Goal: Download file/media

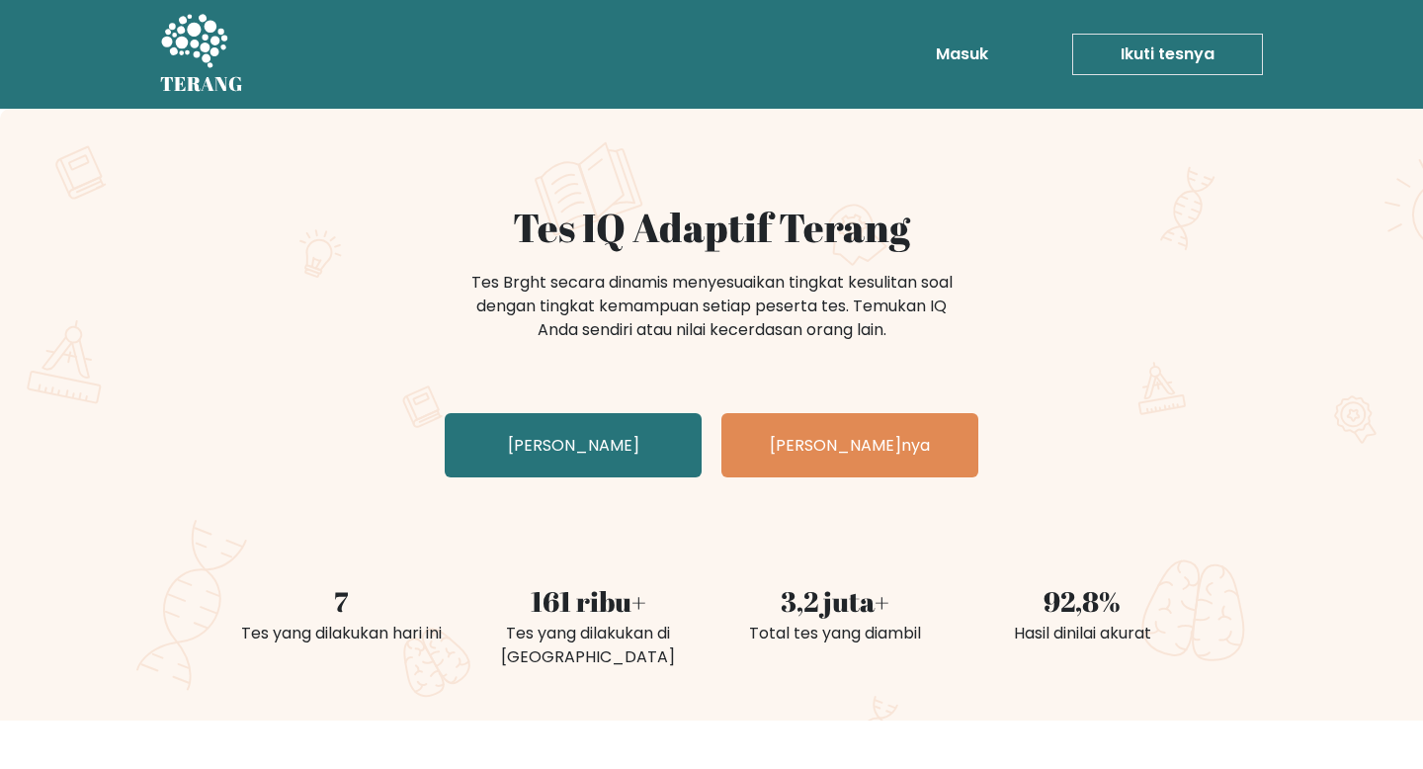
click at [1272, 299] on div "Tes IQ Adaptif Terang Tes Brght secara dinamis menyesuaikan tingkat kesulitan s…" at bounding box center [711, 415] width 1423 height 612
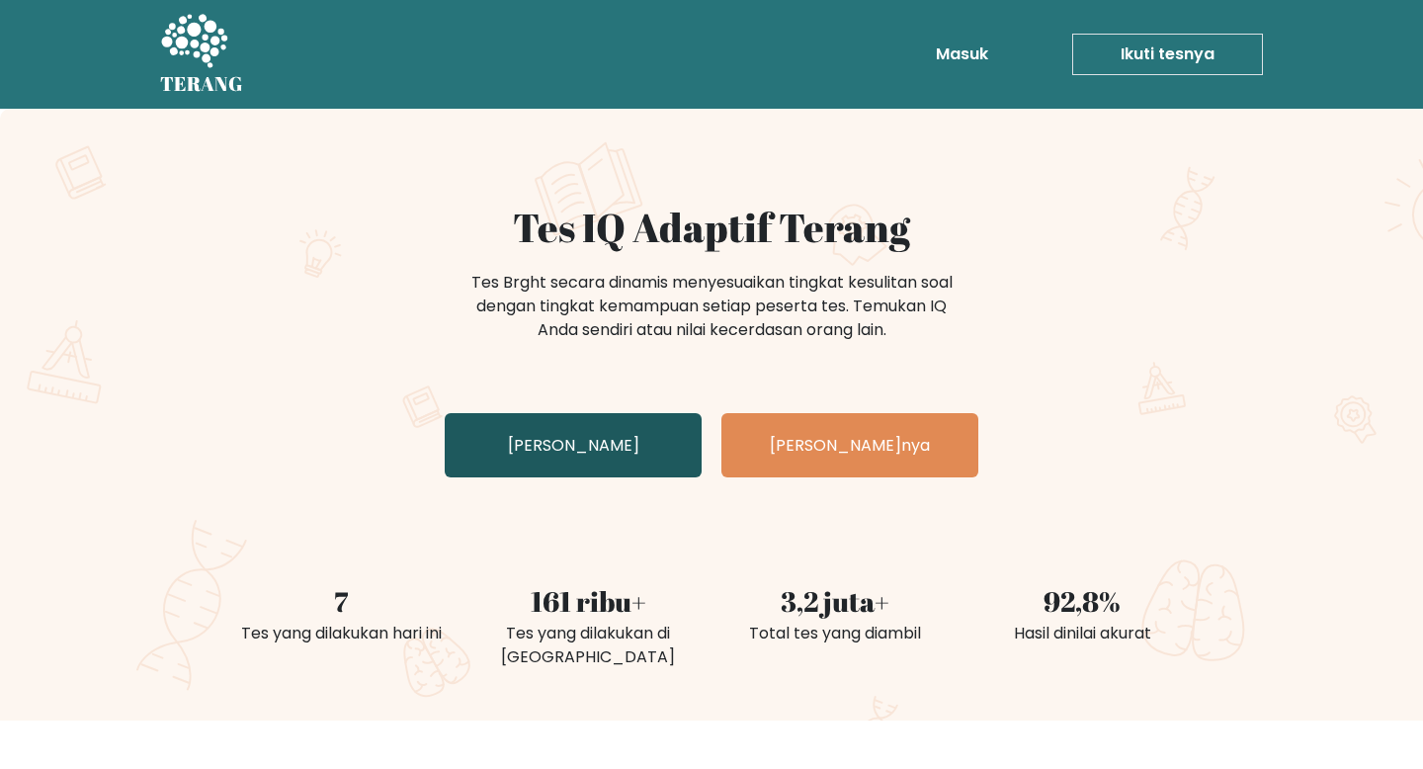
click at [598, 433] on font "Uji Diri Anda" at bounding box center [573, 444] width 131 height 23
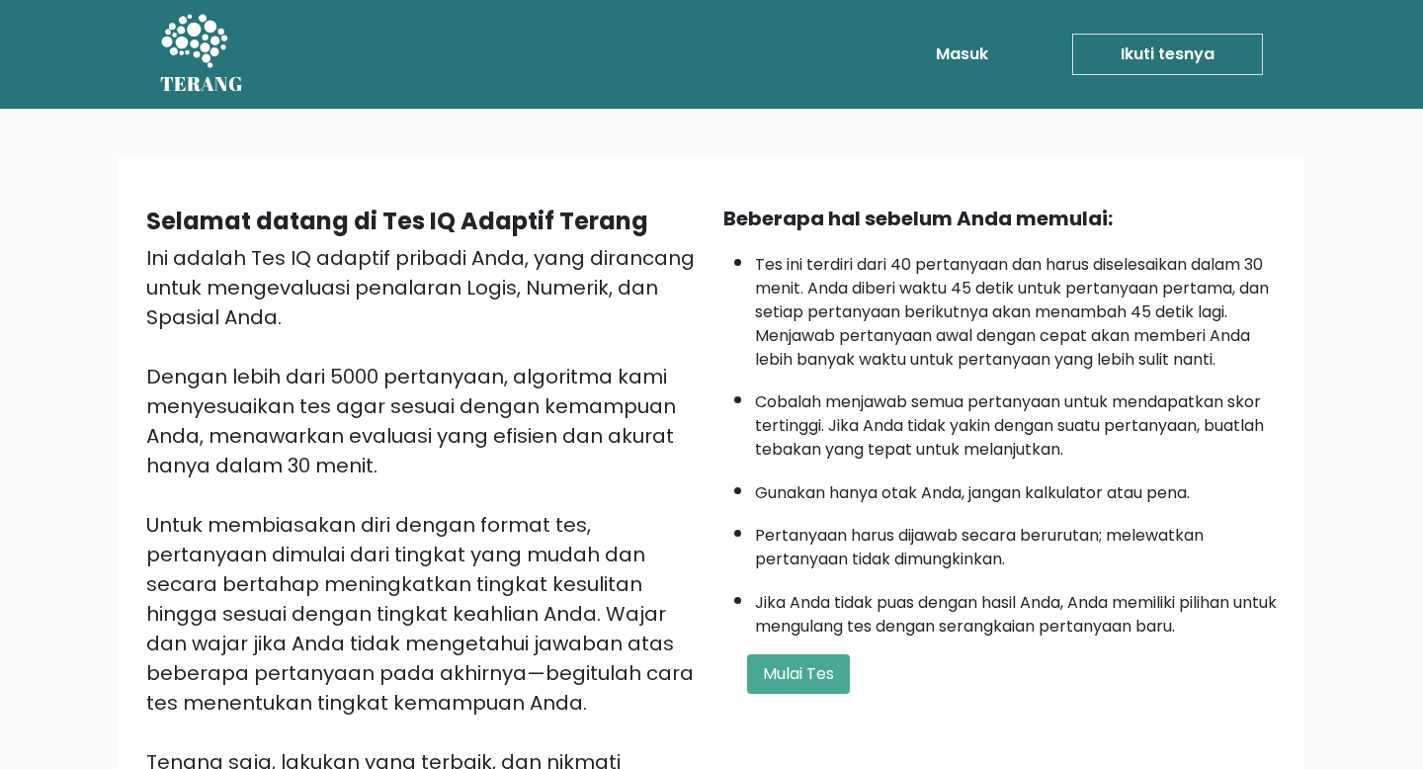
click at [1329, 327] on div "Selamat datang di Tes IQ Adaptif Terang Ini adalah Tes IQ adaptif pribadi Anda,…" at bounding box center [711, 521] width 1423 height 824
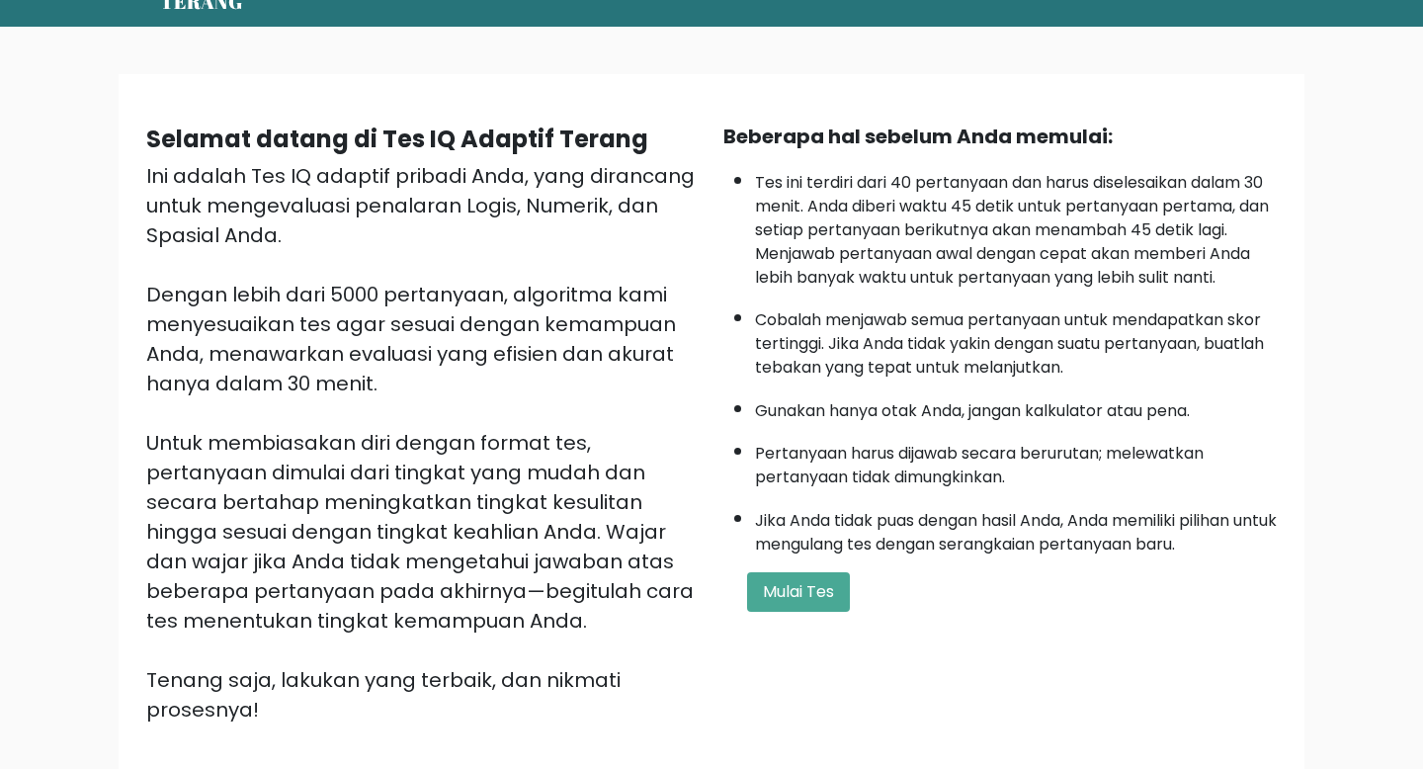
scroll to position [86, 0]
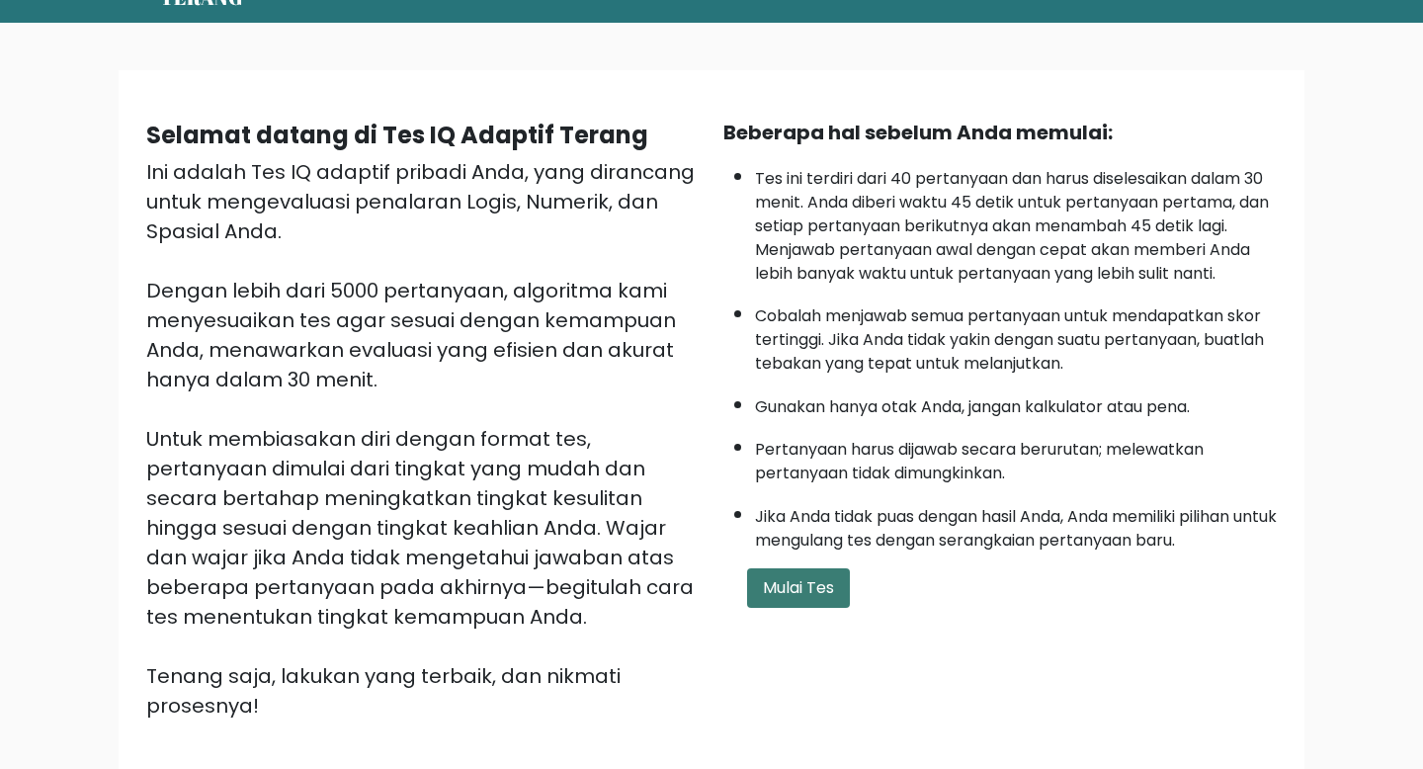
click at [789, 586] on font "Mulai Tes" at bounding box center [798, 587] width 71 height 23
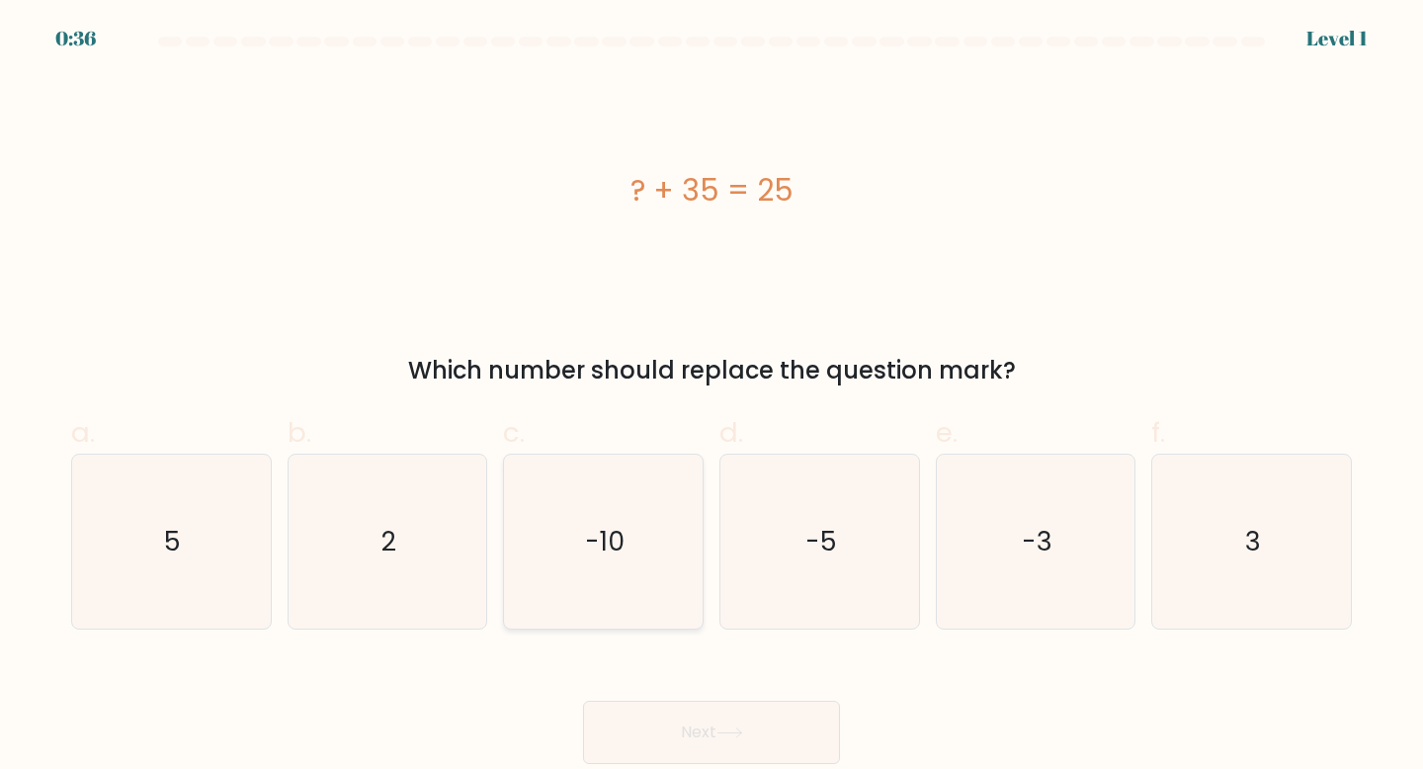
click at [614, 562] on icon "-10" at bounding box center [603, 541] width 175 height 175
click at [711, 397] on input "c. -10" at bounding box center [711, 390] width 1 height 13
radio input "true"
click at [710, 721] on button "Next" at bounding box center [711, 731] width 257 height 63
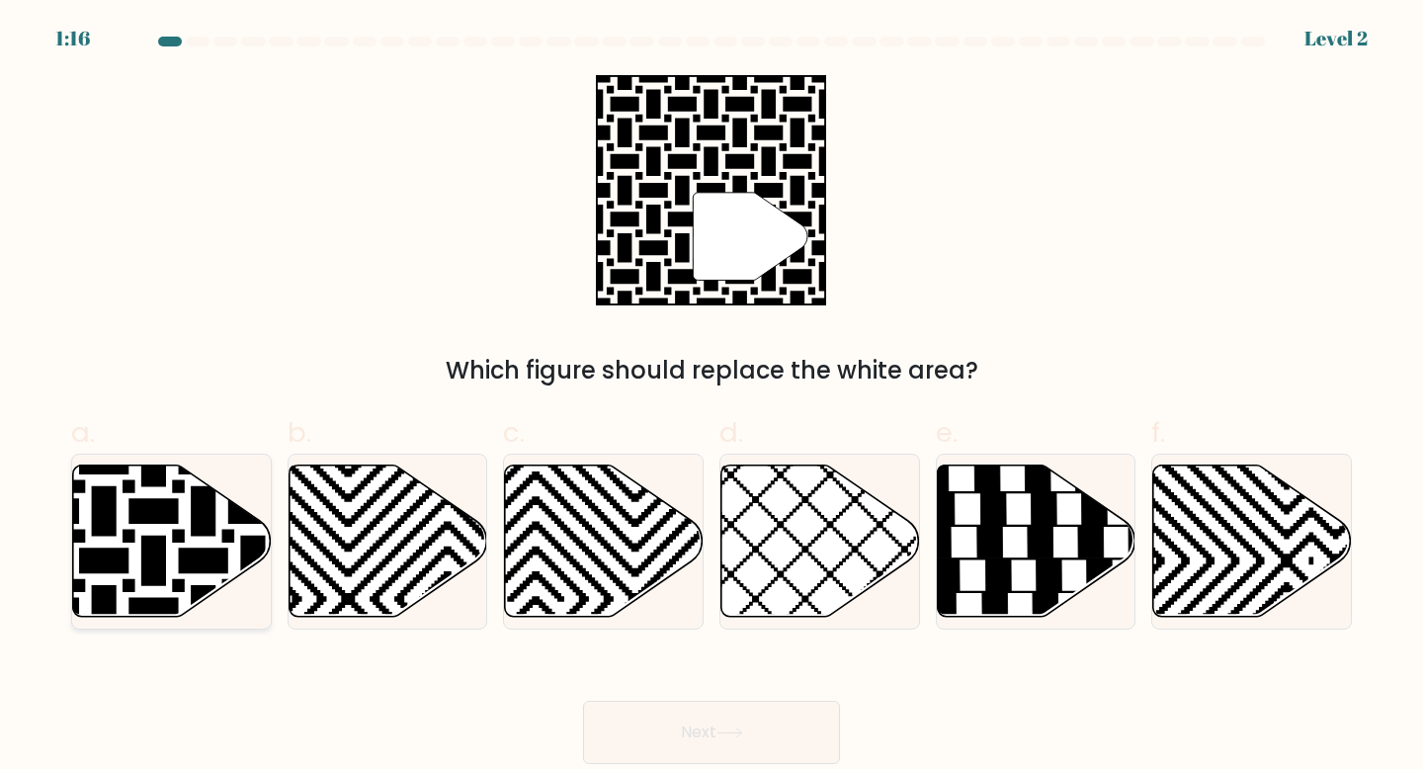
click at [149, 578] on icon at bounding box center [104, 461] width 400 height 400
click at [711, 397] on input "a." at bounding box center [711, 390] width 1 height 13
radio input "true"
click at [716, 719] on button "Next" at bounding box center [711, 731] width 257 height 63
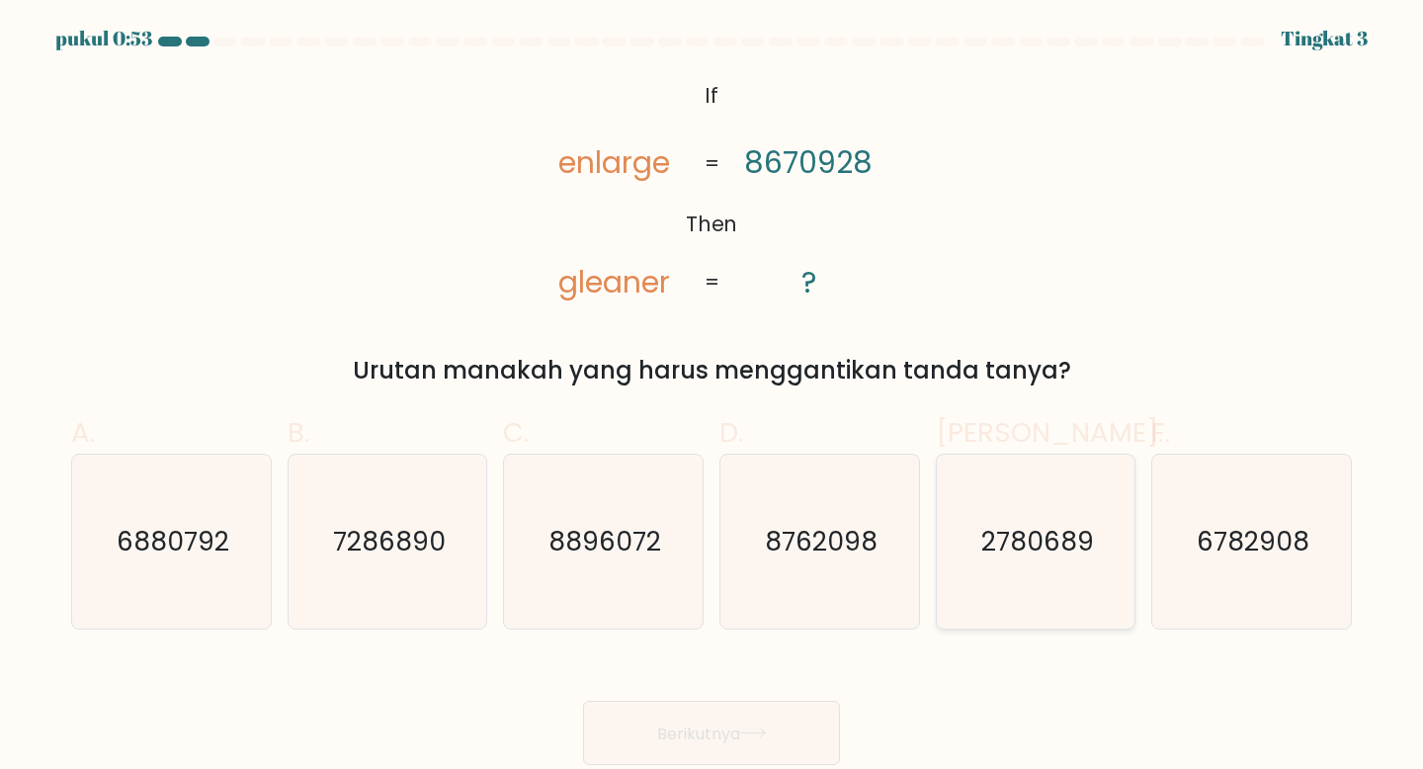
click at [1055, 504] on icon "2780689" at bounding box center [1035, 541] width 175 height 175
click at [712, 397] on input "Dan. 2780689" at bounding box center [711, 390] width 1 height 13
radio input "true"
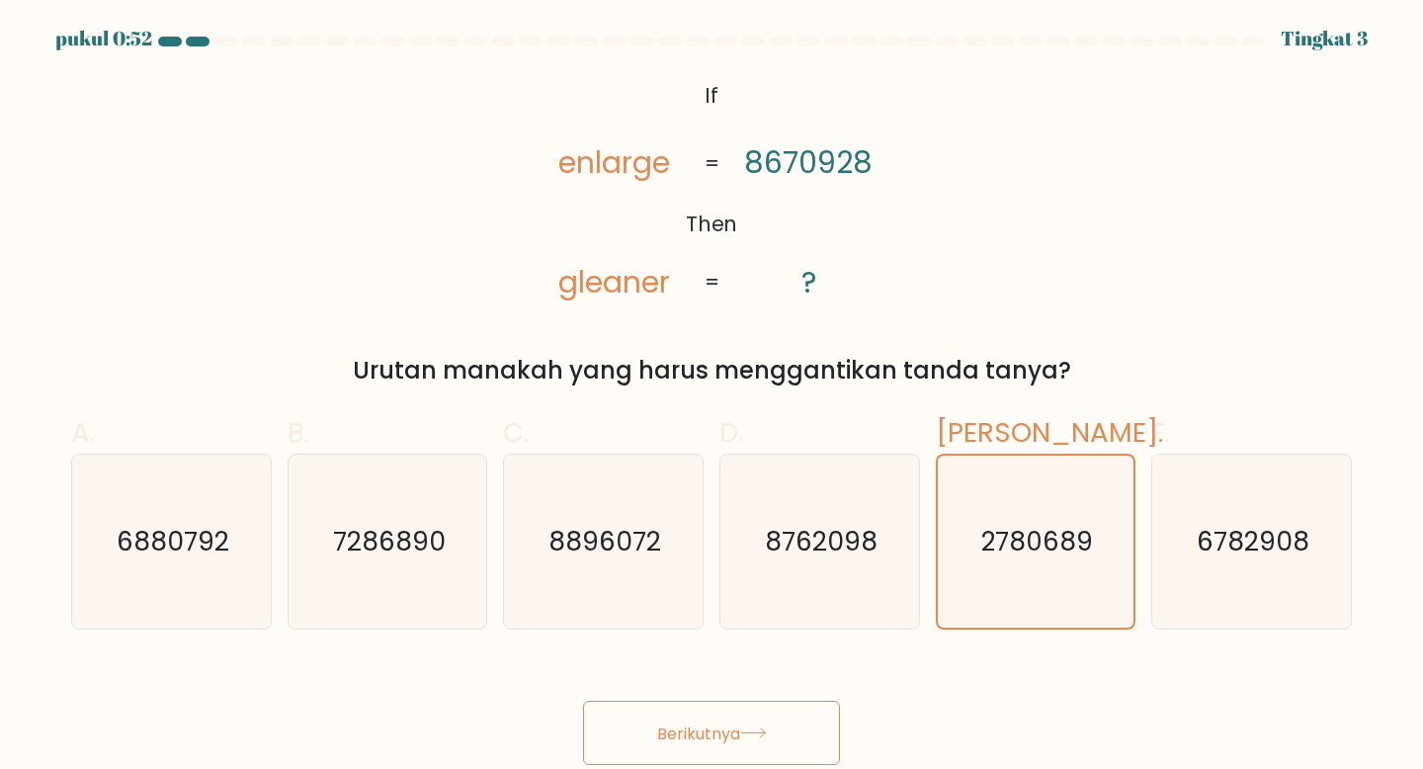
click at [729, 741] on font "Berikutnya" at bounding box center [698, 732] width 83 height 23
click at [708, 732] on font "Berikutnya" at bounding box center [698, 732] width 83 height 23
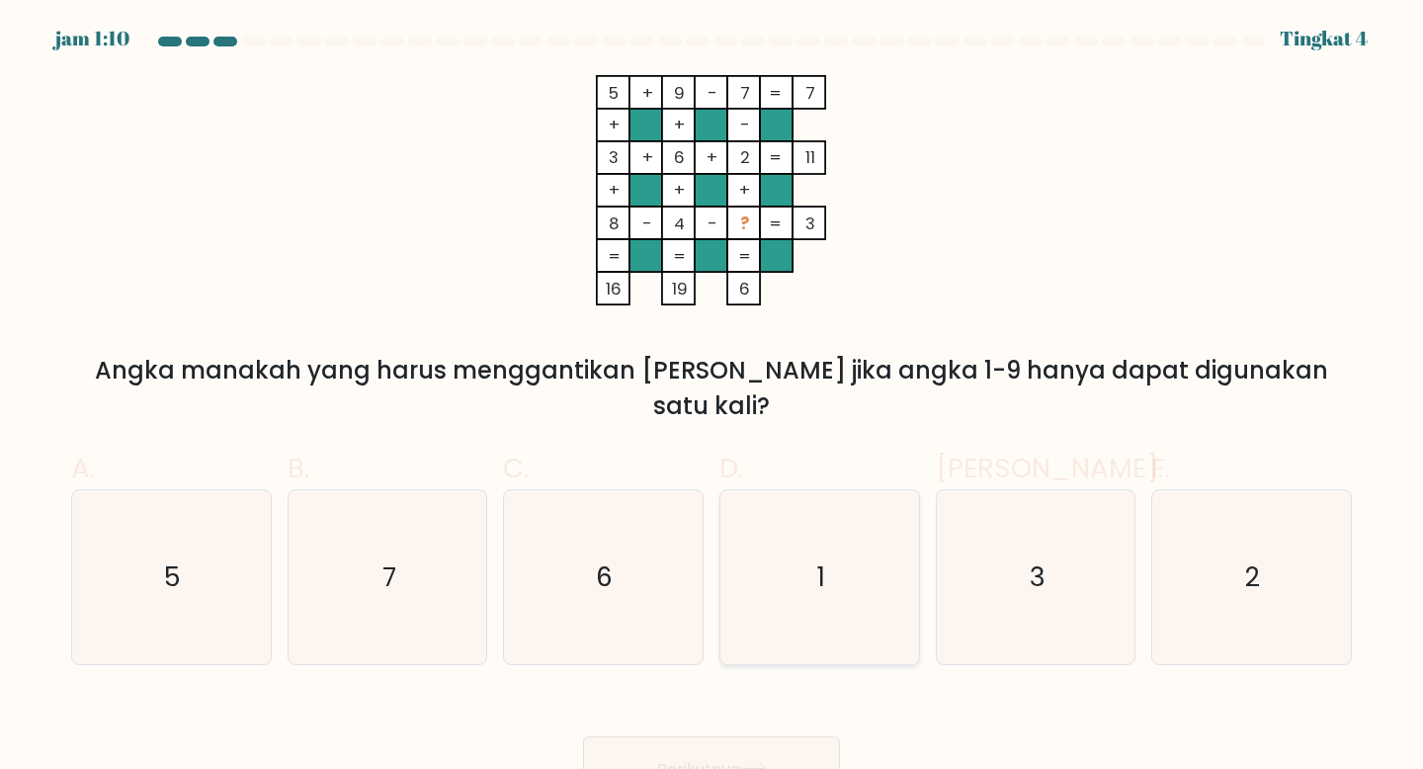
click at [825, 549] on icon "1" at bounding box center [819, 577] width 175 height 175
click at [712, 397] on input "D. 1" at bounding box center [711, 390] width 1 height 13
radio input "true"
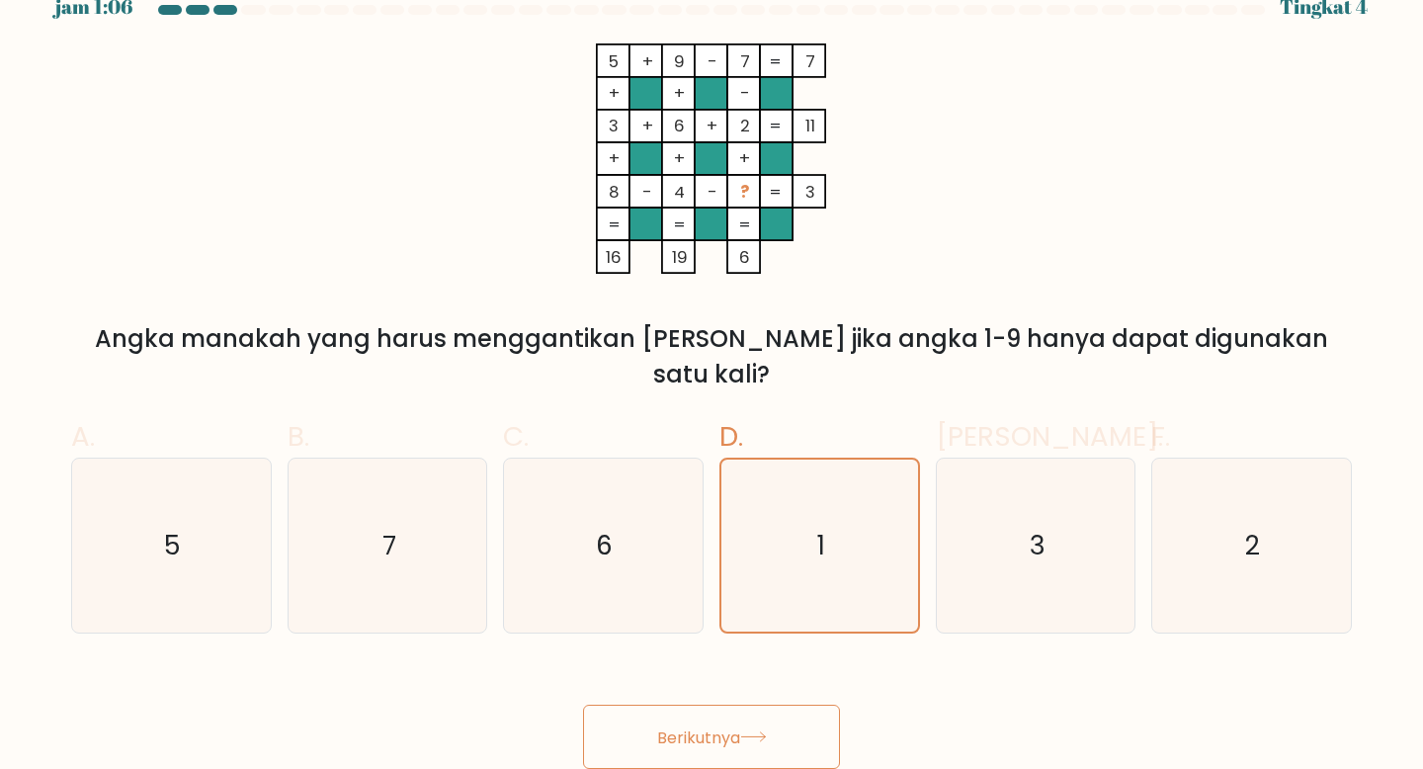
click at [728, 725] on font "Berikutnya" at bounding box center [698, 736] width 83 height 23
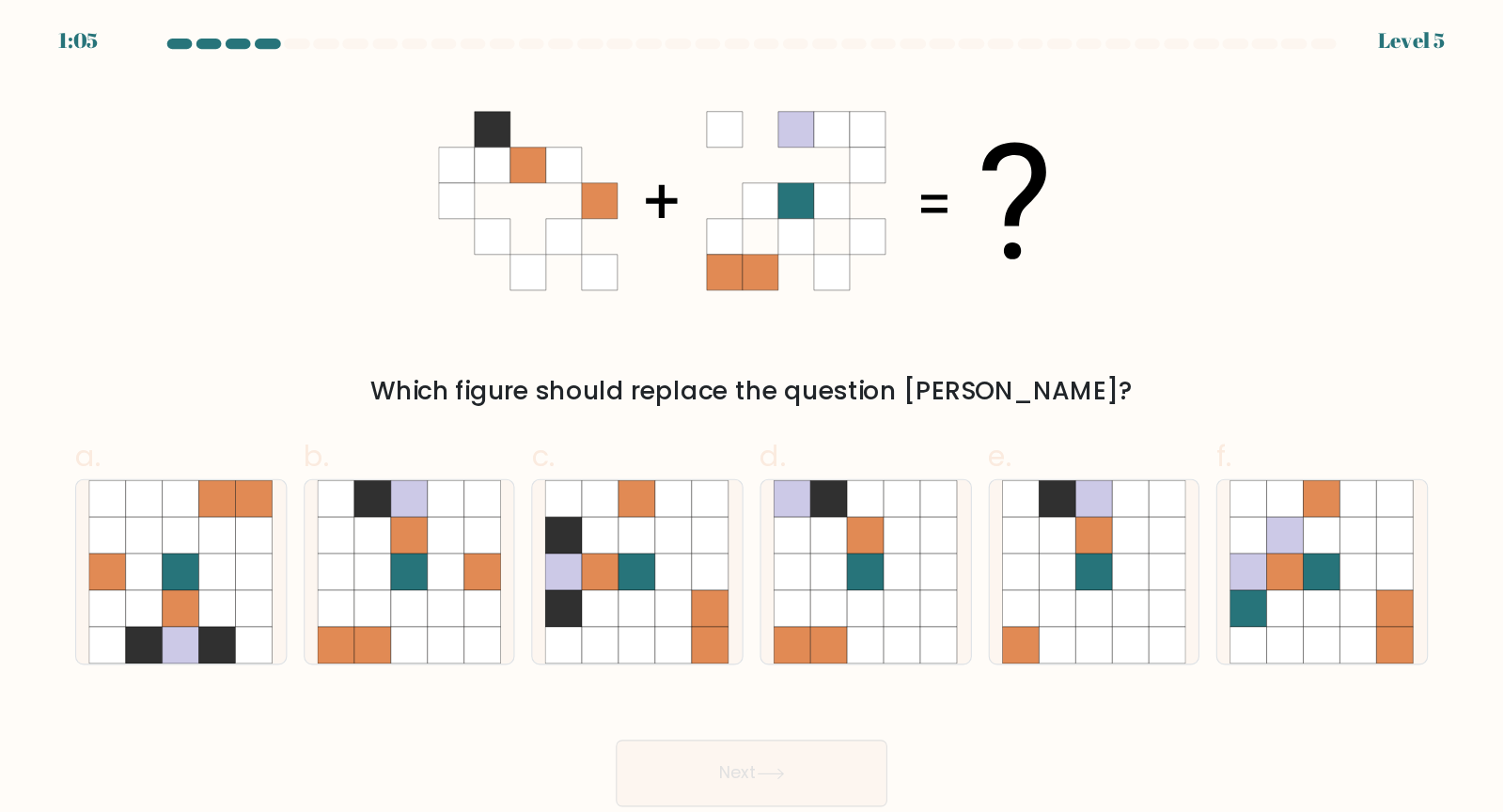
scroll to position [0, 0]
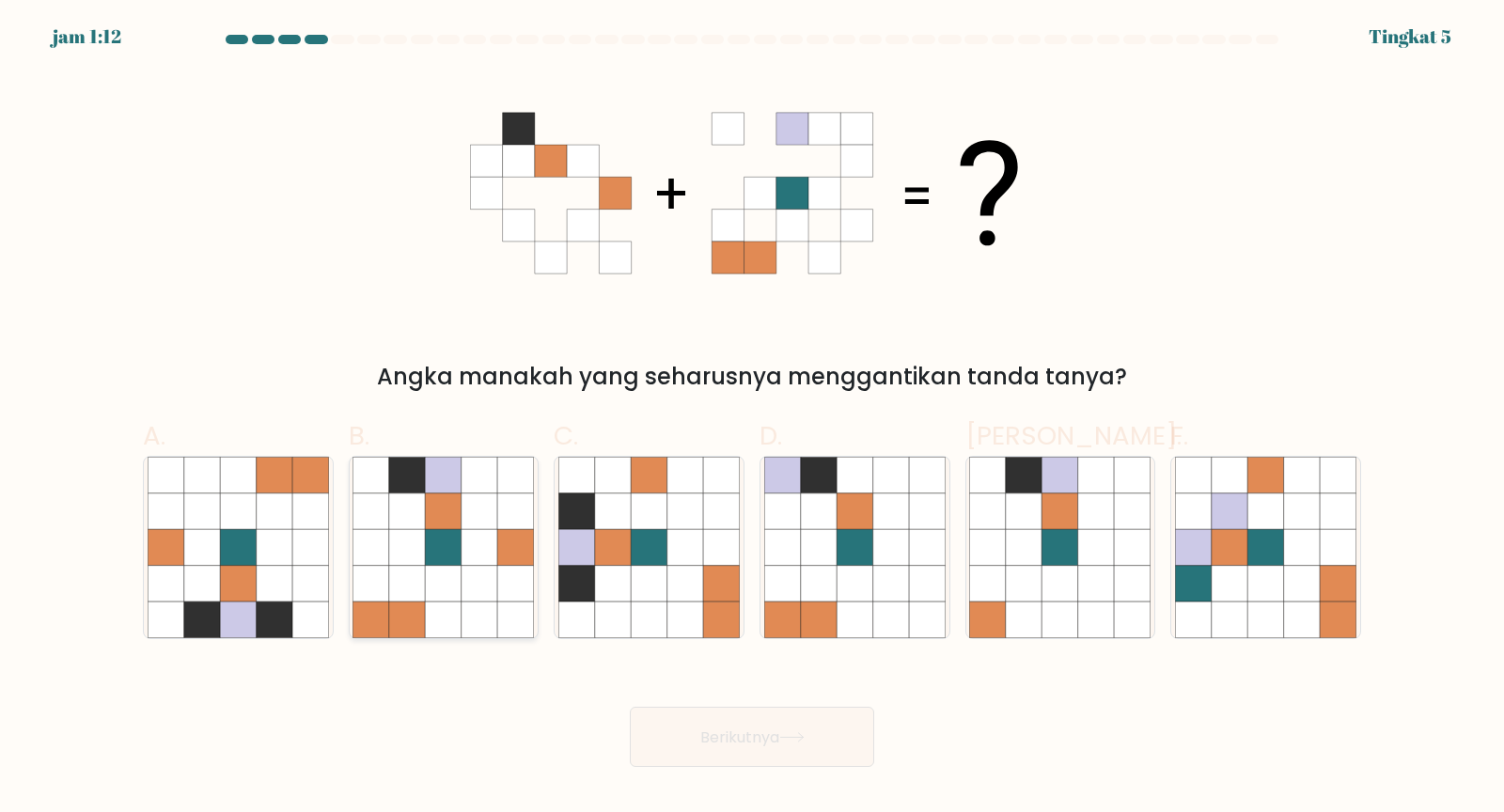
click at [466, 587] on icon at bounding box center [479, 583] width 36 height 36
click at [752, 418] on input "B." at bounding box center [752, 412] width 1 height 12
radio input "true"
click at [767, 730] on font "Berikutnya" at bounding box center [739, 736] width 79 height 22
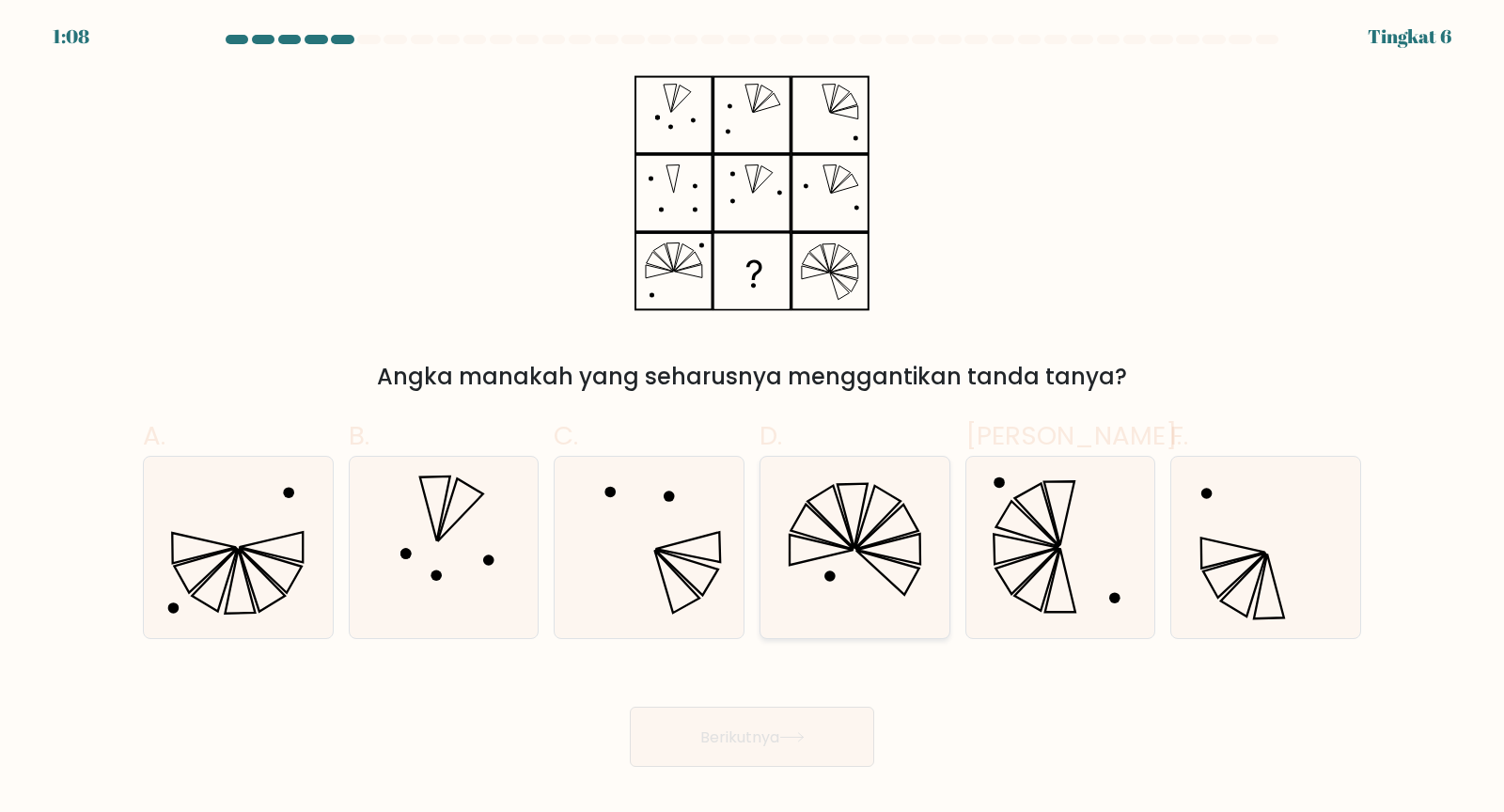
click at [924, 522] on icon at bounding box center [854, 547] width 182 height 182
click at [752, 418] on input "D." at bounding box center [752, 412] width 1 height 12
radio input "true"
click at [735, 730] on font "Berikutnya" at bounding box center [739, 736] width 79 height 22
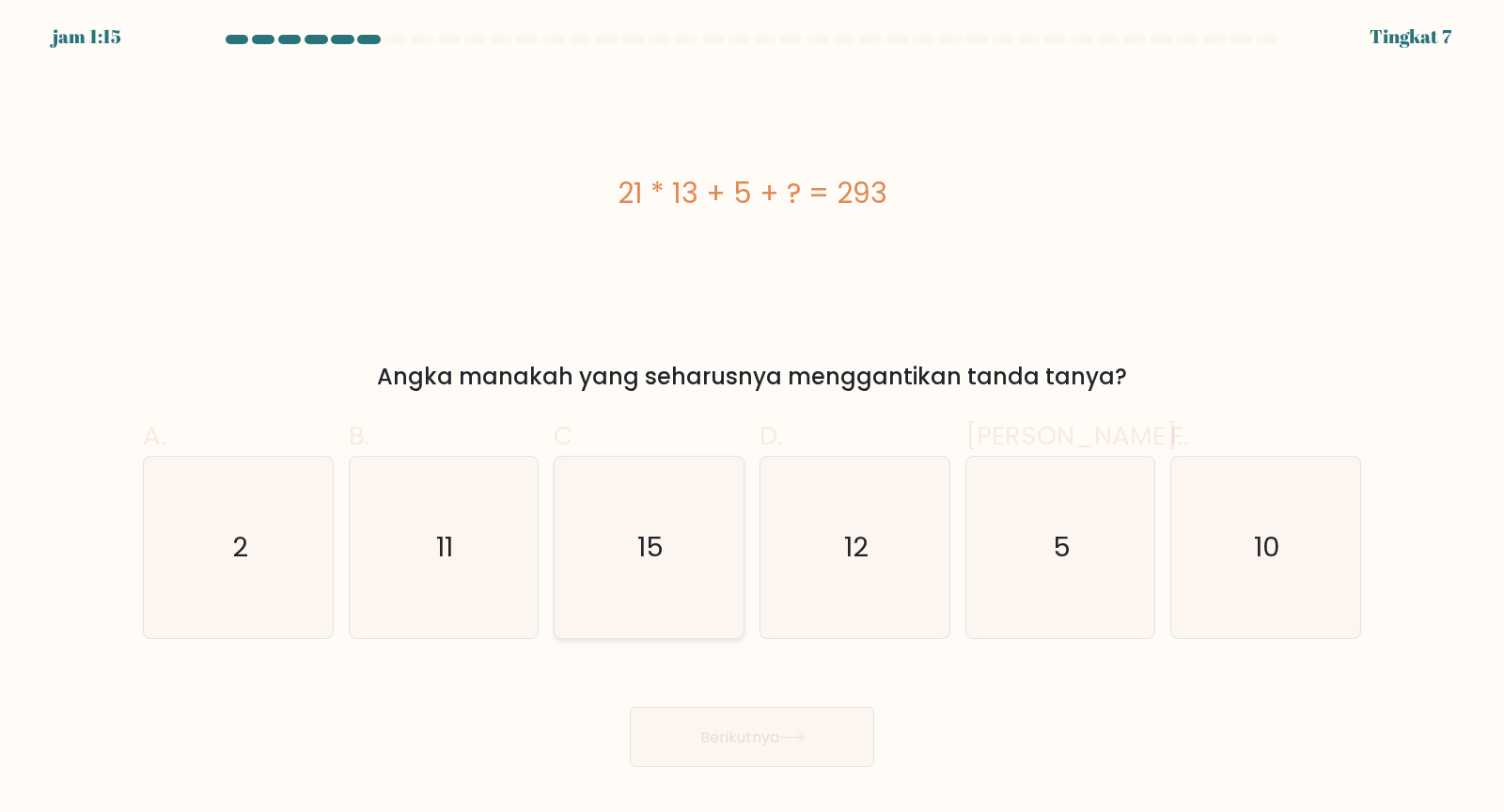
click at [654, 535] on text "15" at bounding box center [652, 547] width 27 height 38
click at [752, 418] on input "C. 15" at bounding box center [752, 412] width 1 height 12
radio input "true"
click at [720, 722] on button "Berikutnya" at bounding box center [752, 737] width 244 height 61
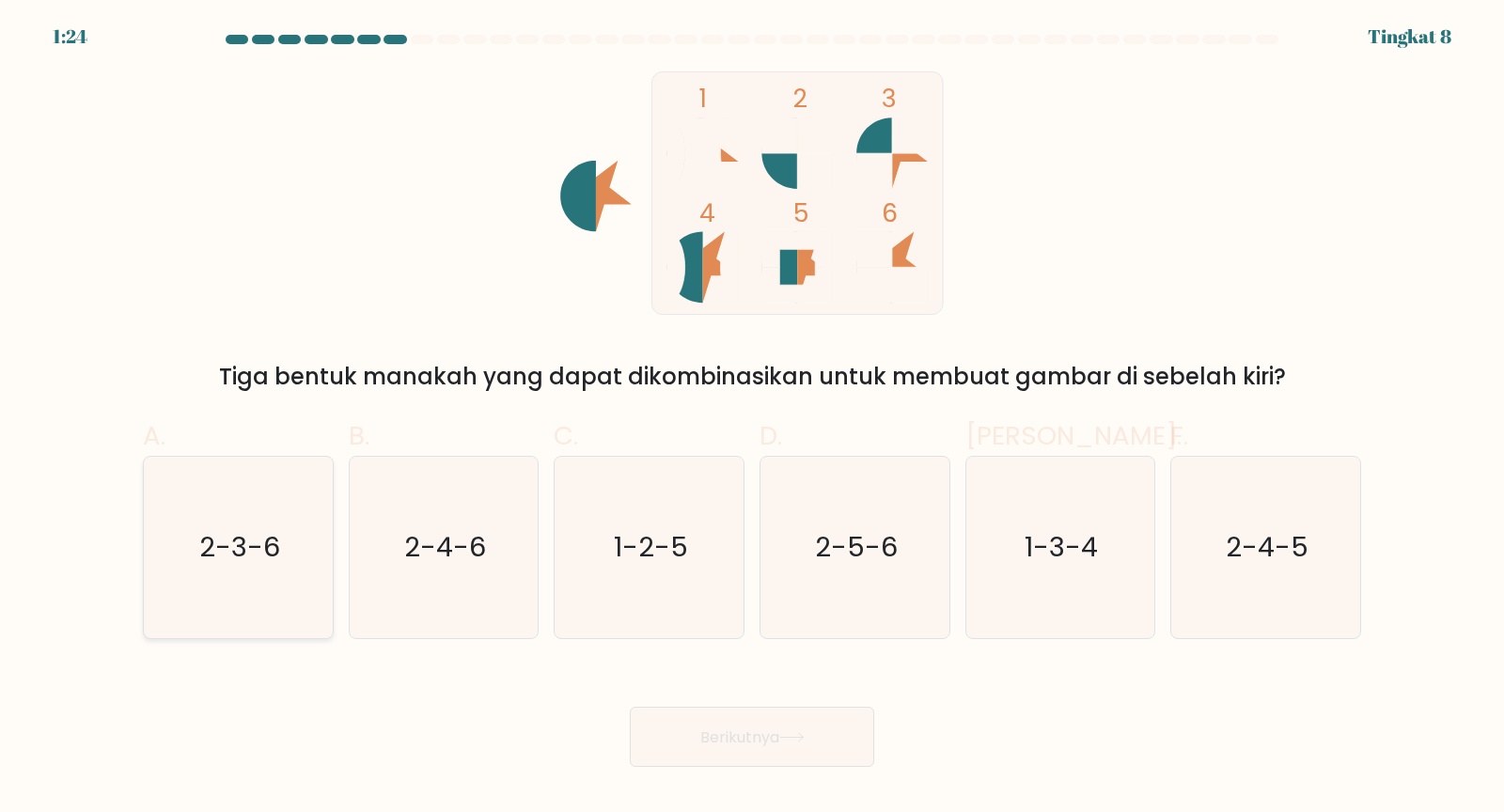
click at [243, 522] on icon "2-3-6" at bounding box center [238, 547] width 182 height 182
click at [752, 418] on input "A. 2-3-6" at bounding box center [752, 412] width 1 height 12
radio input "true"
click at [757, 730] on font "Berikutnya" at bounding box center [739, 736] width 79 height 22
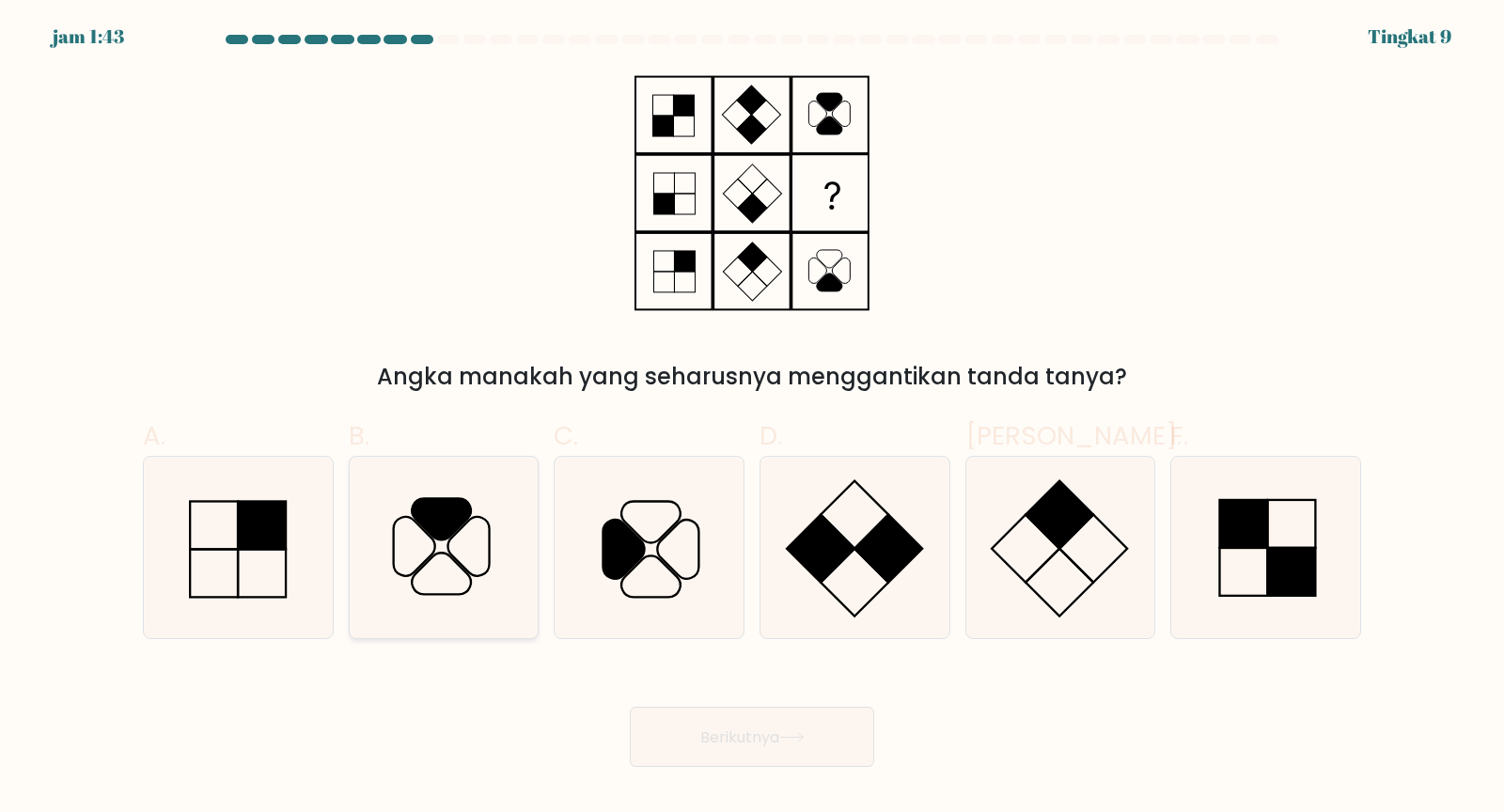
click at [465, 533] on icon at bounding box center [442, 547] width 182 height 182
click at [752, 418] on input "B." at bounding box center [752, 412] width 1 height 12
radio input "true"
click at [742, 730] on font "Berikutnya" at bounding box center [739, 736] width 79 height 22
click at [748, 730] on font "Berikutnya" at bounding box center [739, 736] width 79 height 22
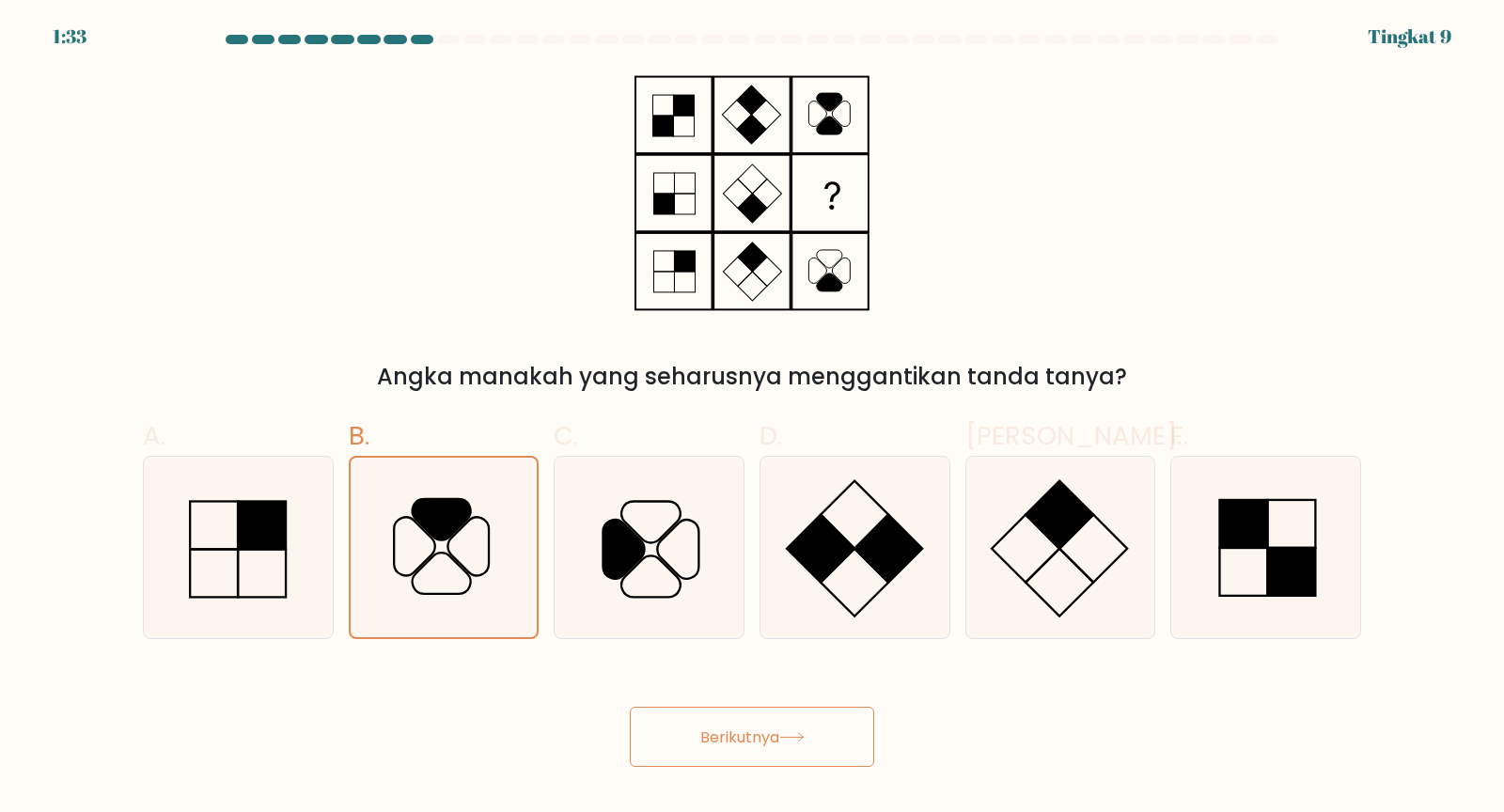
click at [732, 725] on font "Berikutnya" at bounding box center [739, 736] width 79 height 22
click at [788, 729] on button "Berikutnya" at bounding box center [752, 737] width 244 height 61
click at [754, 730] on font "Berikutnya" at bounding box center [739, 736] width 79 height 22
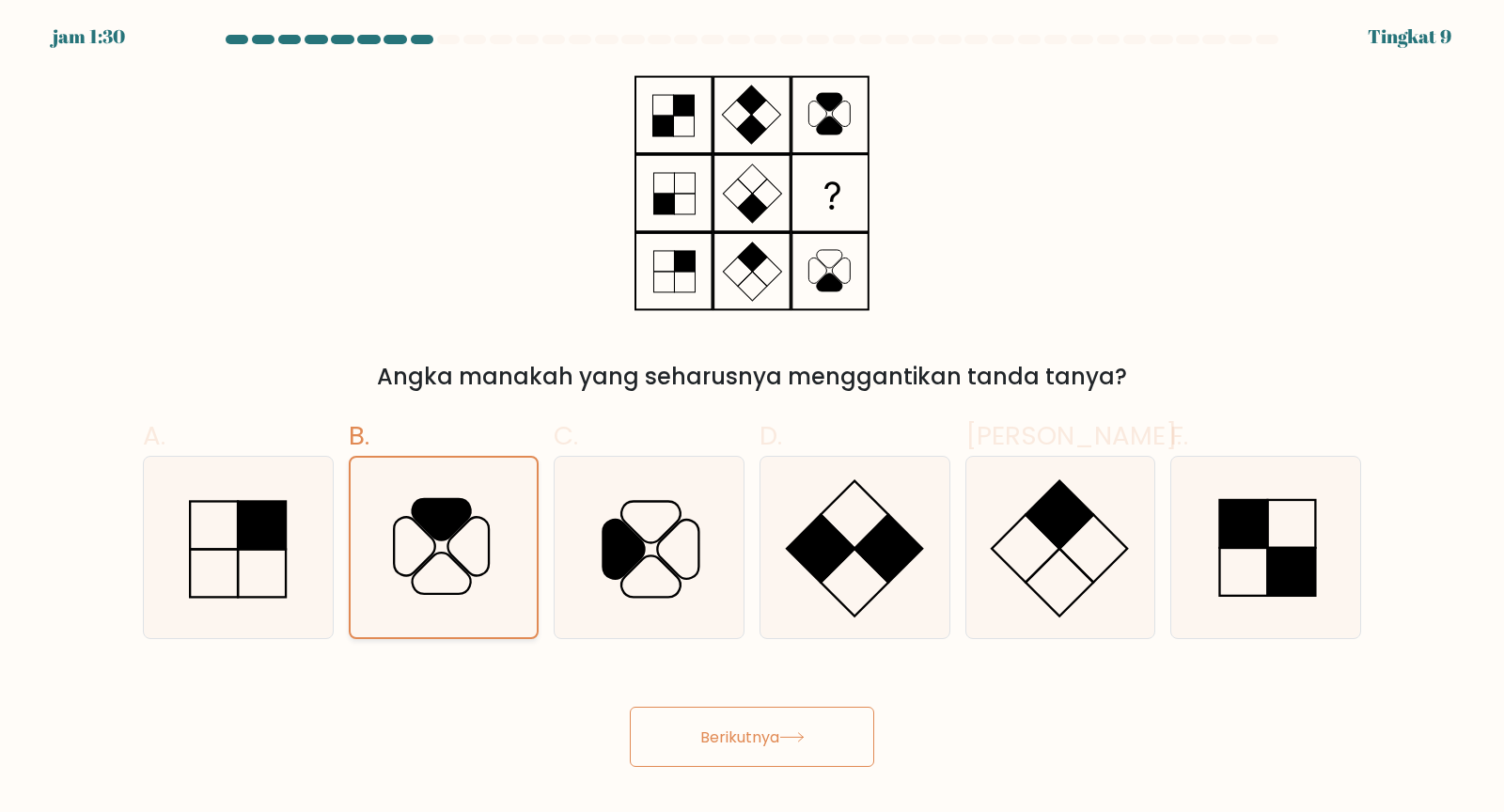
click at [512, 540] on icon at bounding box center [442, 547] width 180 height 180
click at [752, 418] on input "B." at bounding box center [752, 412] width 1 height 12
click at [740, 720] on button "Berikutnya" at bounding box center [752, 737] width 244 height 61
click at [725, 730] on font "Berikutnya" at bounding box center [739, 736] width 79 height 22
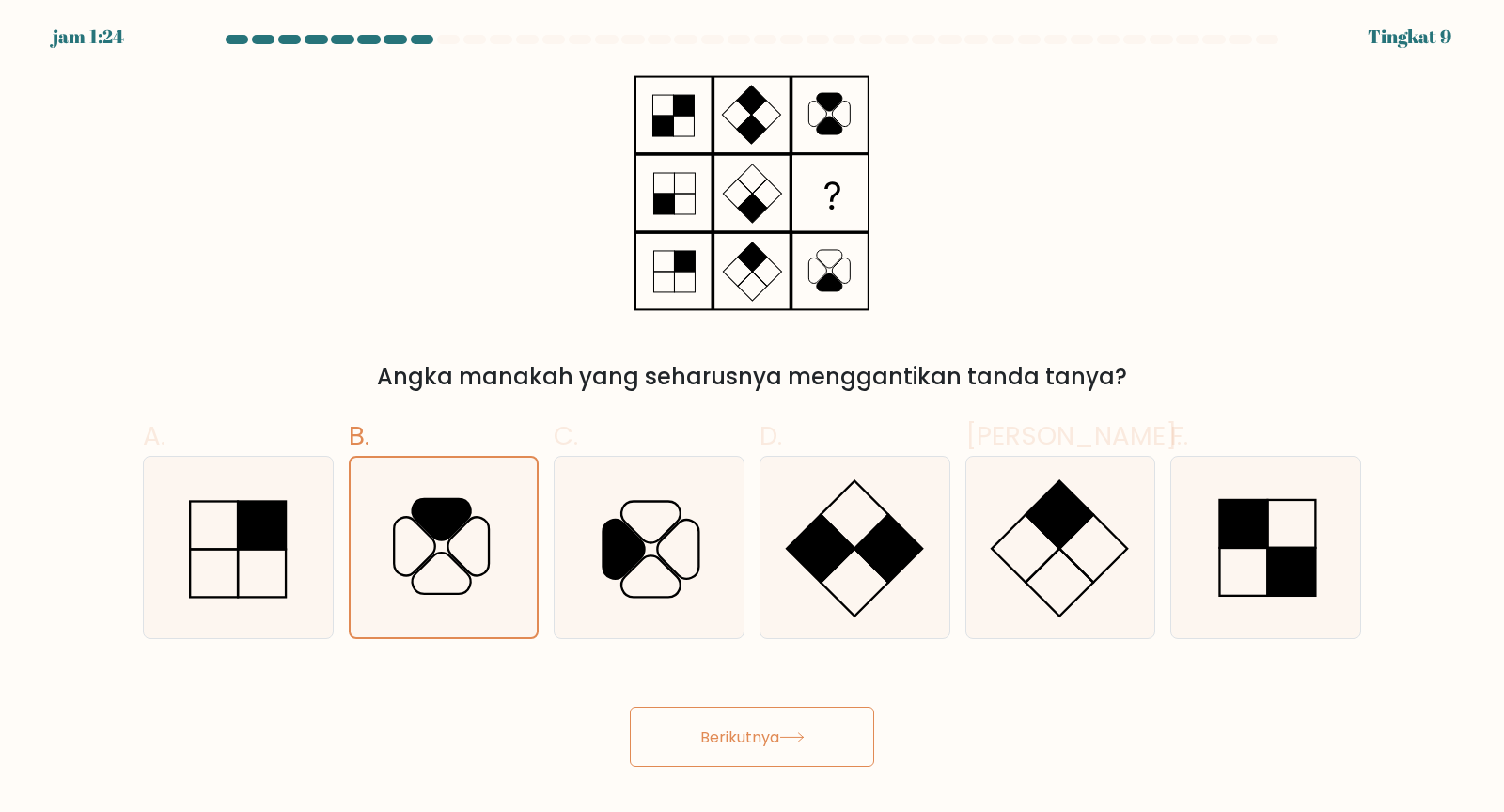
click at [725, 730] on font "Berikutnya" at bounding box center [739, 736] width 79 height 22
click at [748, 730] on font "Berikutnya" at bounding box center [739, 736] width 79 height 22
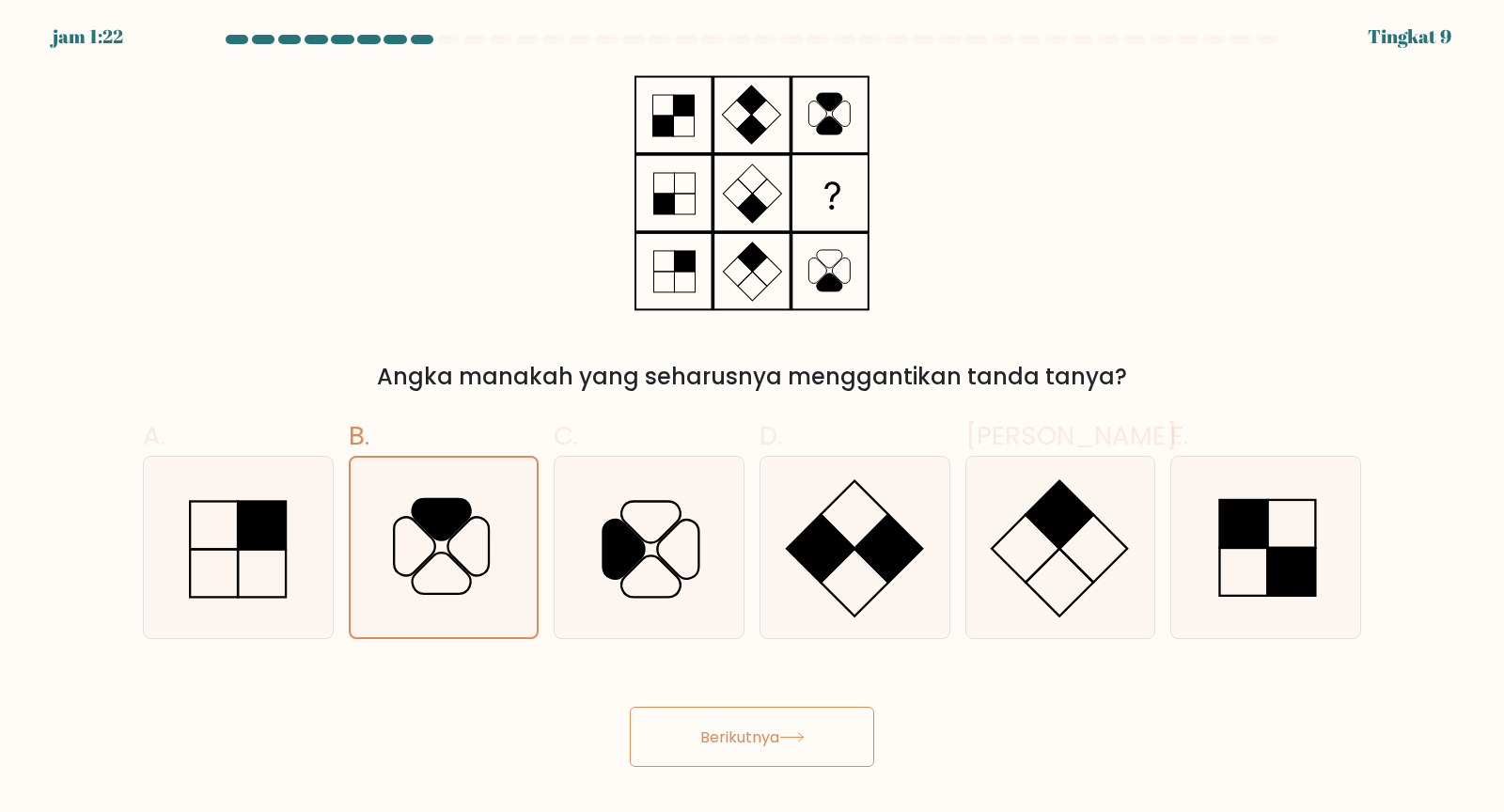
click at [748, 730] on font "Berikutnya" at bounding box center [739, 736] width 79 height 22
click at [792, 730] on icon at bounding box center [791, 737] width 23 height 9
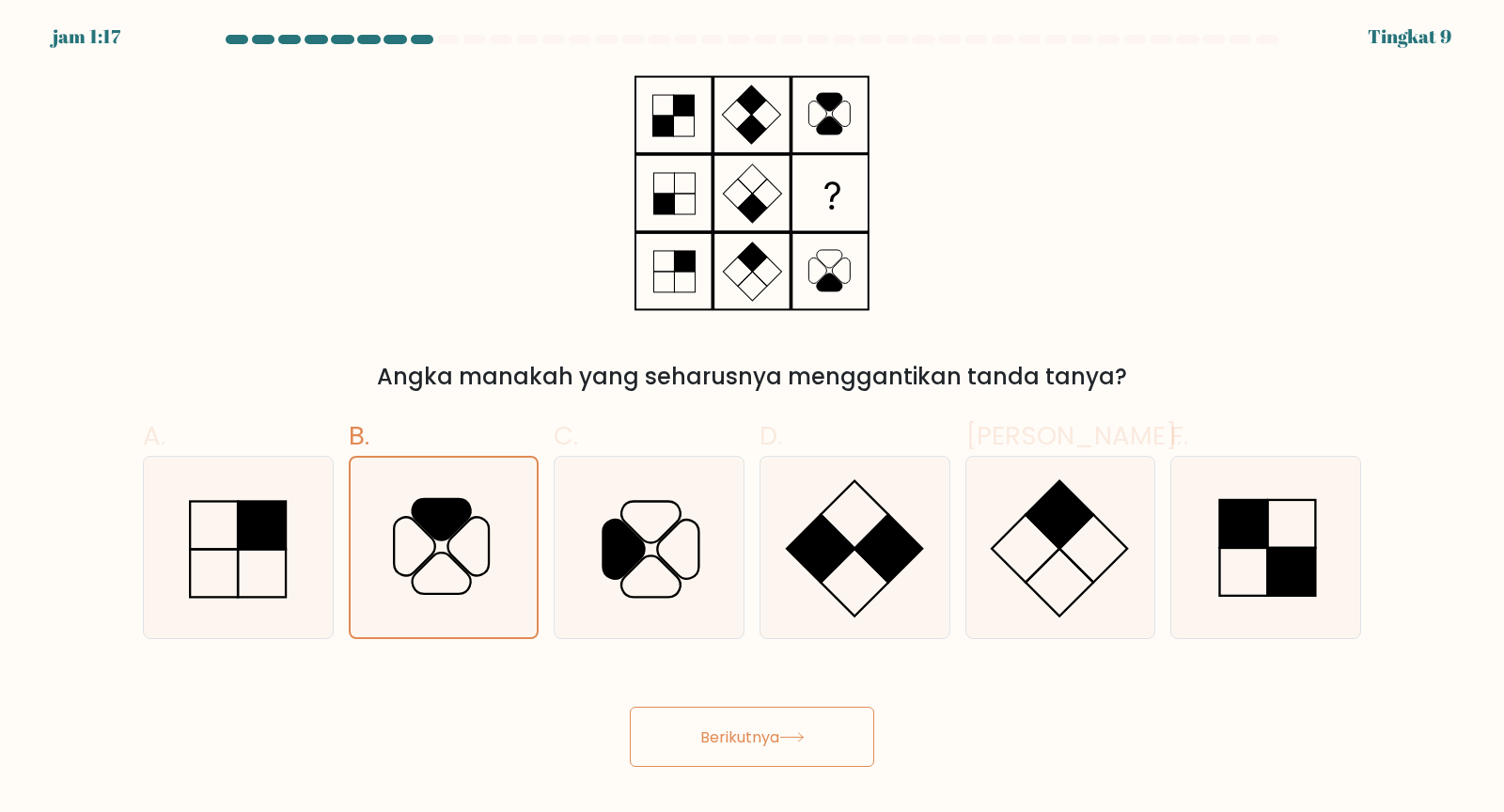
click at [792, 730] on icon at bounding box center [791, 737] width 23 height 9
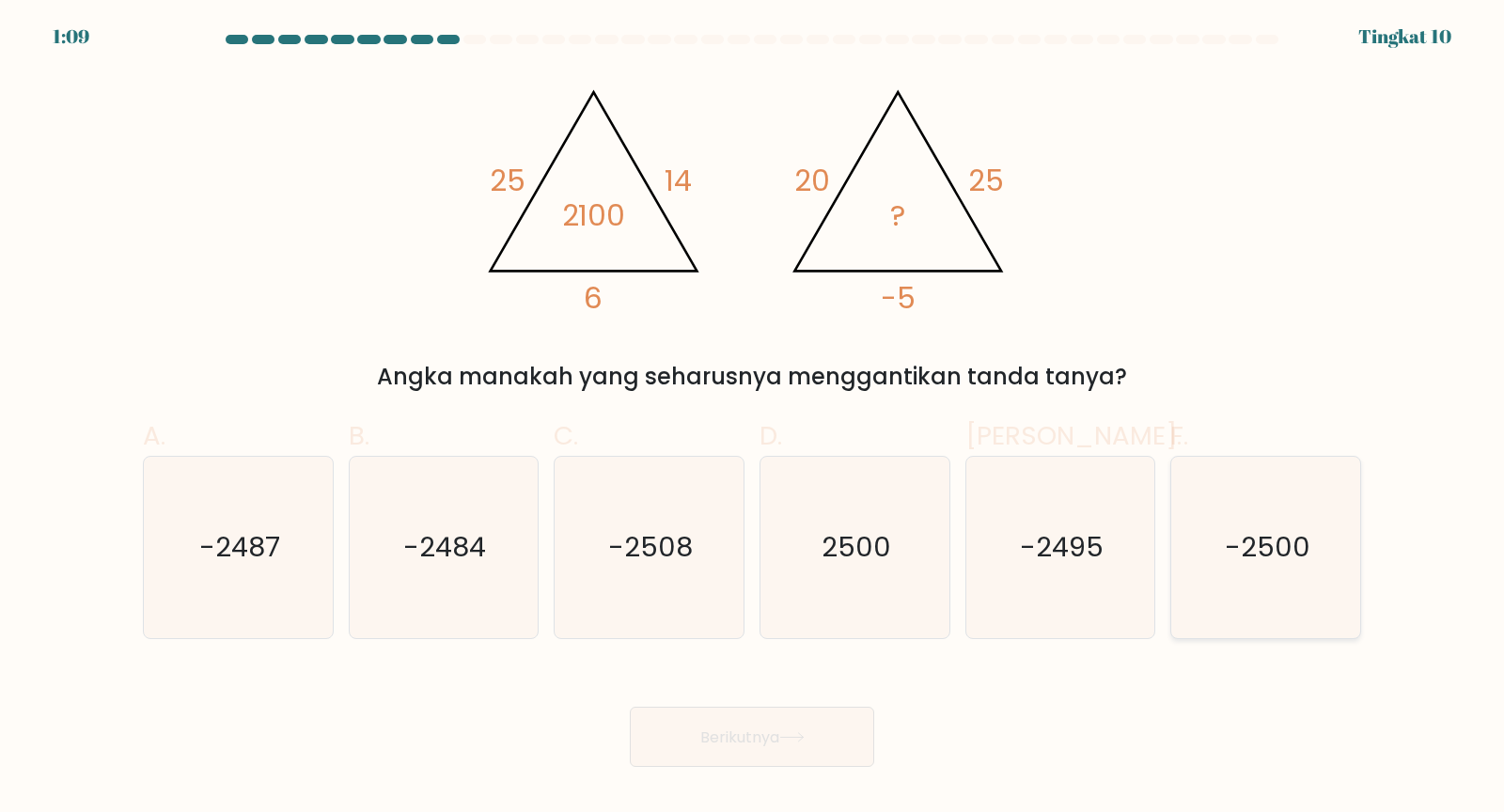
click at [1248, 520] on icon "-2500" at bounding box center [1265, 547] width 182 height 182
click at [752, 418] on input "F. -2500" at bounding box center [752, 412] width 1 height 12
radio input "true"
click at [741, 730] on font "Berikutnya" at bounding box center [739, 736] width 79 height 22
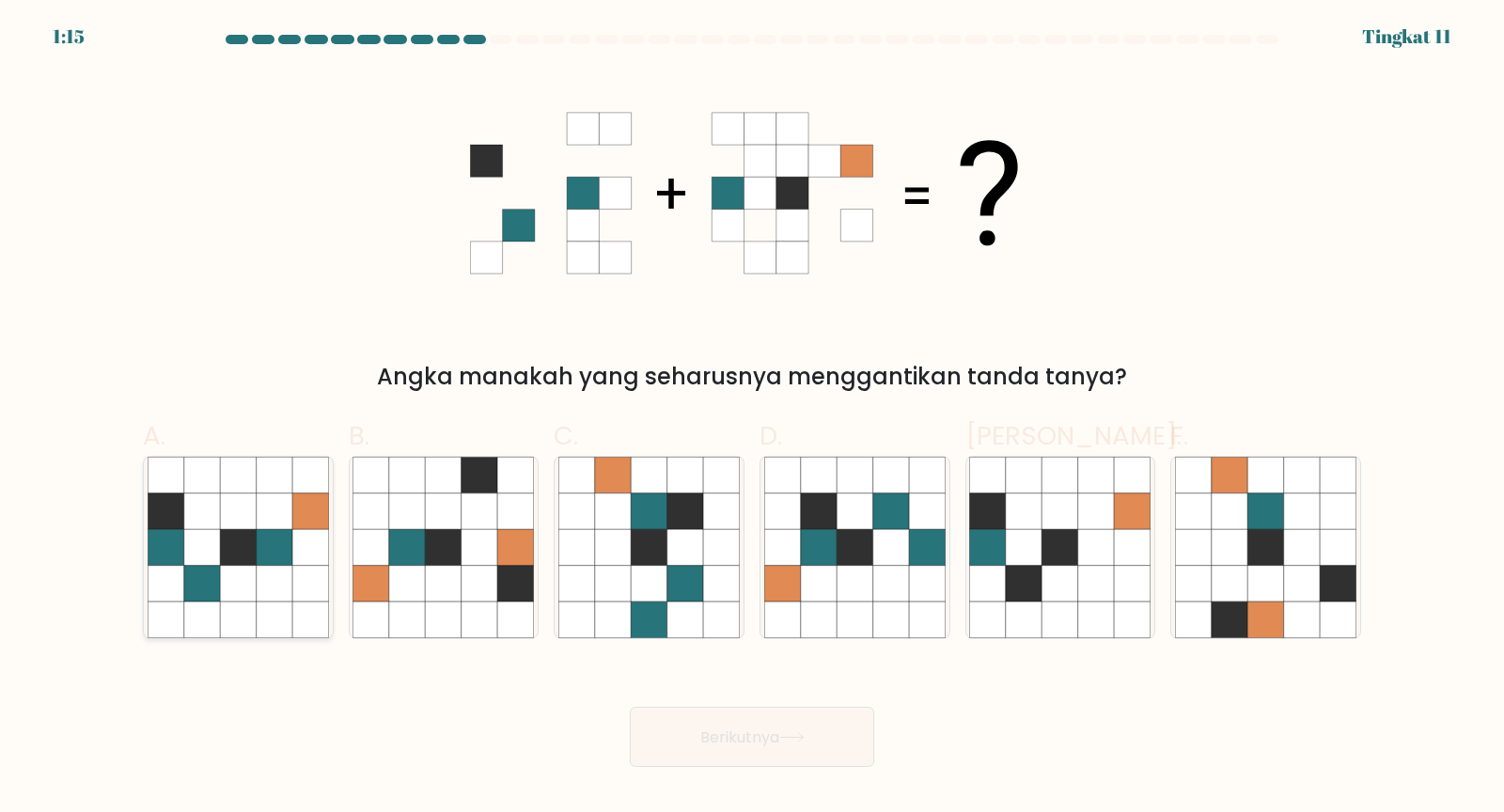
click at [145, 590] on div at bounding box center [238, 547] width 191 height 184
click at [752, 418] on input "A." at bounding box center [752, 412] width 1 height 12
radio input "true"
click at [760, 730] on font "Berikutnya" at bounding box center [739, 736] width 79 height 22
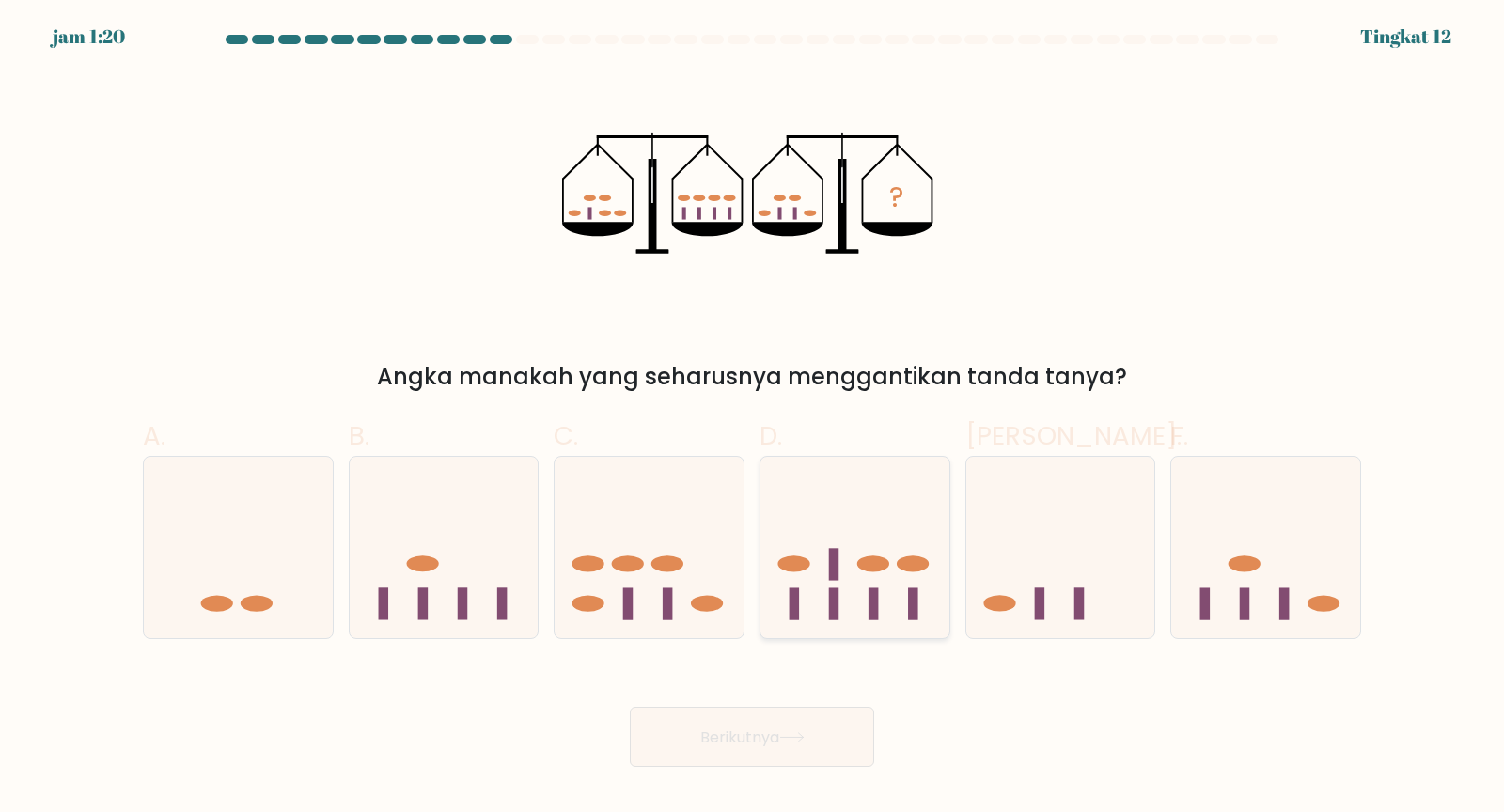
click at [857, 533] on icon at bounding box center [854, 547] width 189 height 156
click at [752, 418] on input "D." at bounding box center [752, 412] width 1 height 12
radio input "true"
click at [767, 730] on font "Berikutnya" at bounding box center [739, 736] width 79 height 22
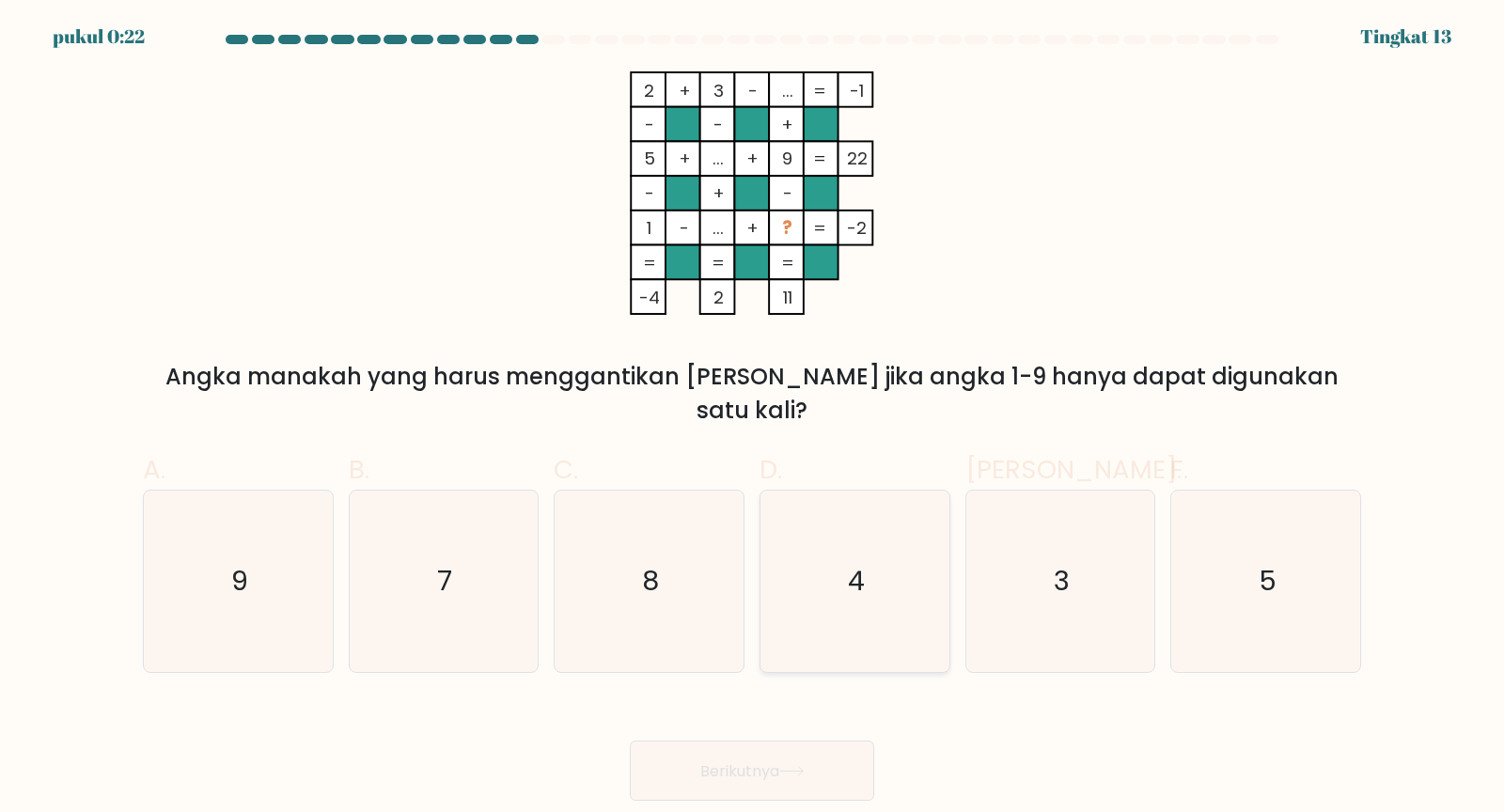
click at [862, 596] on text "4" at bounding box center [856, 581] width 17 height 38
click at [752, 418] on input "D. 4" at bounding box center [752, 412] width 1 height 12
radio input "true"
click at [768, 730] on font "Berikutnya" at bounding box center [739, 769] width 79 height 22
click at [776, 730] on font "Berikutnya" at bounding box center [739, 769] width 79 height 22
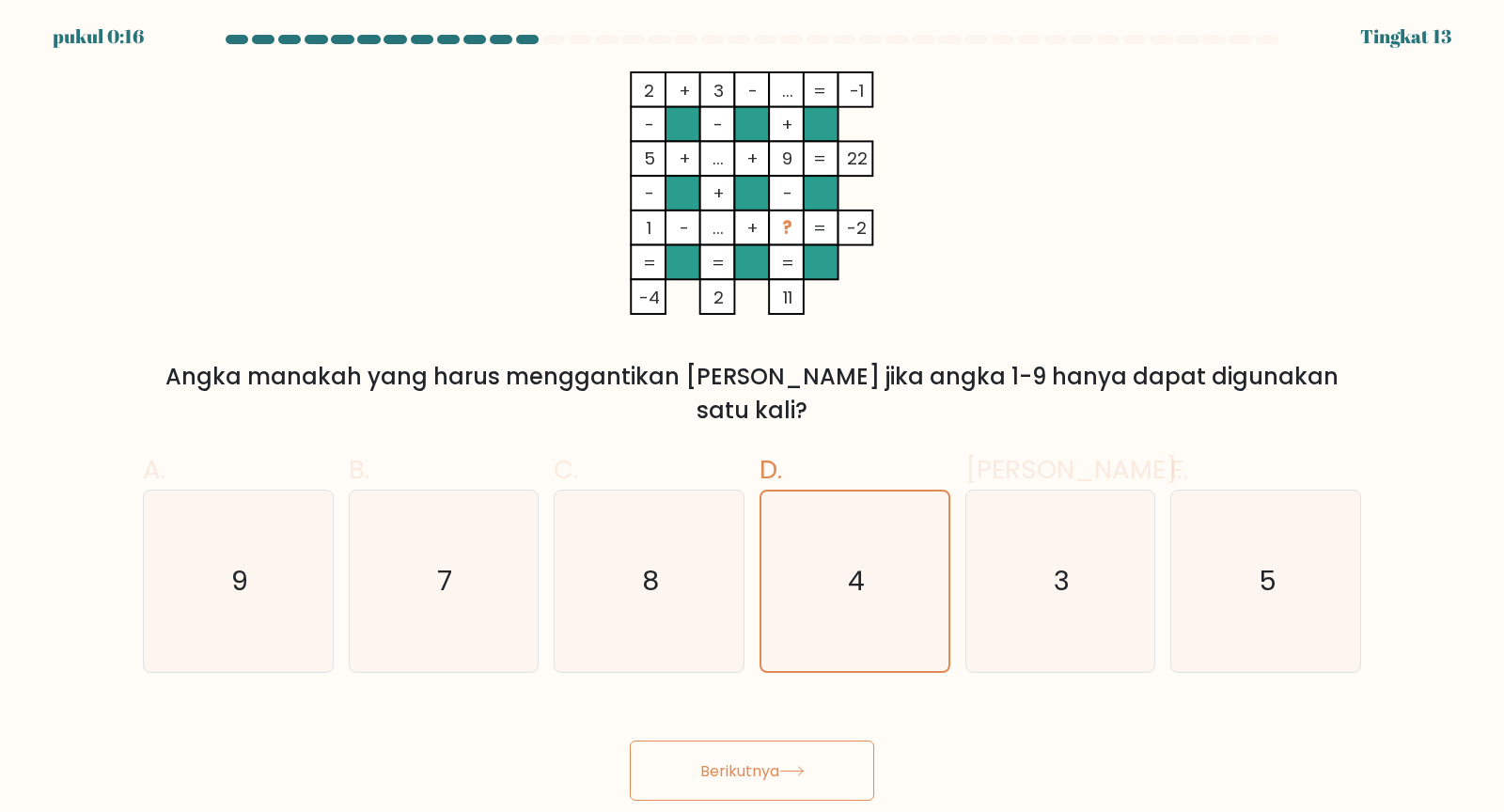
click at [799, 730] on icon at bounding box center [791, 770] width 23 height 9
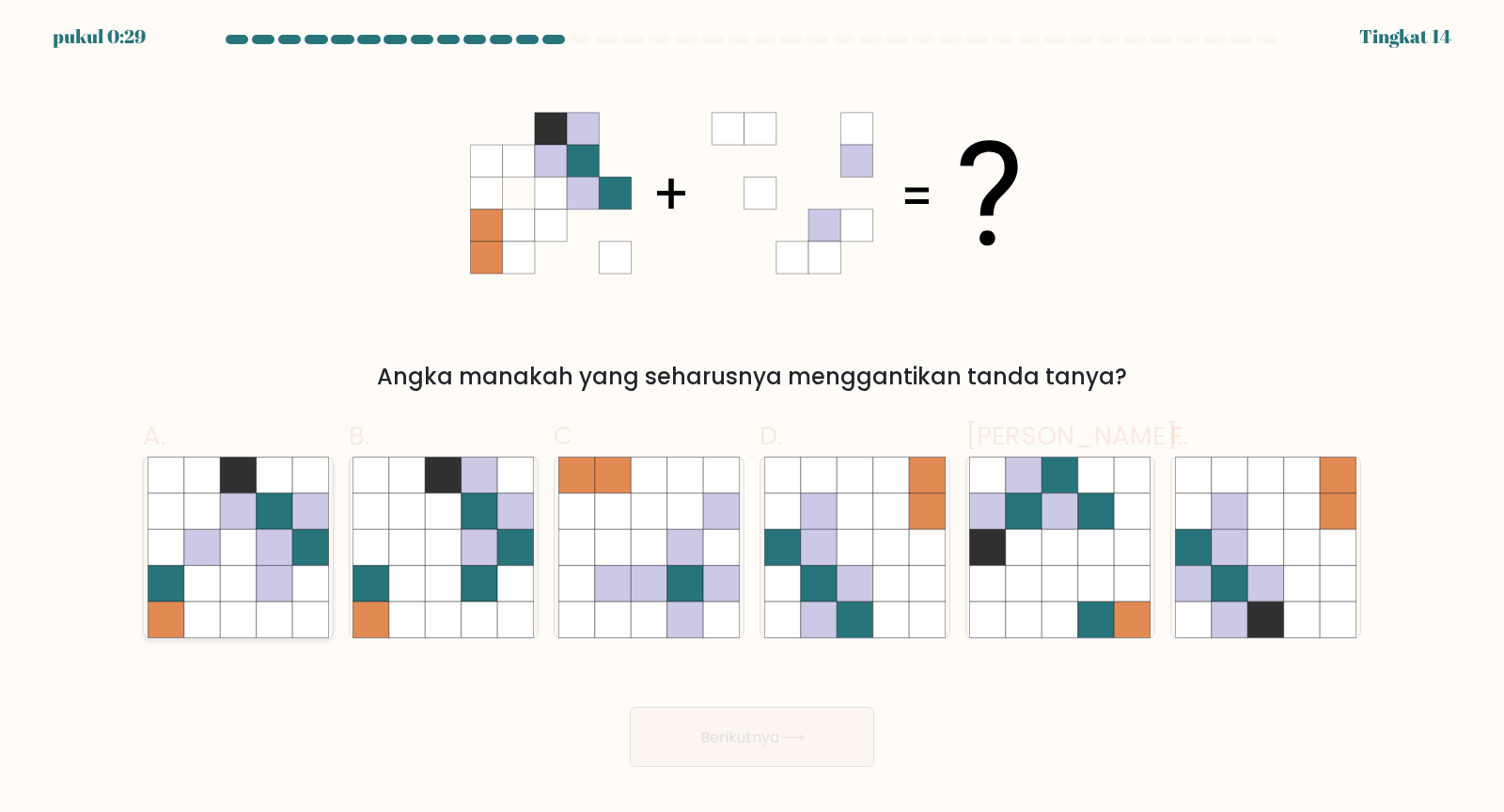
click at [210, 563] on icon at bounding box center [203, 547] width 36 height 36
click at [752, 418] on input "A." at bounding box center [752, 412] width 1 height 12
radio input "true"
click at [758, 727] on font "Berikutnya" at bounding box center [739, 736] width 79 height 22
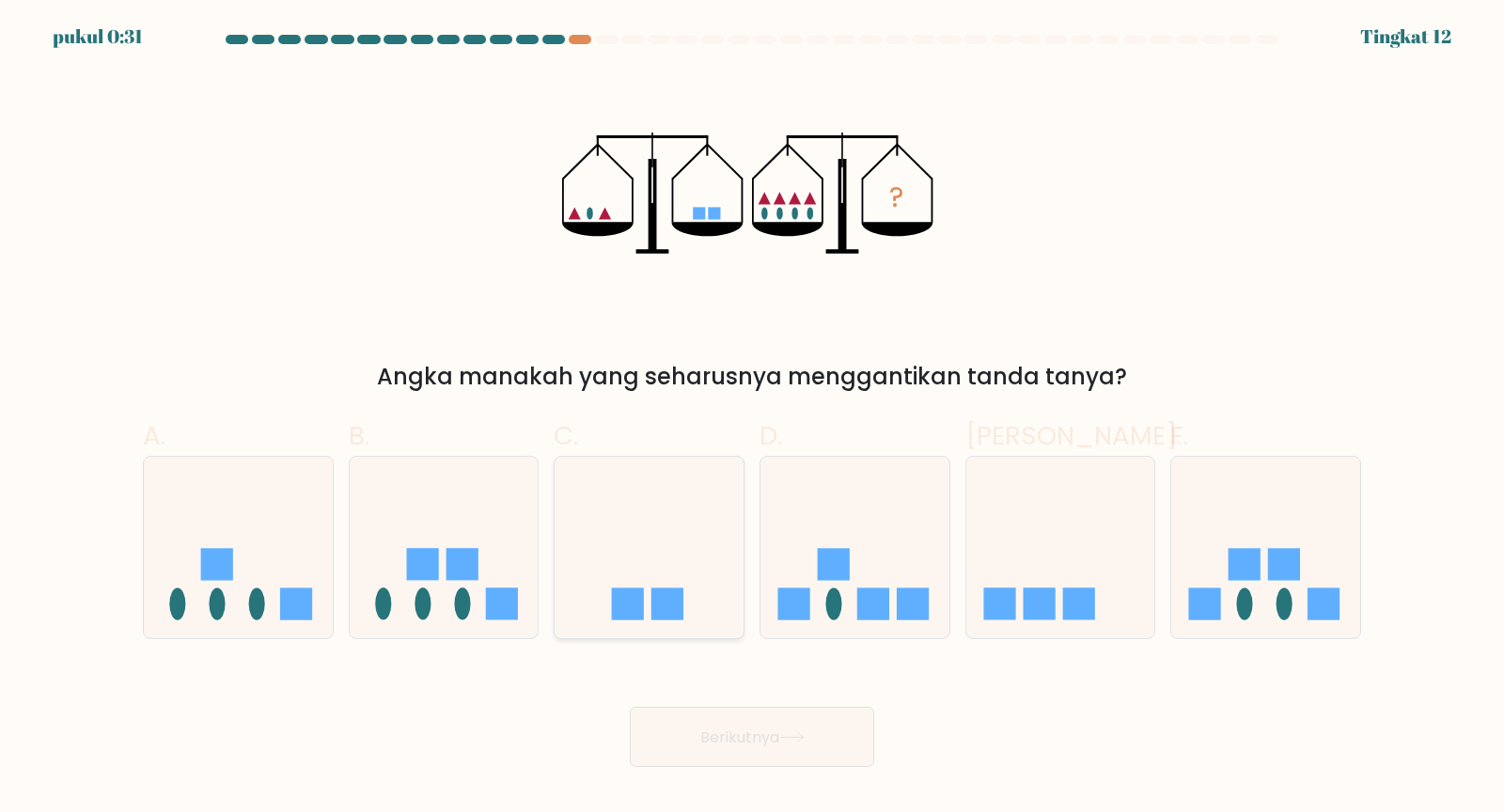
click at [664, 571] on icon at bounding box center [649, 547] width 189 height 156
click at [752, 418] on input "C." at bounding box center [752, 412] width 1 height 12
radio input "true"
click at [754, 730] on font "Berikutnya" at bounding box center [739, 736] width 79 height 22
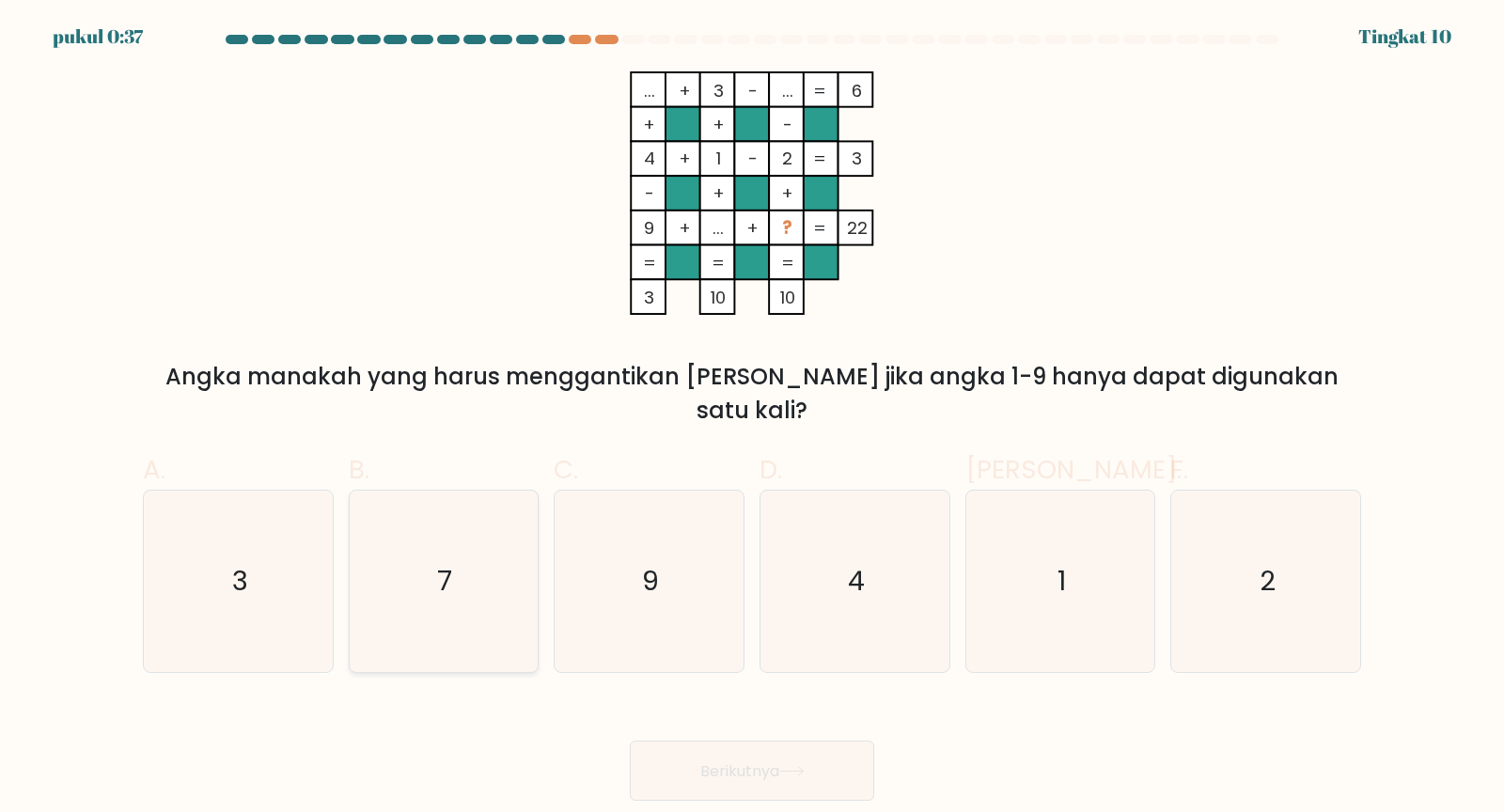
click at [420, 643] on icon "7" at bounding box center [442, 581] width 182 height 182
click at [752, 418] on input "B. 7" at bounding box center [752, 412] width 1 height 12
radio input "true"
click at [796, 730] on icon at bounding box center [791, 770] width 26 height 10
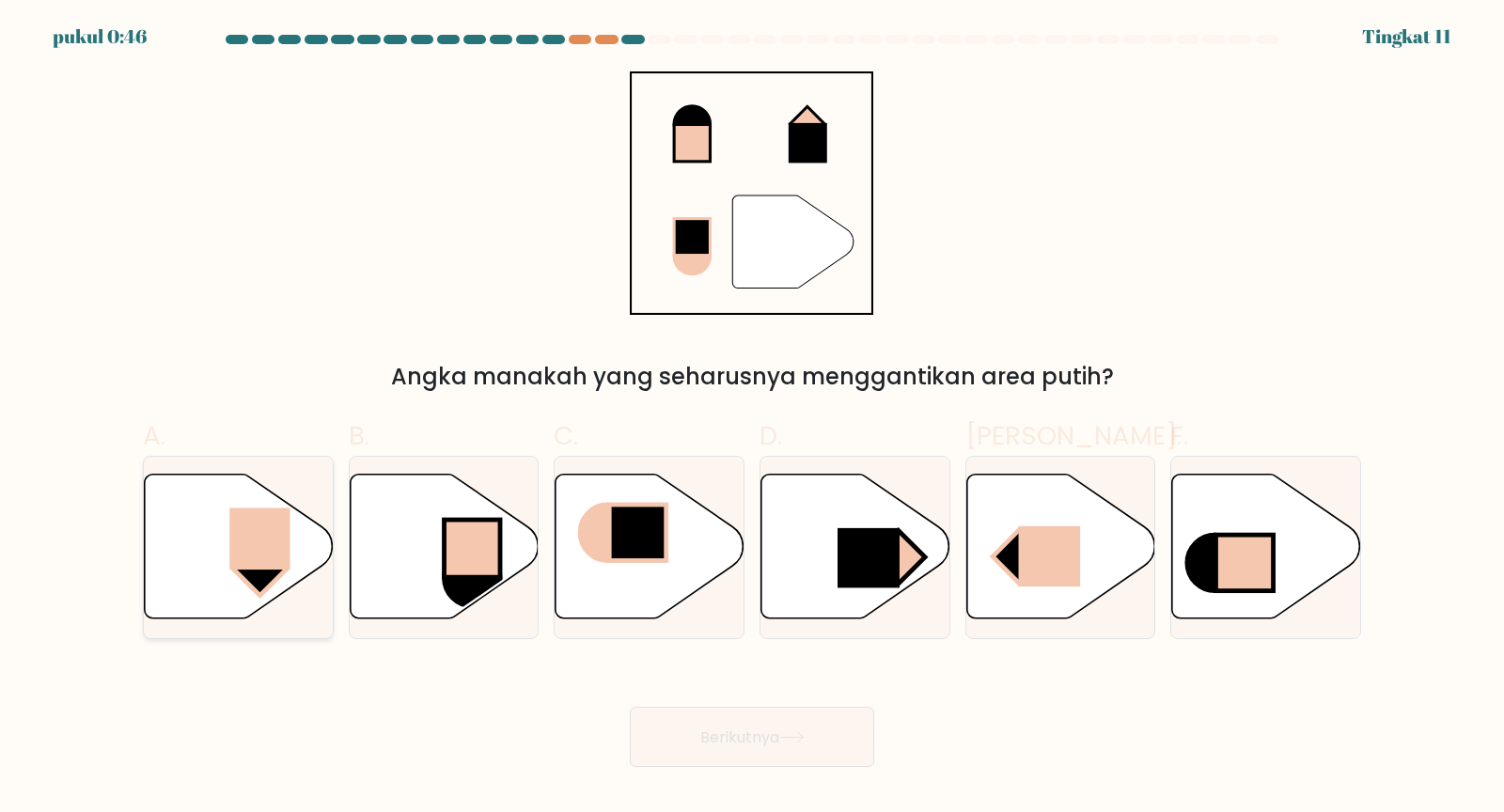
click at [273, 565] on rect at bounding box center [261, 537] width 61 height 62
click at [752, 418] on input "A." at bounding box center [752, 412] width 1 height 12
radio input "true"
click at [792, 730] on button "Berikutnya" at bounding box center [752, 737] width 244 height 61
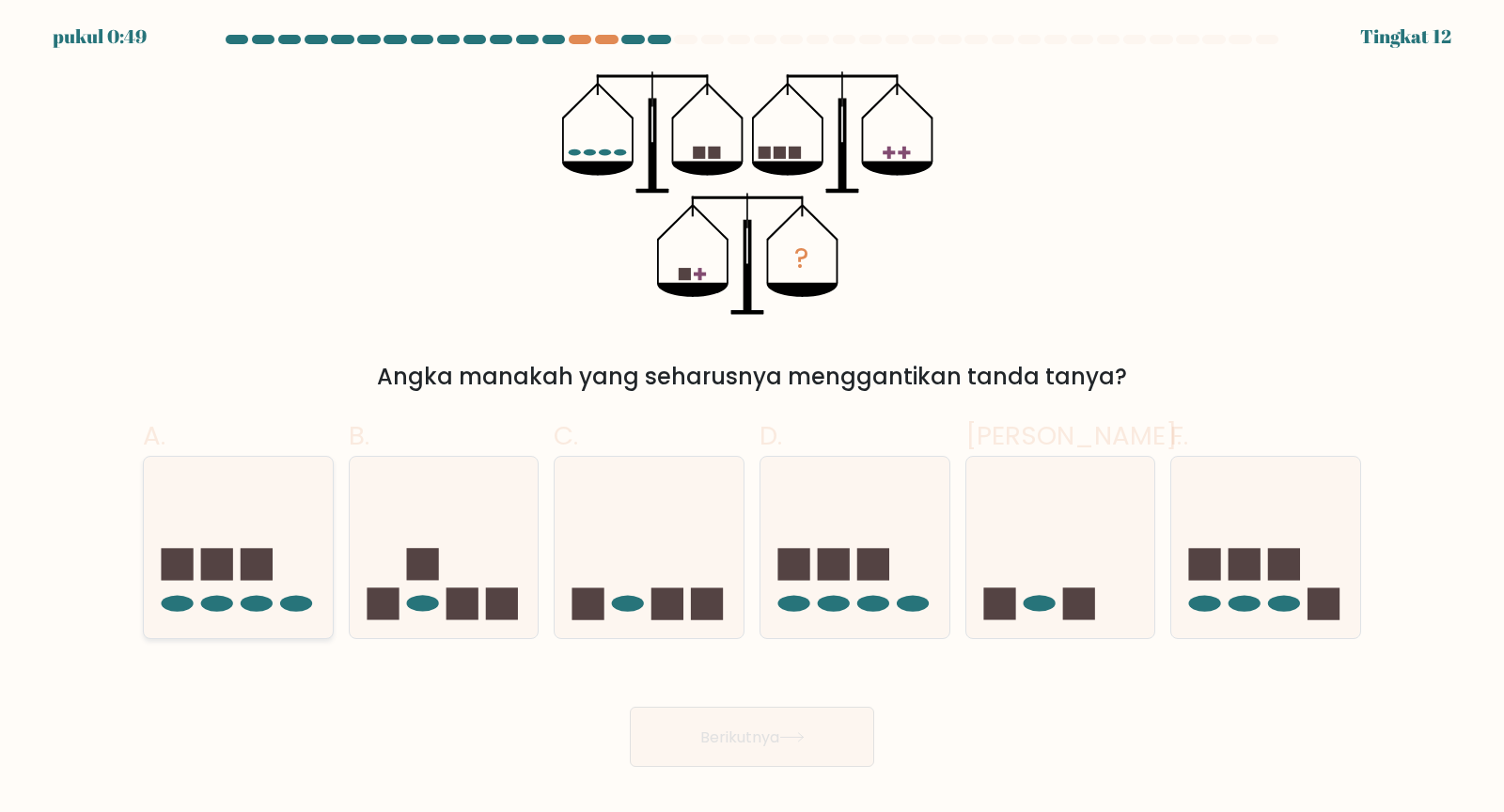
click at [180, 586] on icon at bounding box center [238, 547] width 189 height 156
click at [752, 418] on input "A." at bounding box center [752, 412] width 1 height 12
radio input "true"
click at [805, 730] on icon at bounding box center [791, 737] width 26 height 10
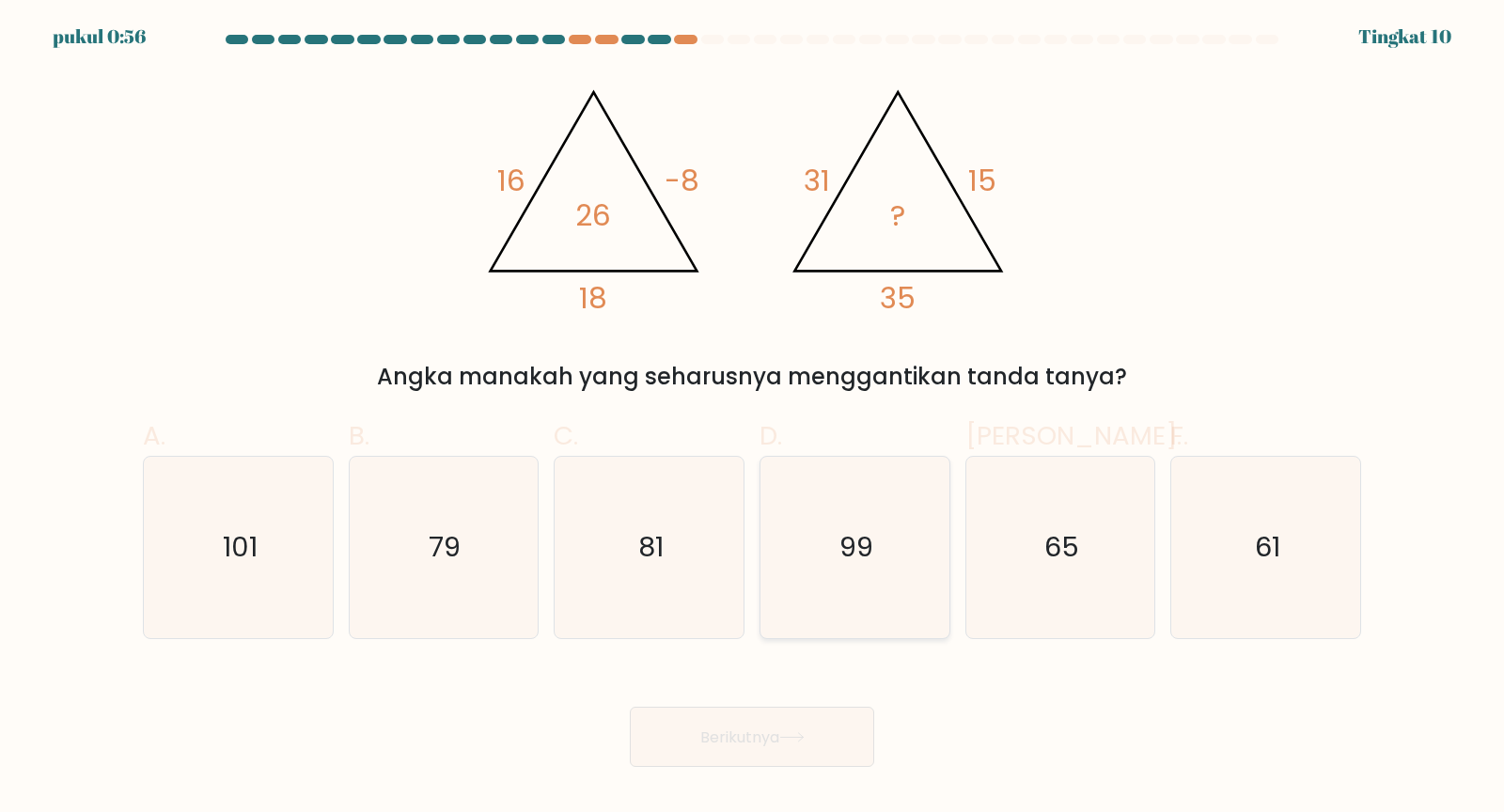
click at [845, 559] on text "99" at bounding box center [856, 547] width 34 height 38
click at [752, 418] on input "D. 99" at bounding box center [752, 412] width 1 height 12
radio input "true"
click at [803, 730] on icon at bounding box center [791, 737] width 26 height 10
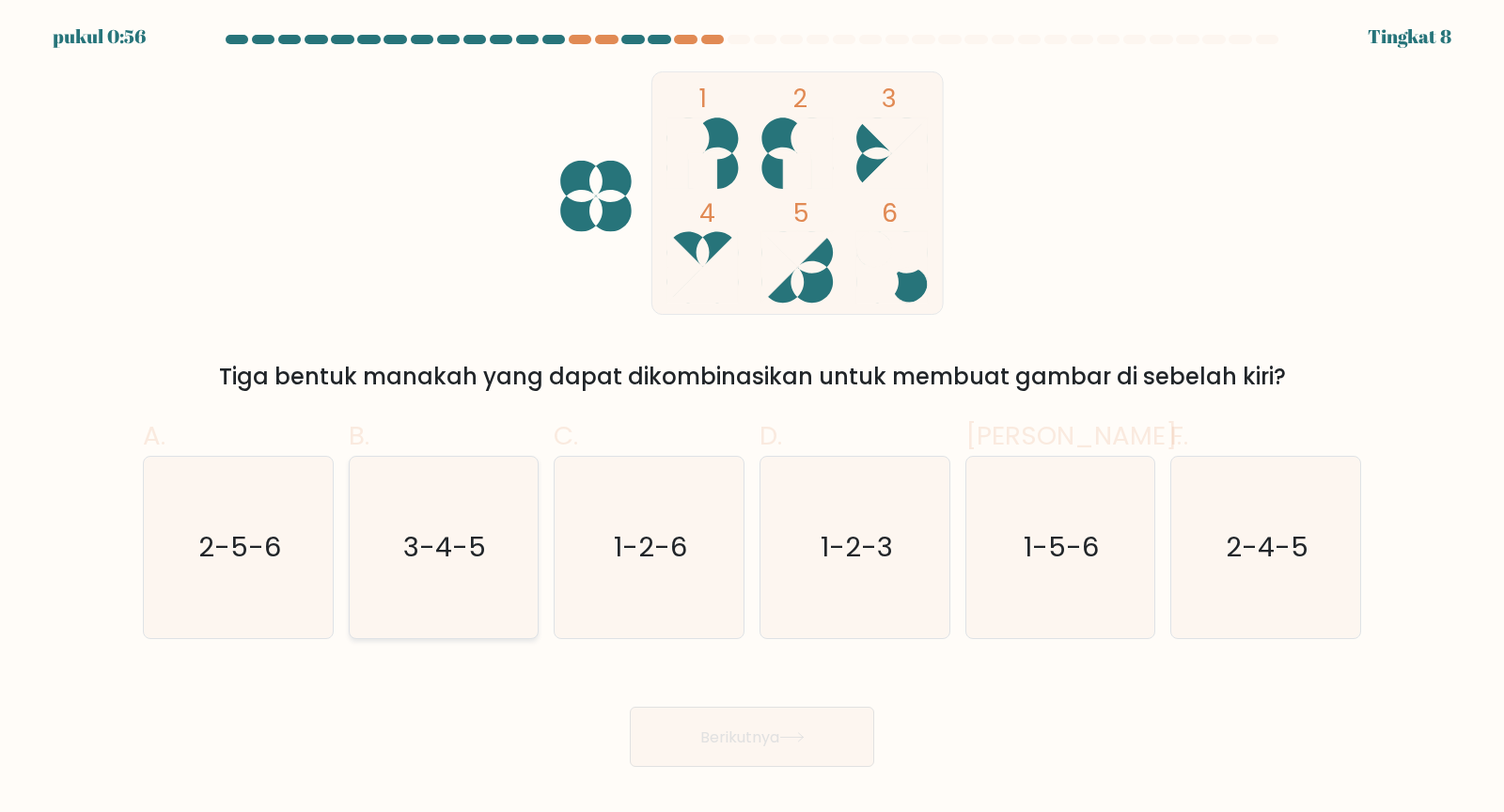
click at [421, 548] on text "3-4-5" at bounding box center [445, 547] width 83 height 38
click at [752, 418] on input "B. 3-4-5" at bounding box center [752, 412] width 1 height 12
radio input "true"
click at [796, 730] on icon at bounding box center [791, 737] width 26 height 10
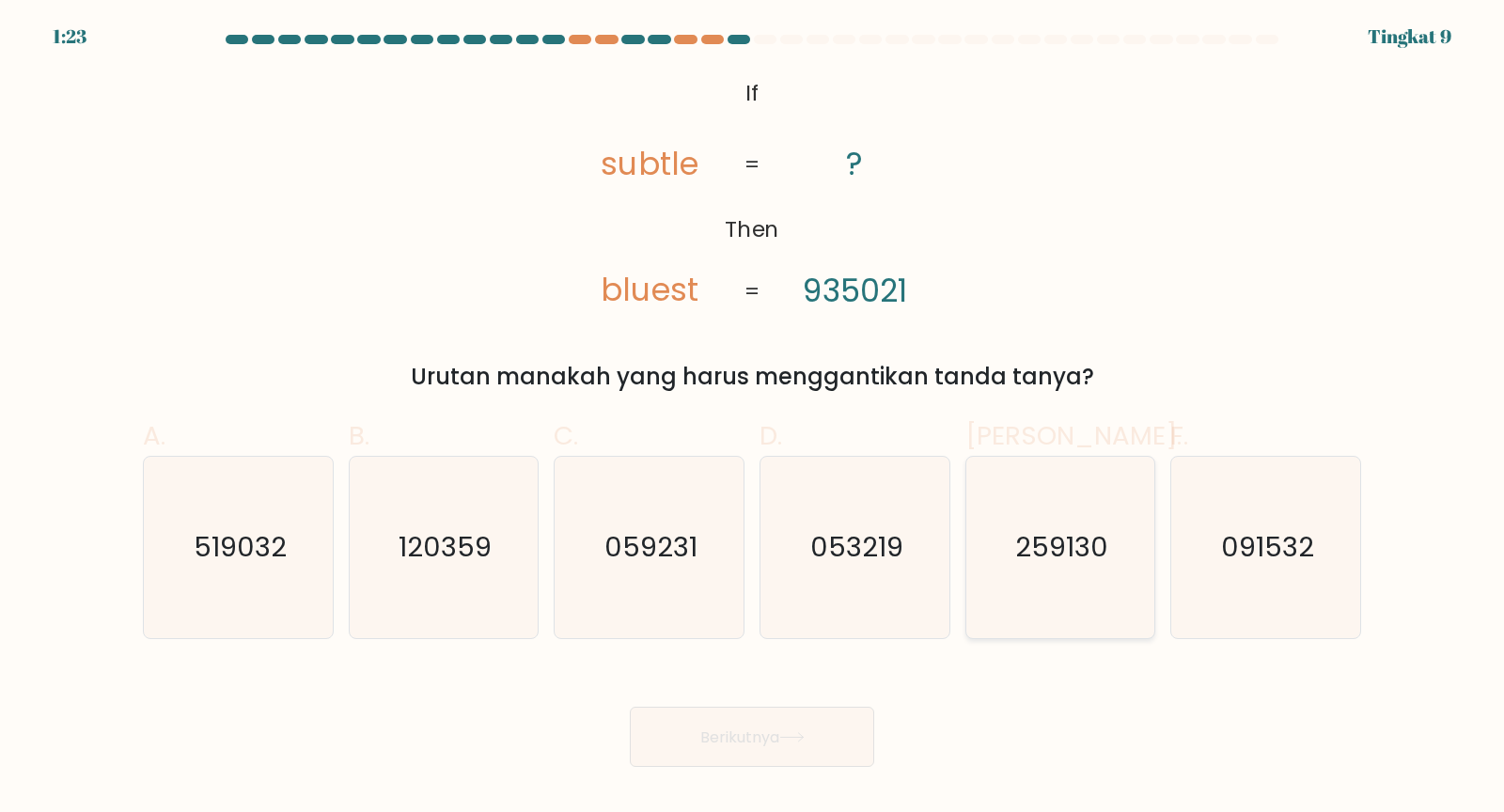
click at [1082, 590] on icon "259130" at bounding box center [1060, 547] width 182 height 182
click at [752, 418] on input "Dan. 259130" at bounding box center [752, 412] width 1 height 12
radio input "true"
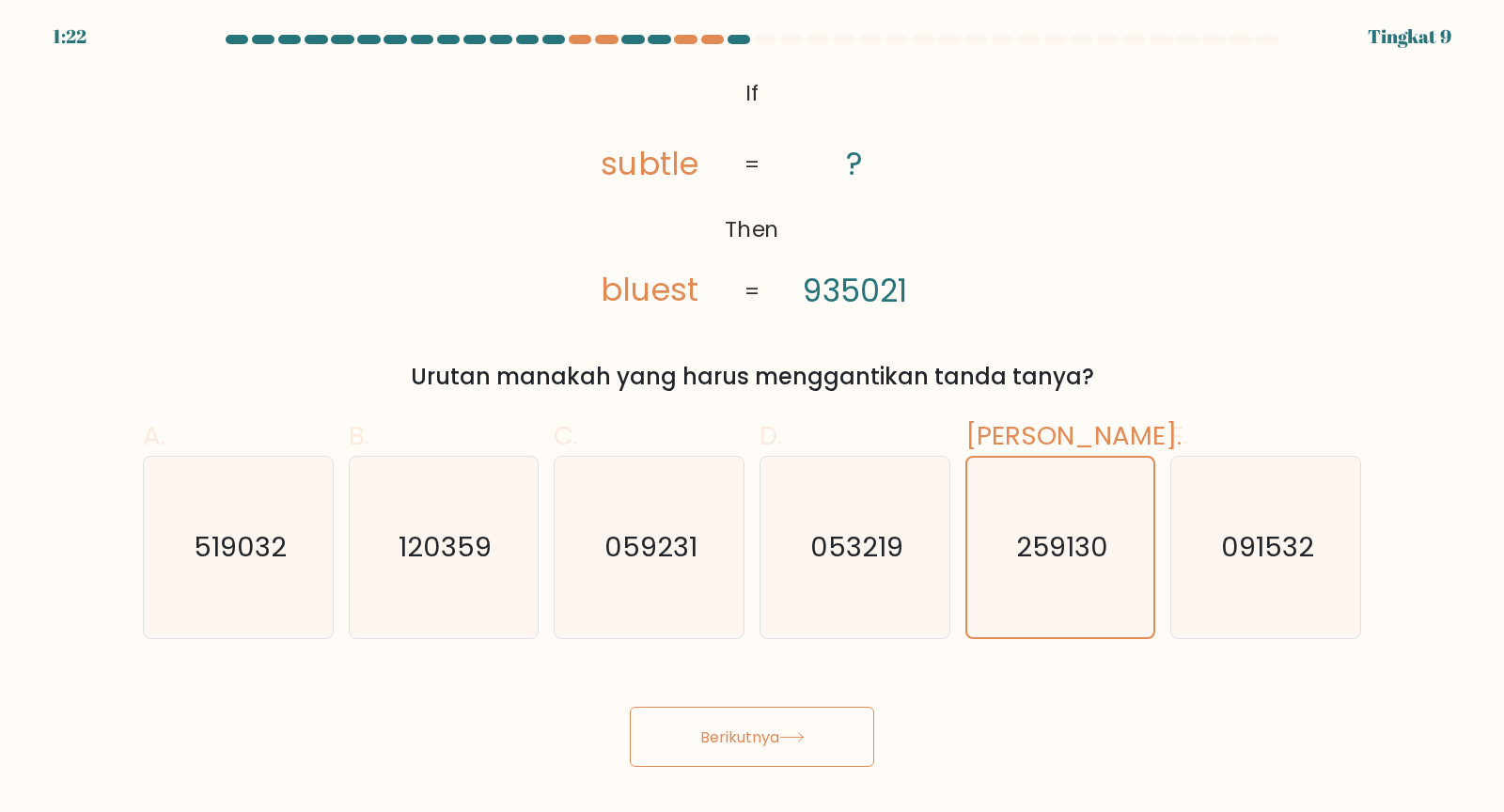
click at [793, 730] on icon at bounding box center [791, 737] width 26 height 10
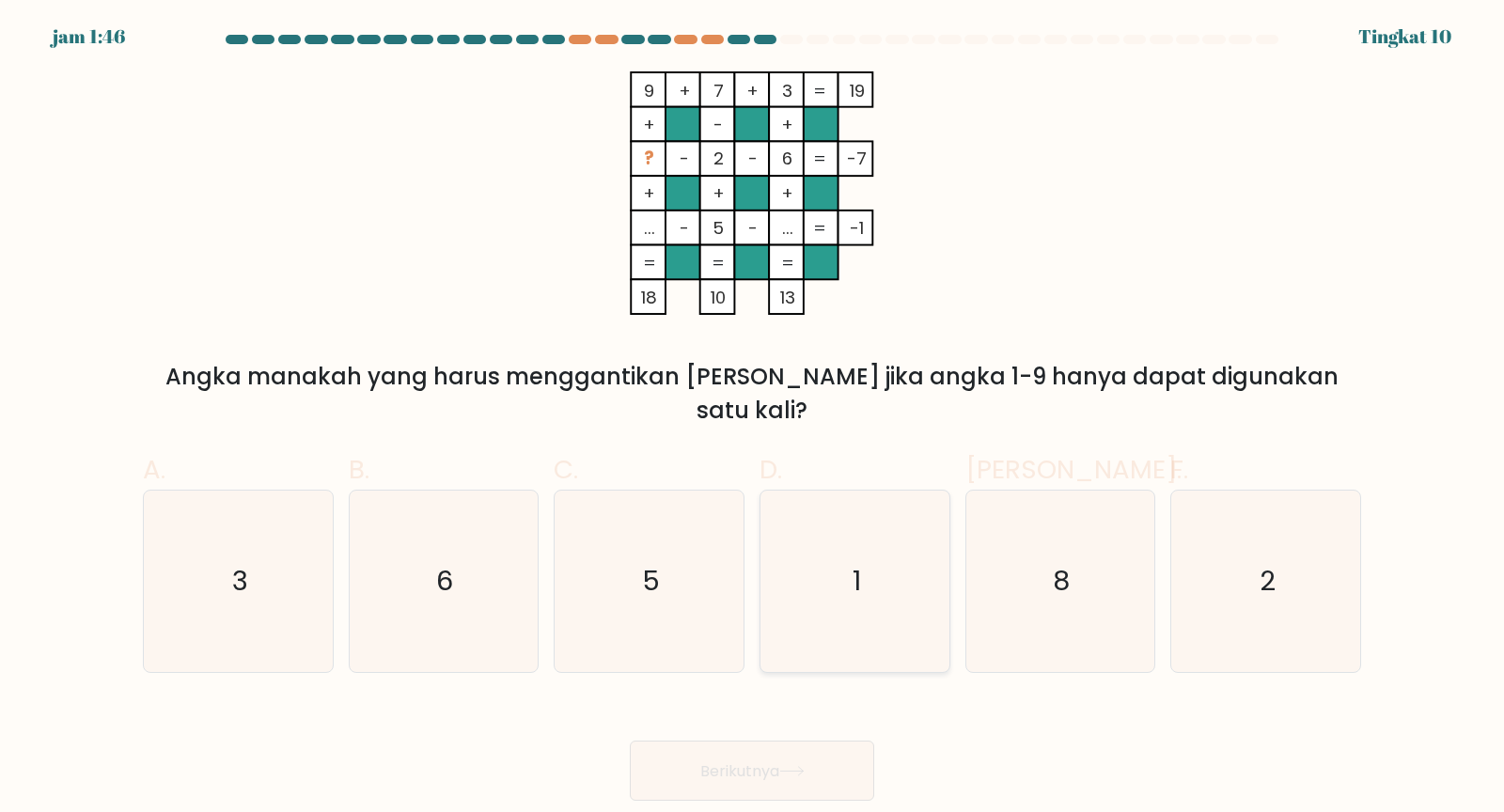
click at [868, 575] on icon "1" at bounding box center [854, 581] width 182 height 182
click at [752, 418] on input "D. 1" at bounding box center [752, 412] width 1 height 12
radio input "true"
click at [802, 730] on icon at bounding box center [791, 770] width 26 height 10
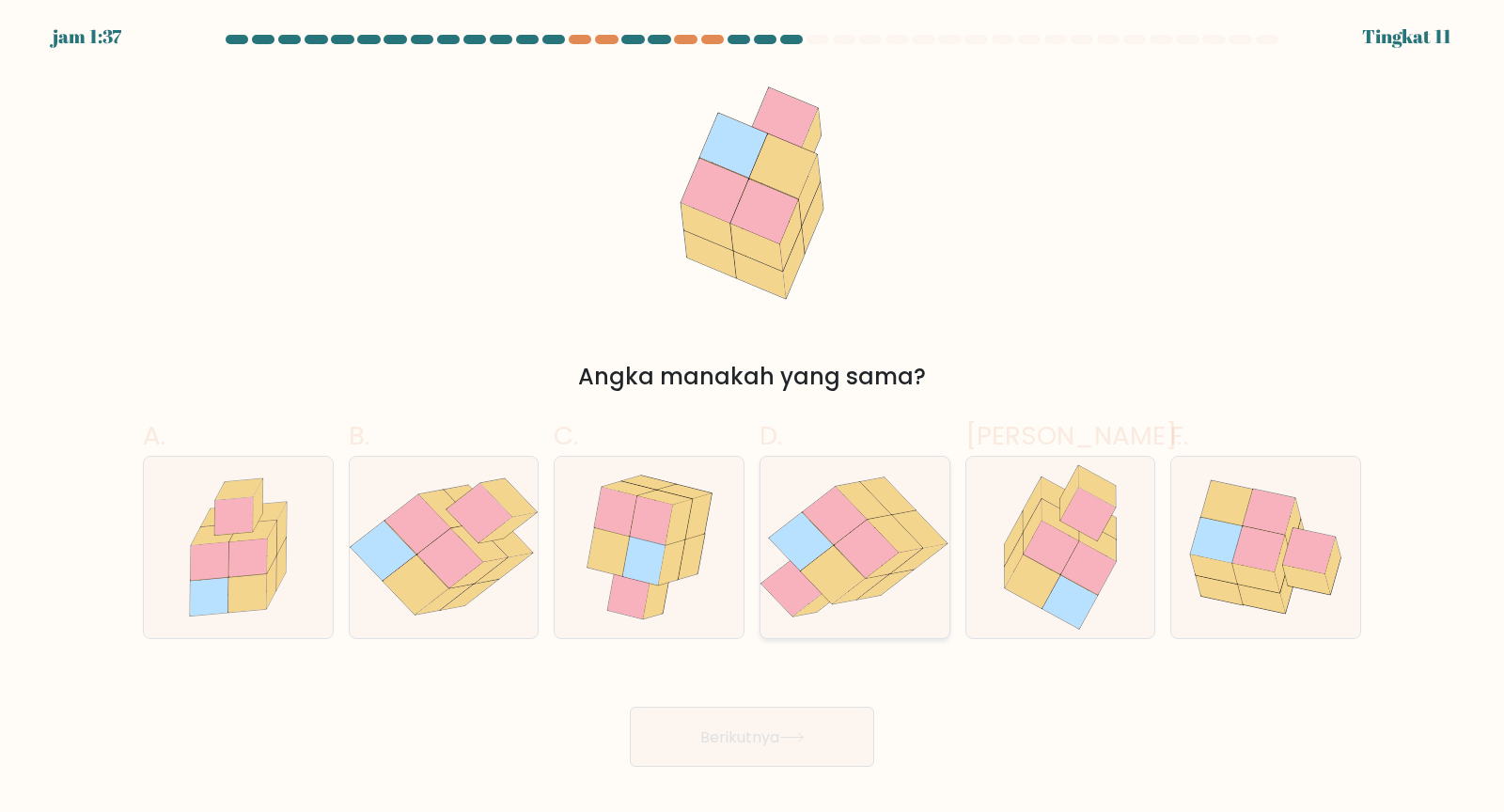
click at [881, 539] on icon at bounding box center [867, 548] width 65 height 58
click at [752, 418] on input "D." at bounding box center [752, 412] width 1 height 12
radio input "true"
click at [766, 730] on font "Berikutnya" at bounding box center [739, 736] width 79 height 22
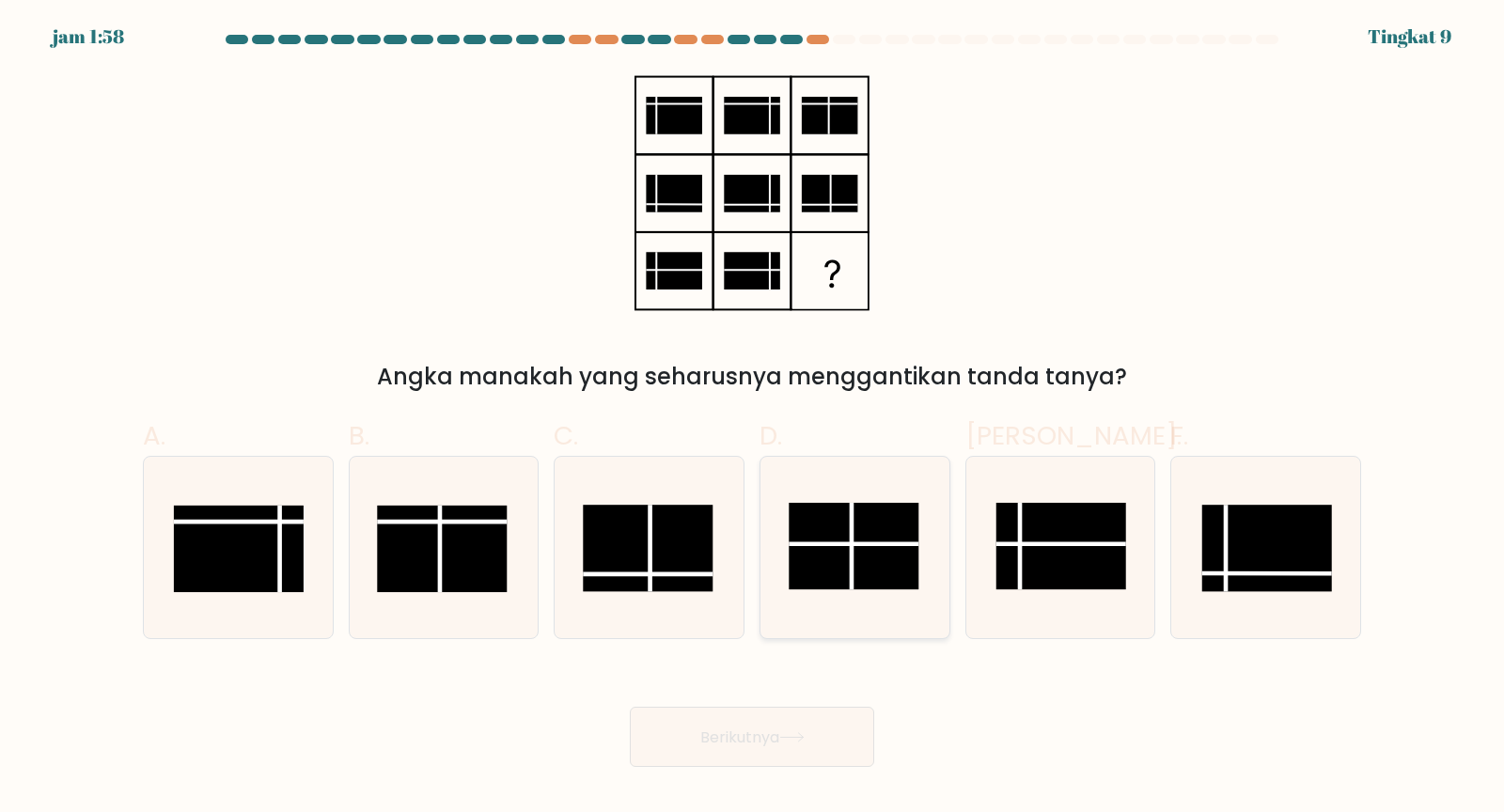
click at [863, 540] on rect at bounding box center [853, 545] width 129 height 87
click at [752, 418] on input "D." at bounding box center [752, 412] width 1 height 12
radio input "true"
click at [803, 730] on icon at bounding box center [791, 737] width 23 height 9
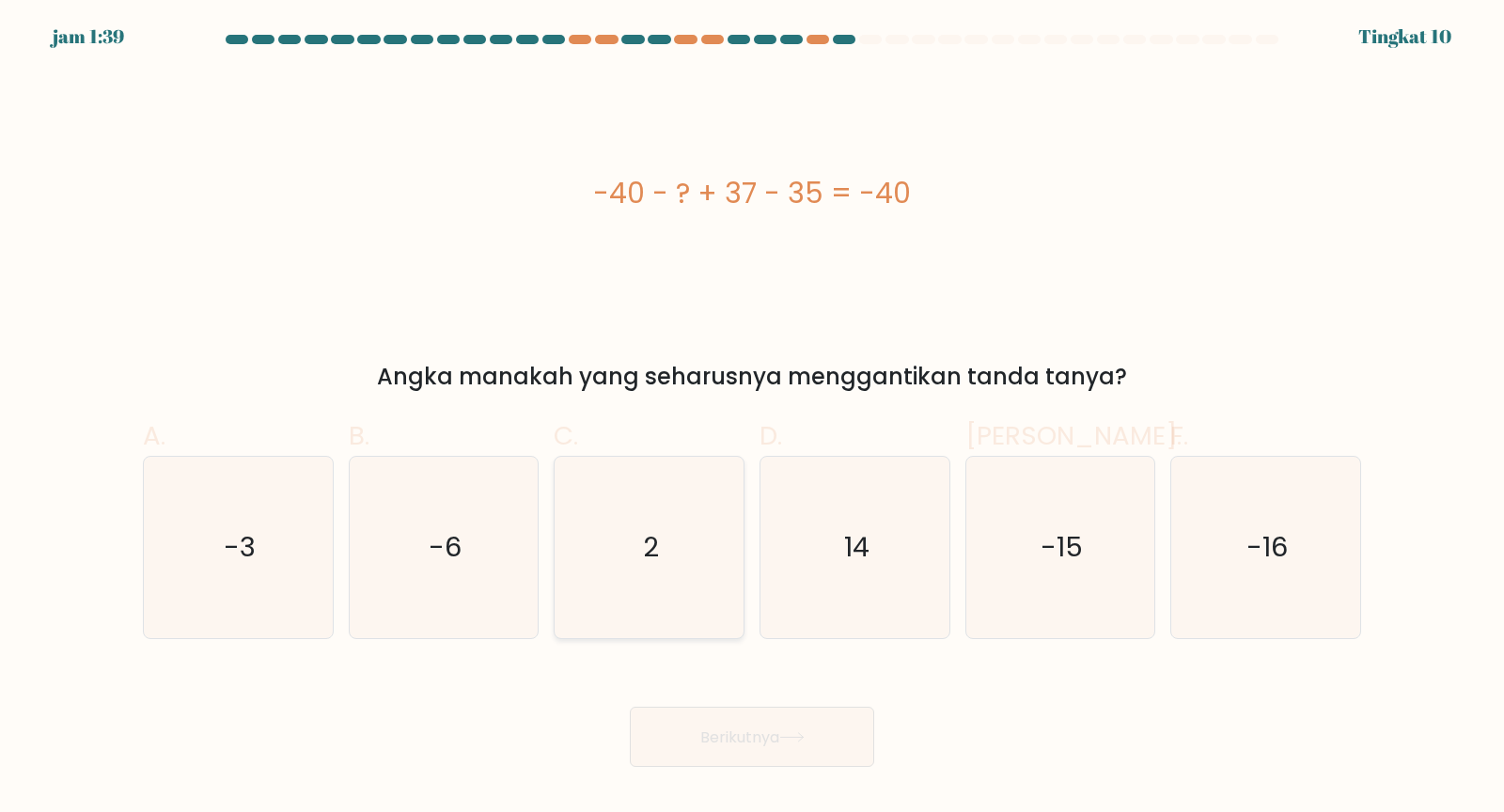
click at [659, 564] on icon "2" at bounding box center [649, 547] width 182 height 182
click at [752, 418] on input "C. 2" at bounding box center [752, 412] width 1 height 12
radio input "true"
click at [750, 730] on font "Berikutnya" at bounding box center [739, 736] width 79 height 22
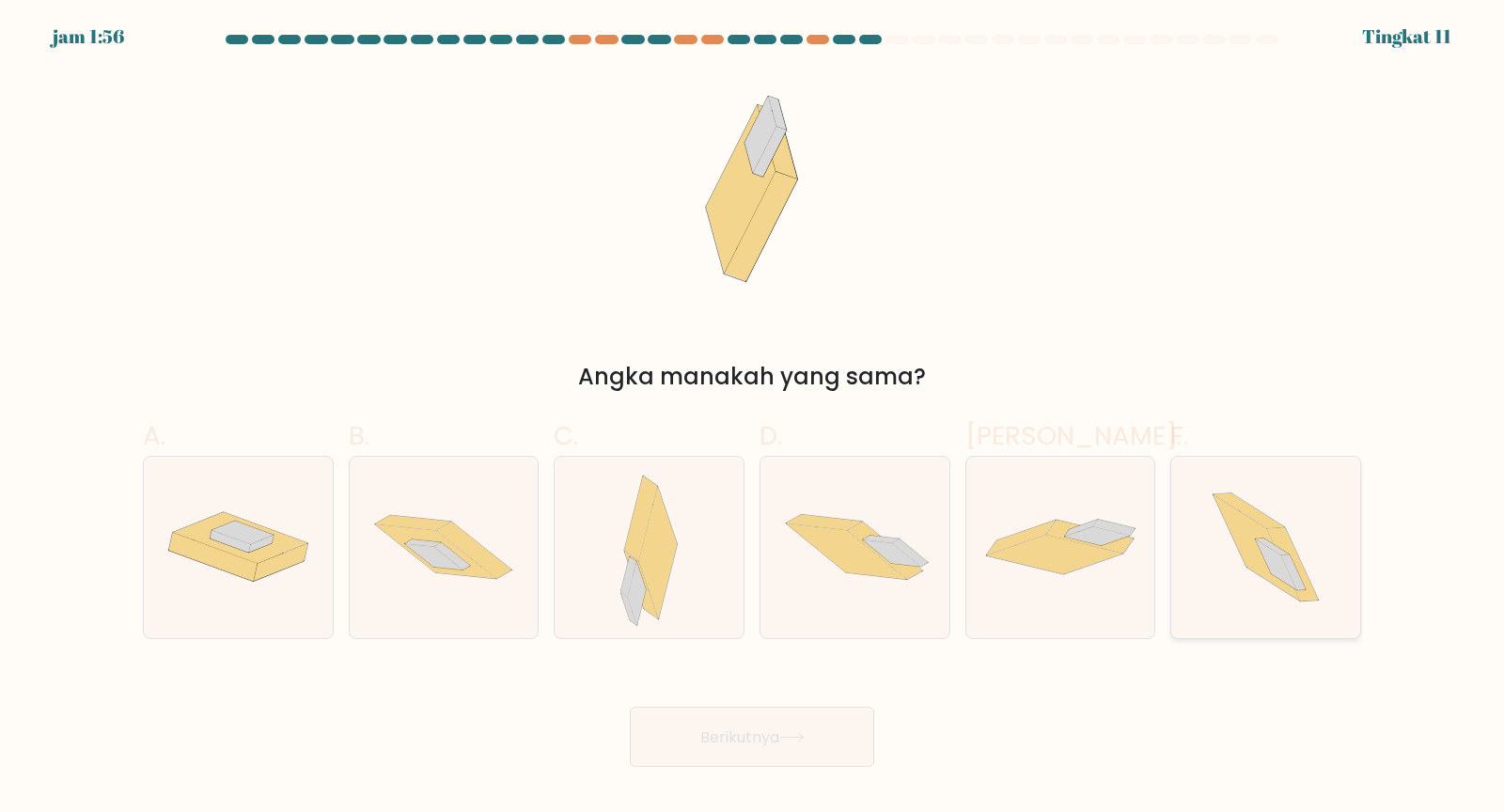
click at [1308, 555] on icon at bounding box center [1266, 547] width 162 height 182
click at [752, 418] on input "F." at bounding box center [752, 412] width 1 height 12
radio input "true"
click at [792, 730] on icon at bounding box center [791, 737] width 26 height 10
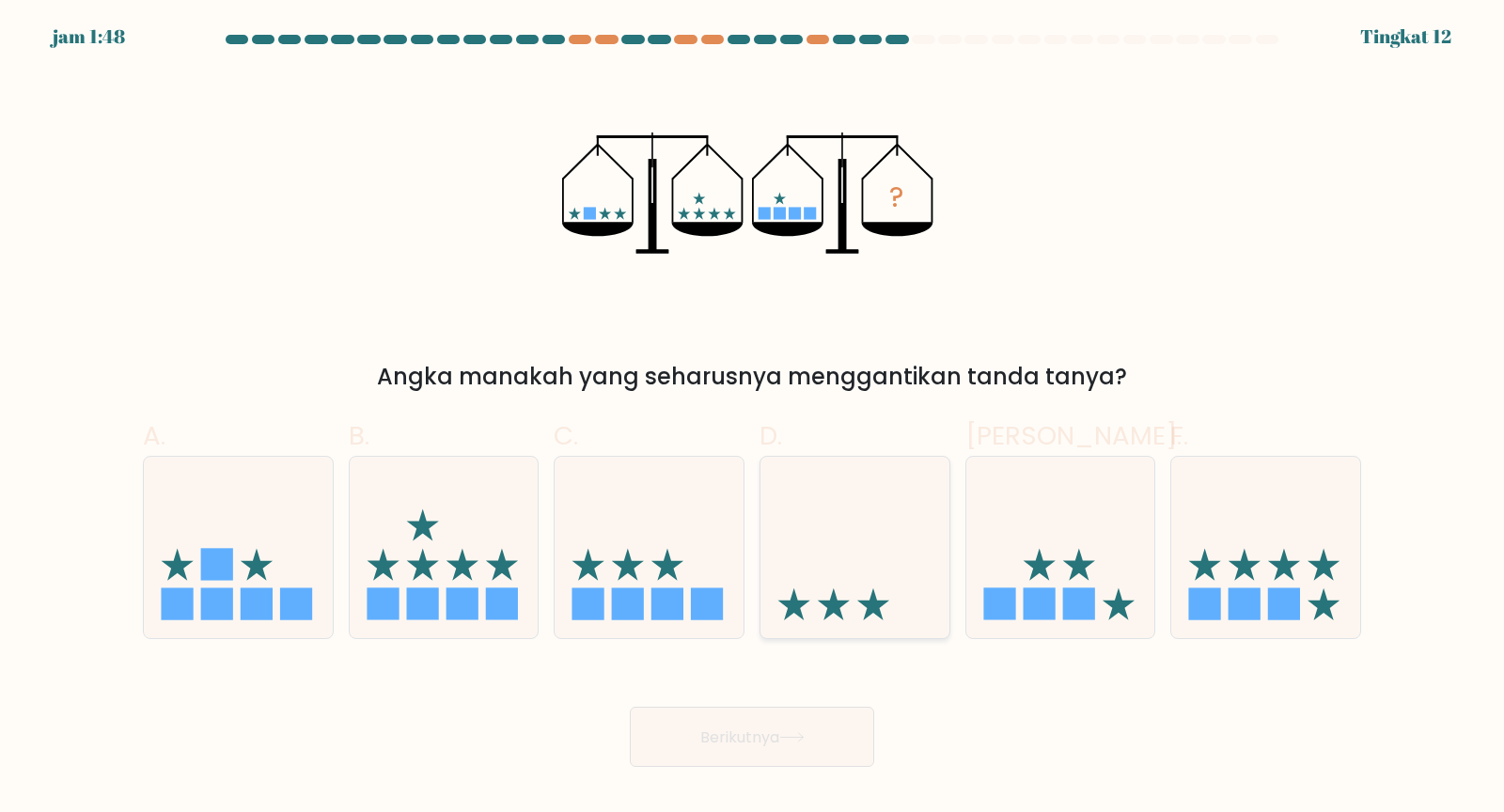
click at [844, 541] on icon at bounding box center [854, 547] width 189 height 156
click at [752, 418] on input "D." at bounding box center [752, 412] width 1 height 12
radio input "true"
click at [785, 730] on icon at bounding box center [791, 737] width 26 height 10
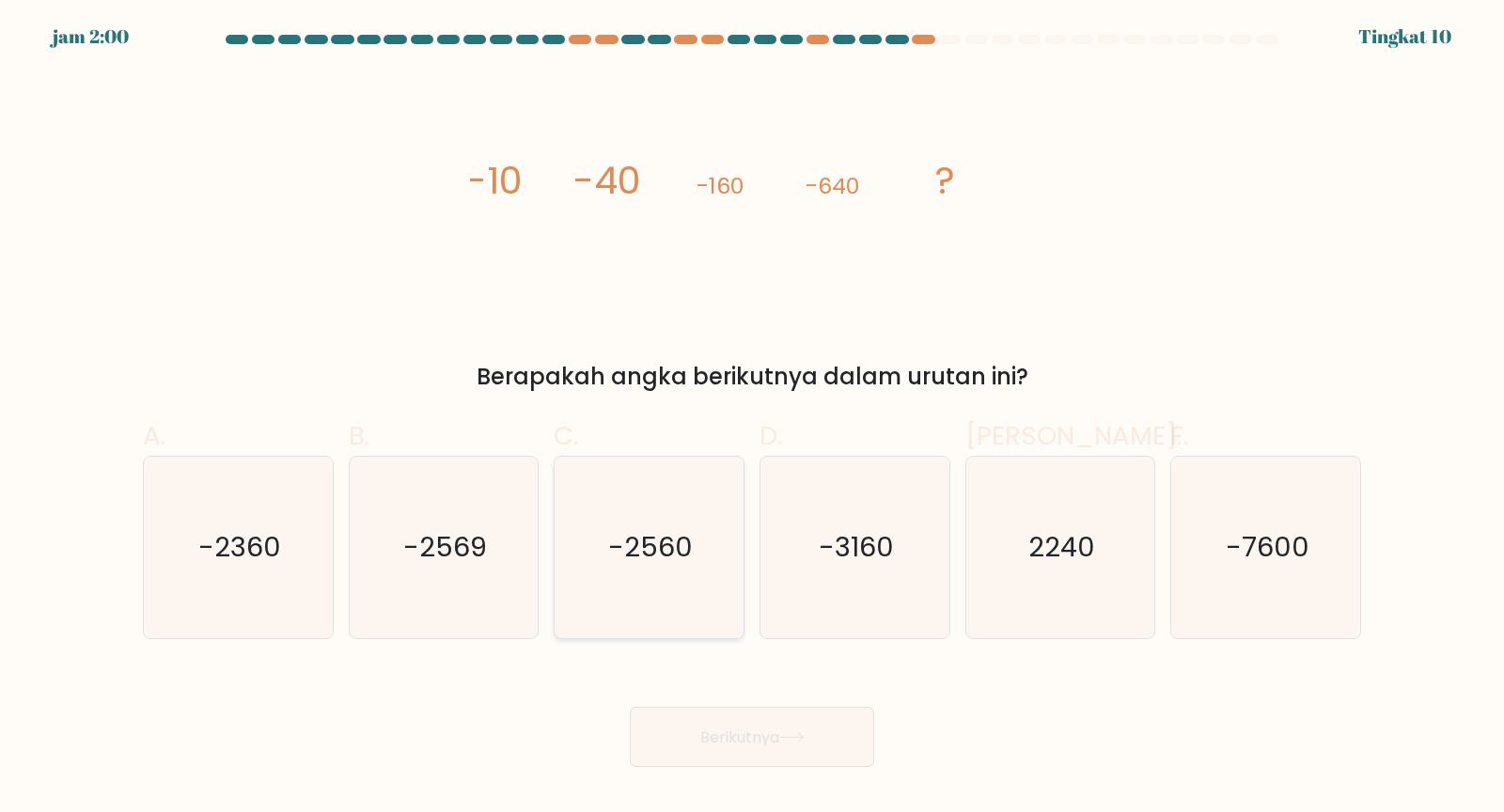
click at [680, 534] on text "-2560" at bounding box center [651, 547] width 85 height 38
click at [752, 418] on input "C. -2560" at bounding box center [752, 412] width 1 height 12
radio input "true"
click at [803, 730] on icon at bounding box center [791, 737] width 23 height 9
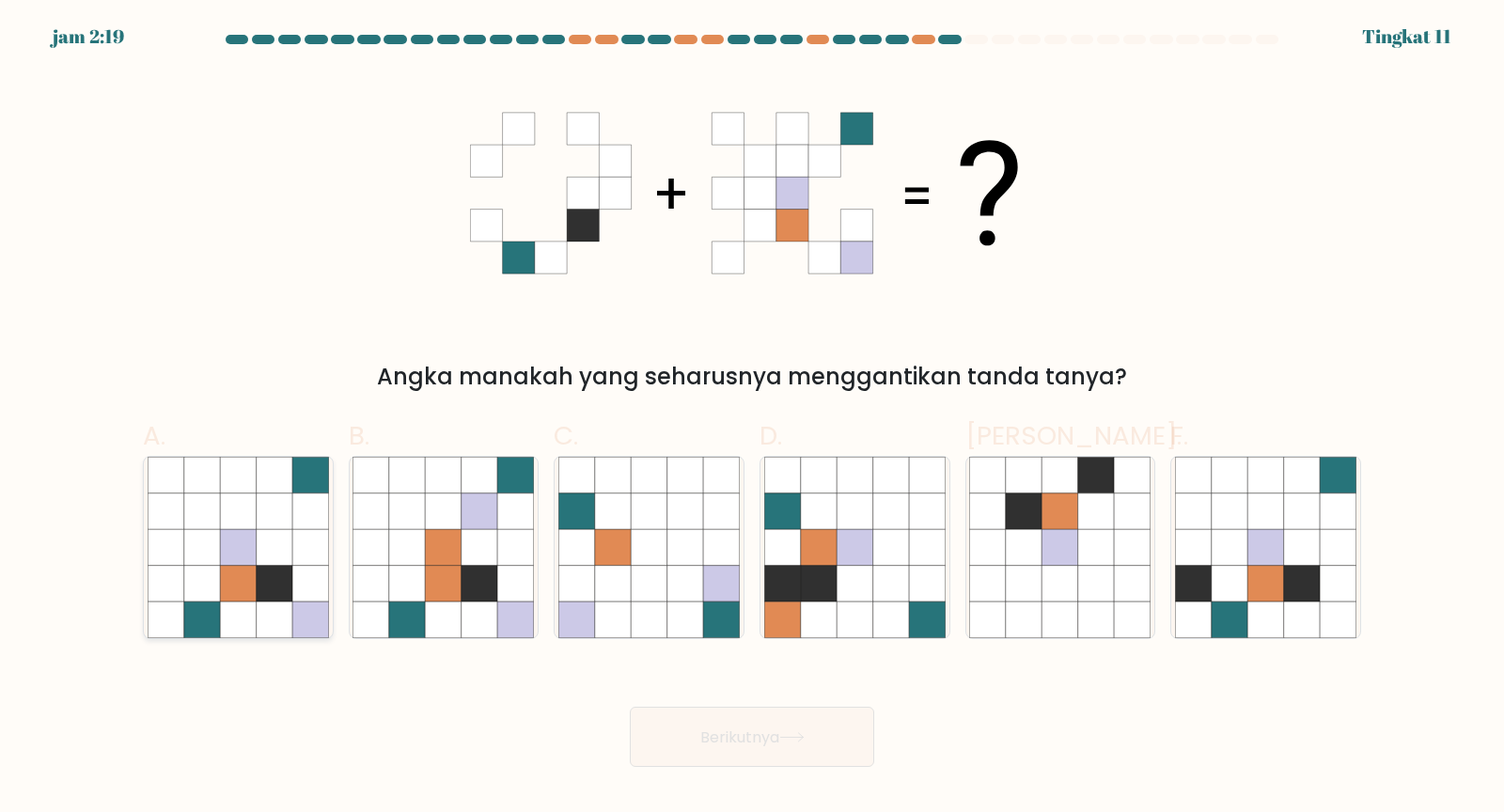
click at [207, 551] on icon at bounding box center [203, 547] width 36 height 36
click at [752, 418] on input "A." at bounding box center [752, 412] width 1 height 12
radio input "true"
click at [805, 730] on icon at bounding box center [791, 737] width 26 height 10
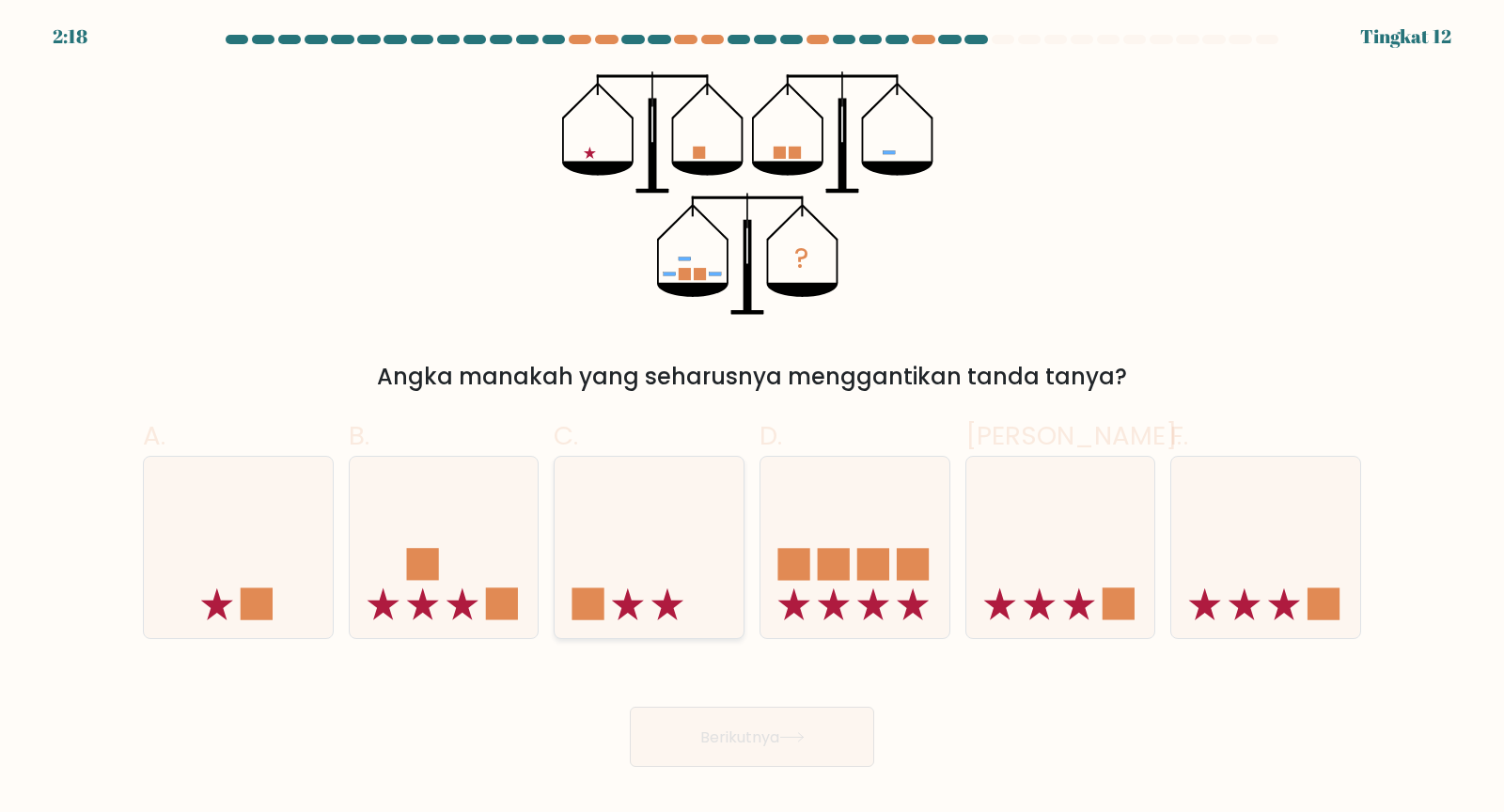
click at [649, 590] on icon at bounding box center [649, 547] width 189 height 156
click at [752, 418] on input "C." at bounding box center [752, 412] width 1 height 12
radio input "true"
click at [429, 532] on icon at bounding box center [444, 547] width 189 height 156
click at [752, 418] on input "B." at bounding box center [752, 412] width 1 height 12
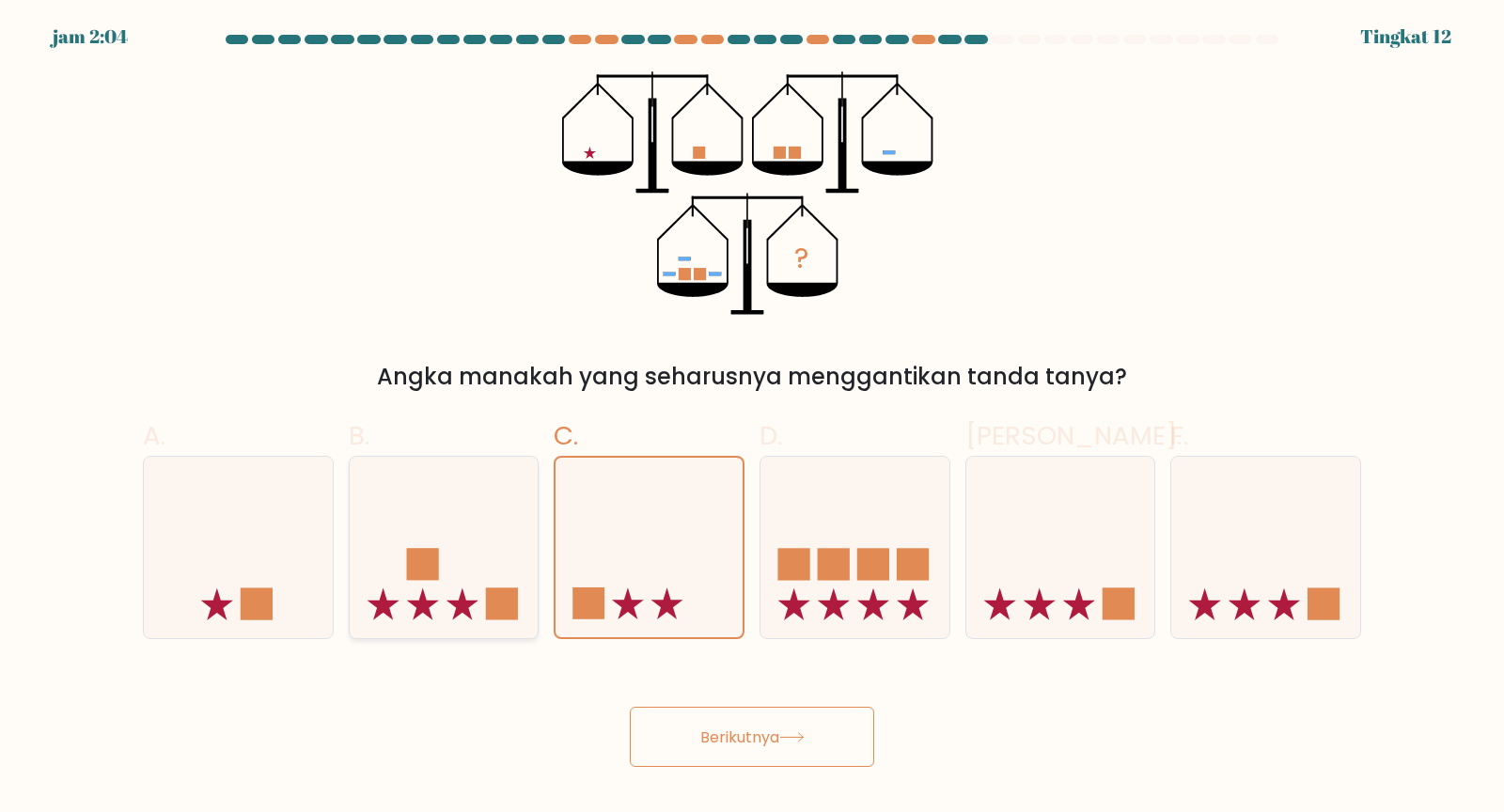
radio input "true"
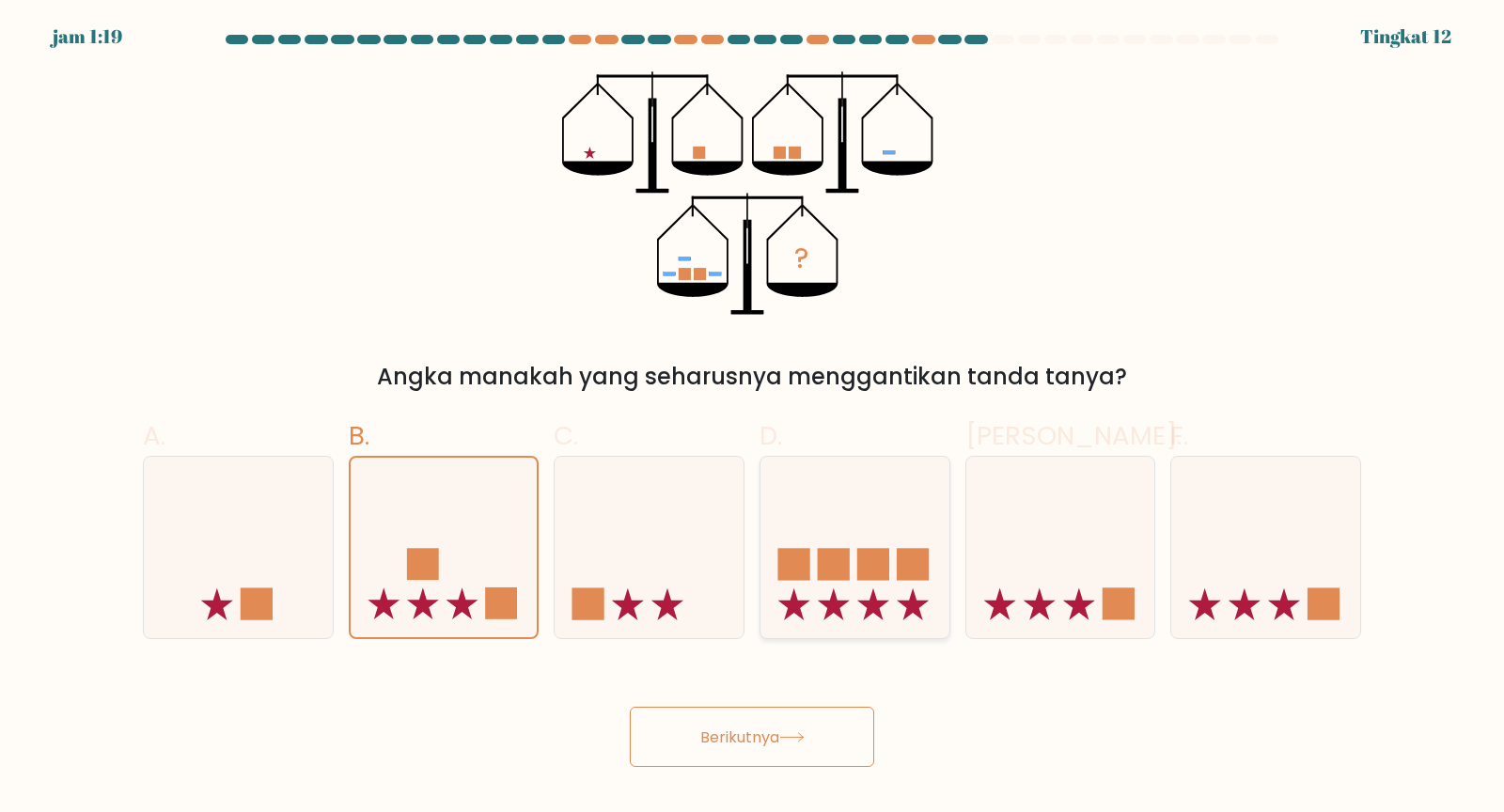
click at [883, 566] on rect at bounding box center [873, 564] width 32 height 32
click at [752, 418] on input "D." at bounding box center [752, 412] width 1 height 12
radio input "true"
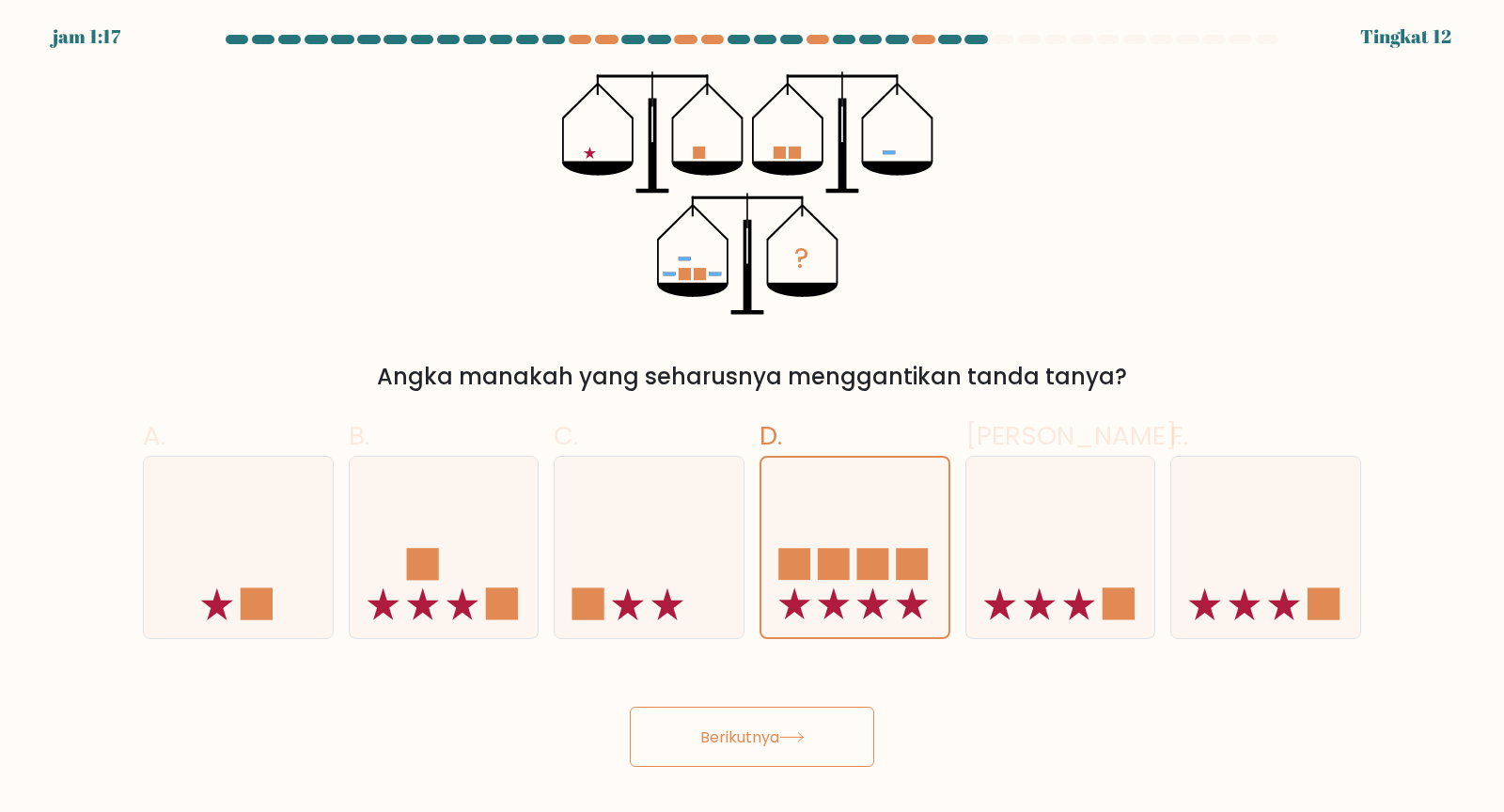
click at [805, 730] on icon at bounding box center [791, 737] width 26 height 10
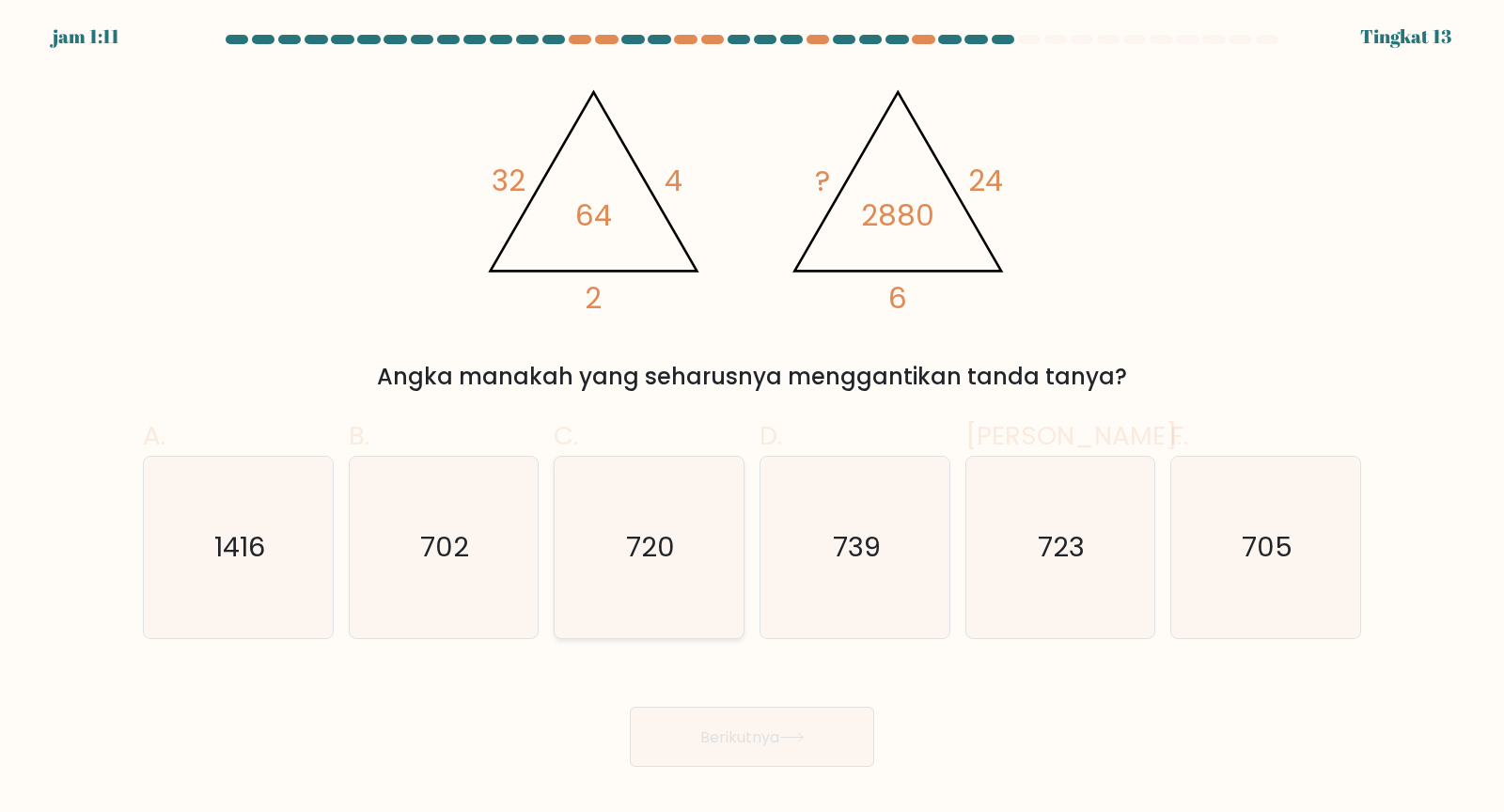
click at [663, 561] on text "720" at bounding box center [651, 547] width 49 height 38
click at [752, 418] on input "C. 720" at bounding box center [752, 412] width 1 height 12
radio input "true"
click at [808, 730] on button "Berikutnya" at bounding box center [752, 737] width 244 height 61
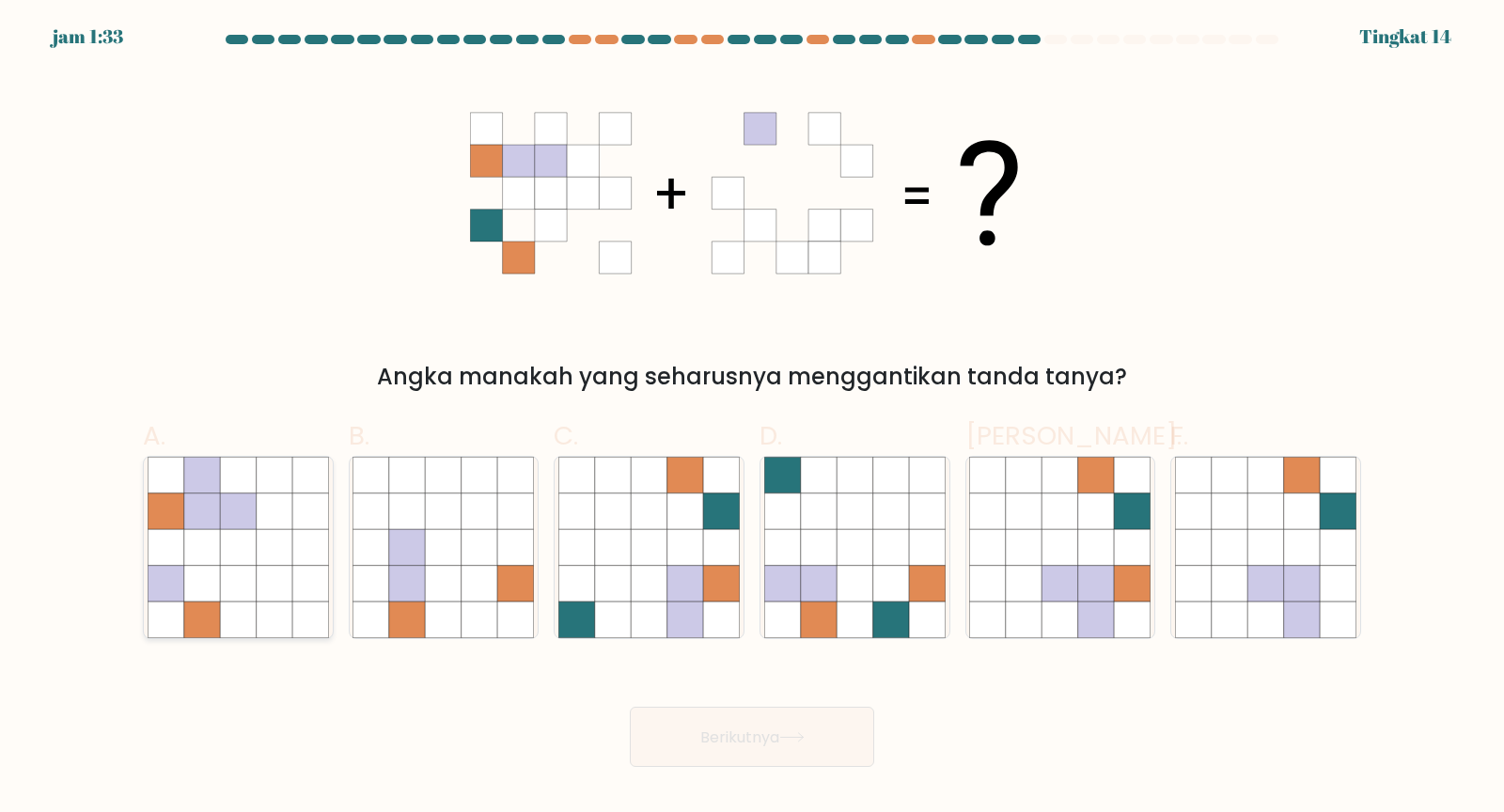
click at [241, 525] on icon at bounding box center [238, 511] width 36 height 36
click at [752, 418] on input "A." at bounding box center [752, 412] width 1 height 12
radio input "true"
click at [795, 730] on icon at bounding box center [791, 737] width 26 height 10
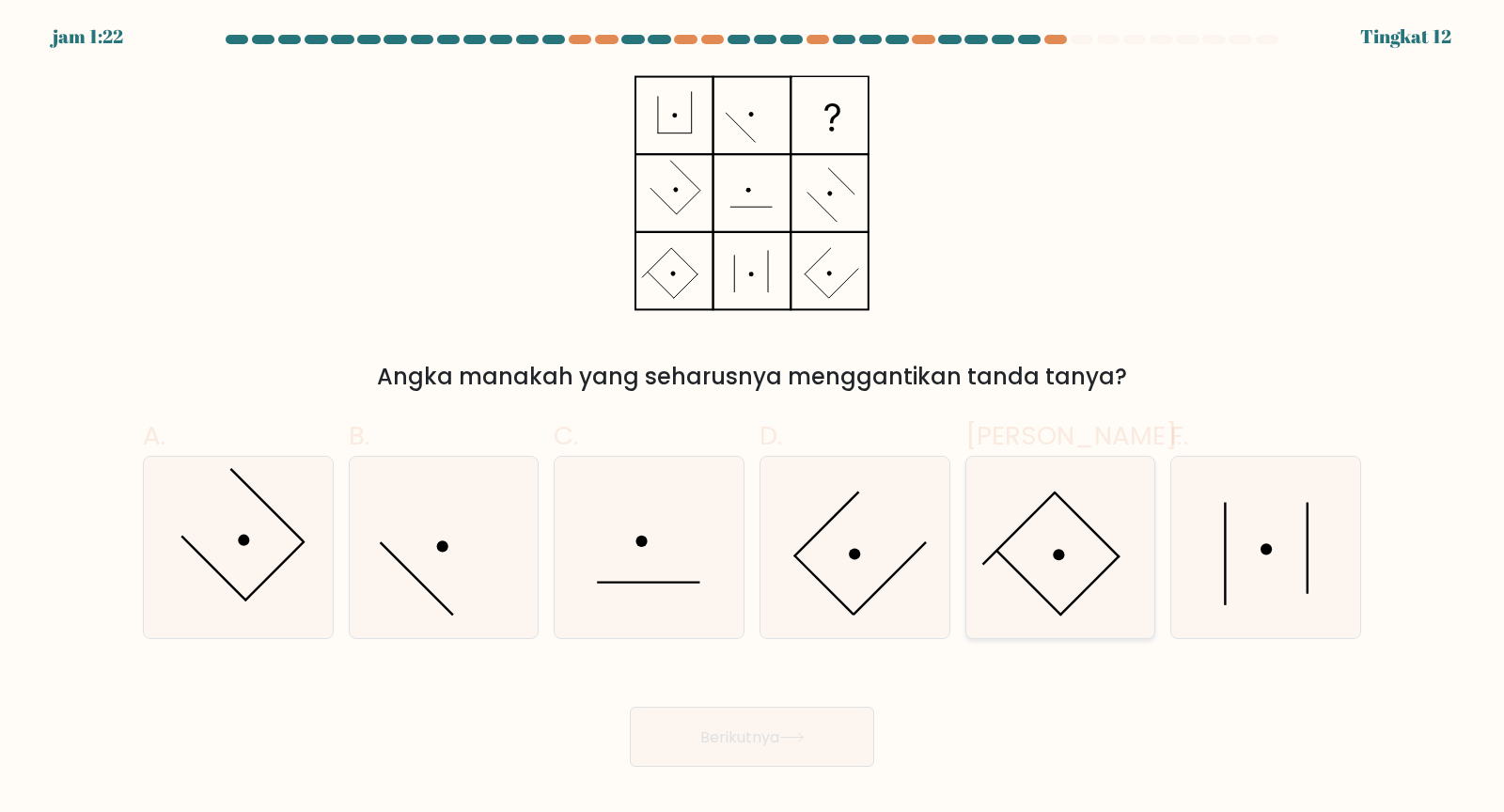
click at [1038, 556] on icon at bounding box center [1060, 547] width 182 height 182
click at [752, 418] on input "Dan." at bounding box center [752, 412] width 1 height 12
radio input "true"
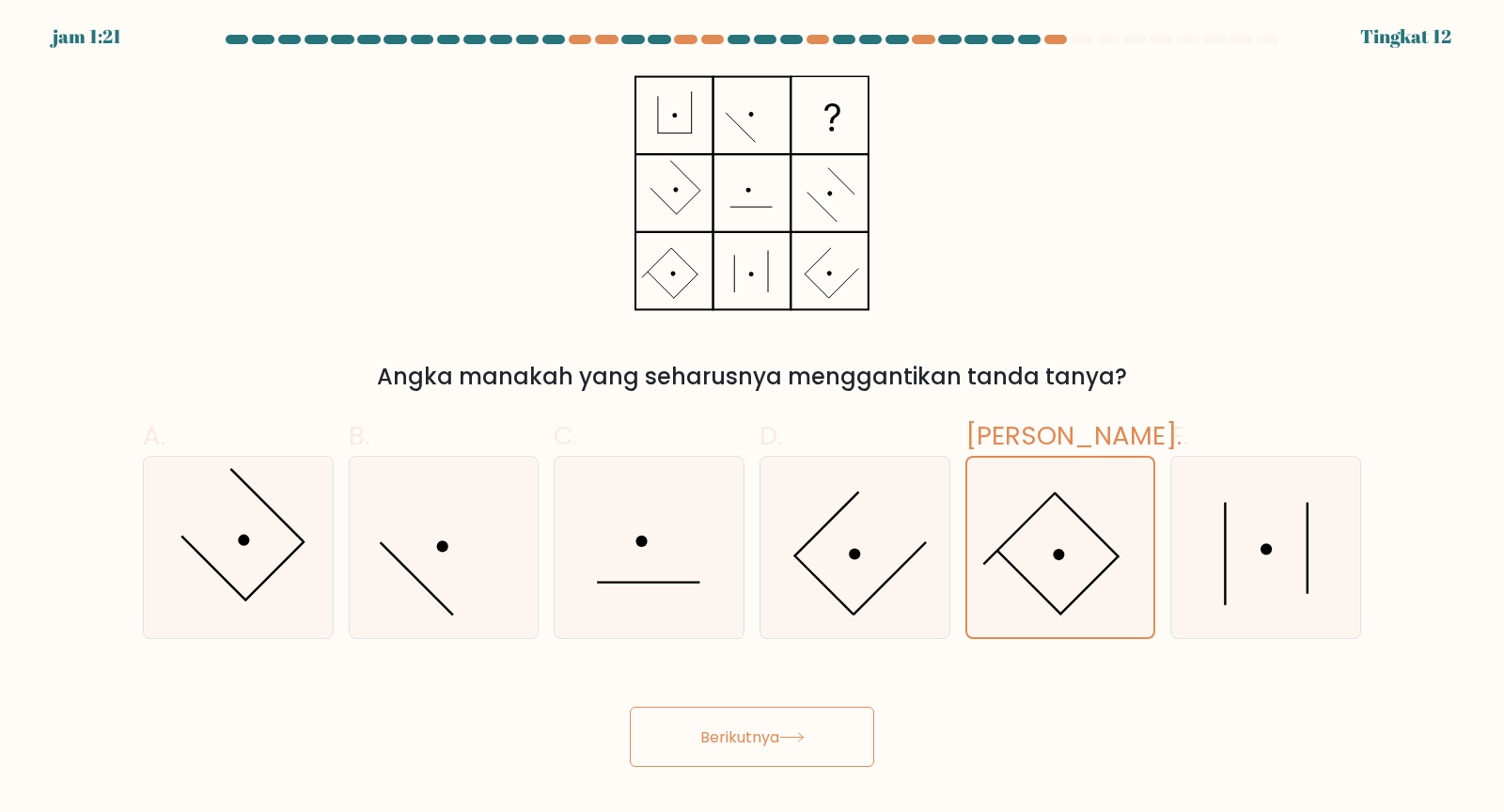
click at [788, 730] on icon at bounding box center [791, 737] width 26 height 10
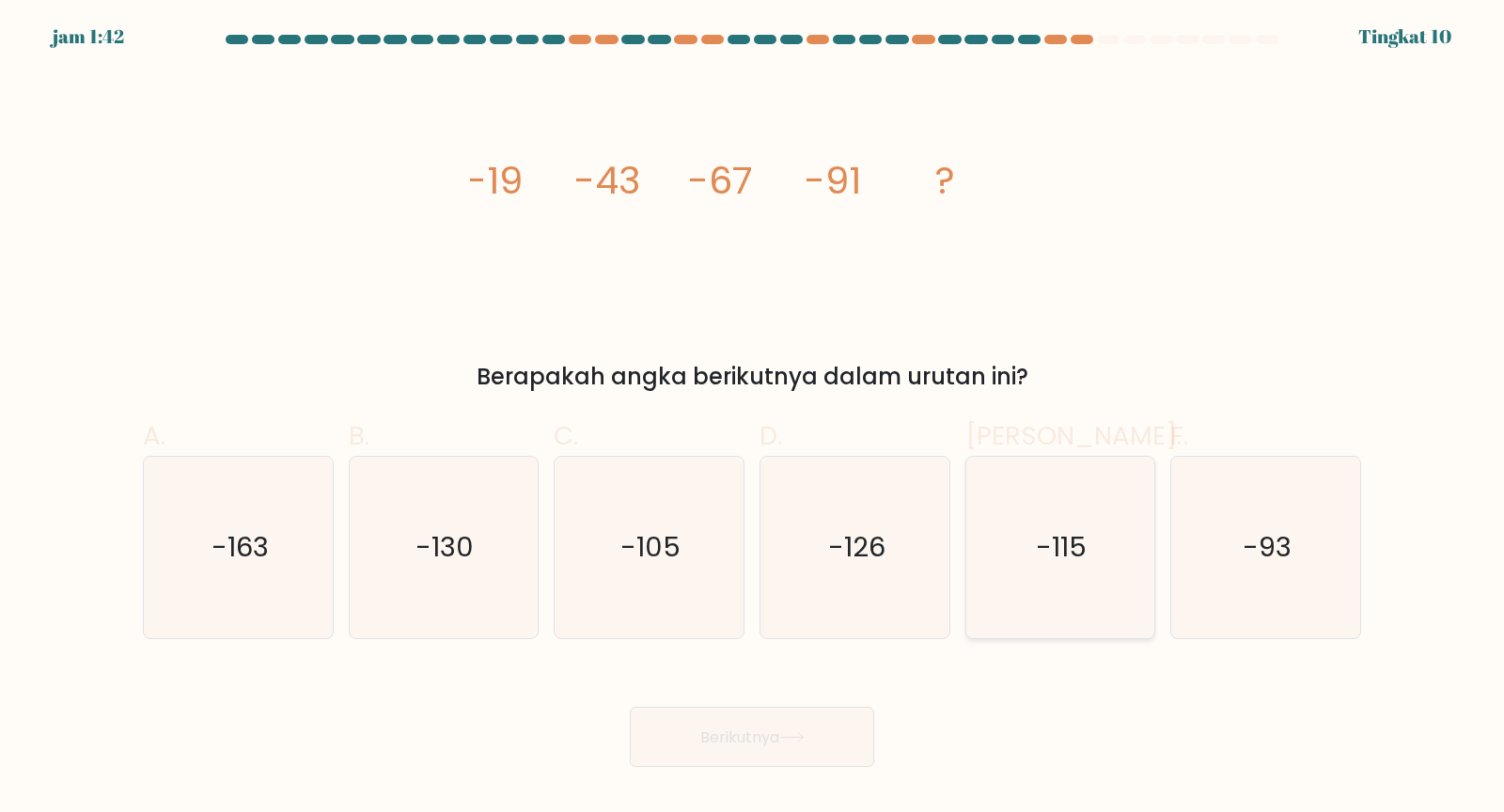
click at [1043, 572] on icon "-115" at bounding box center [1060, 547] width 182 height 182
click at [752, 418] on input "Dan. -115" at bounding box center [752, 412] width 1 height 12
radio input "true"
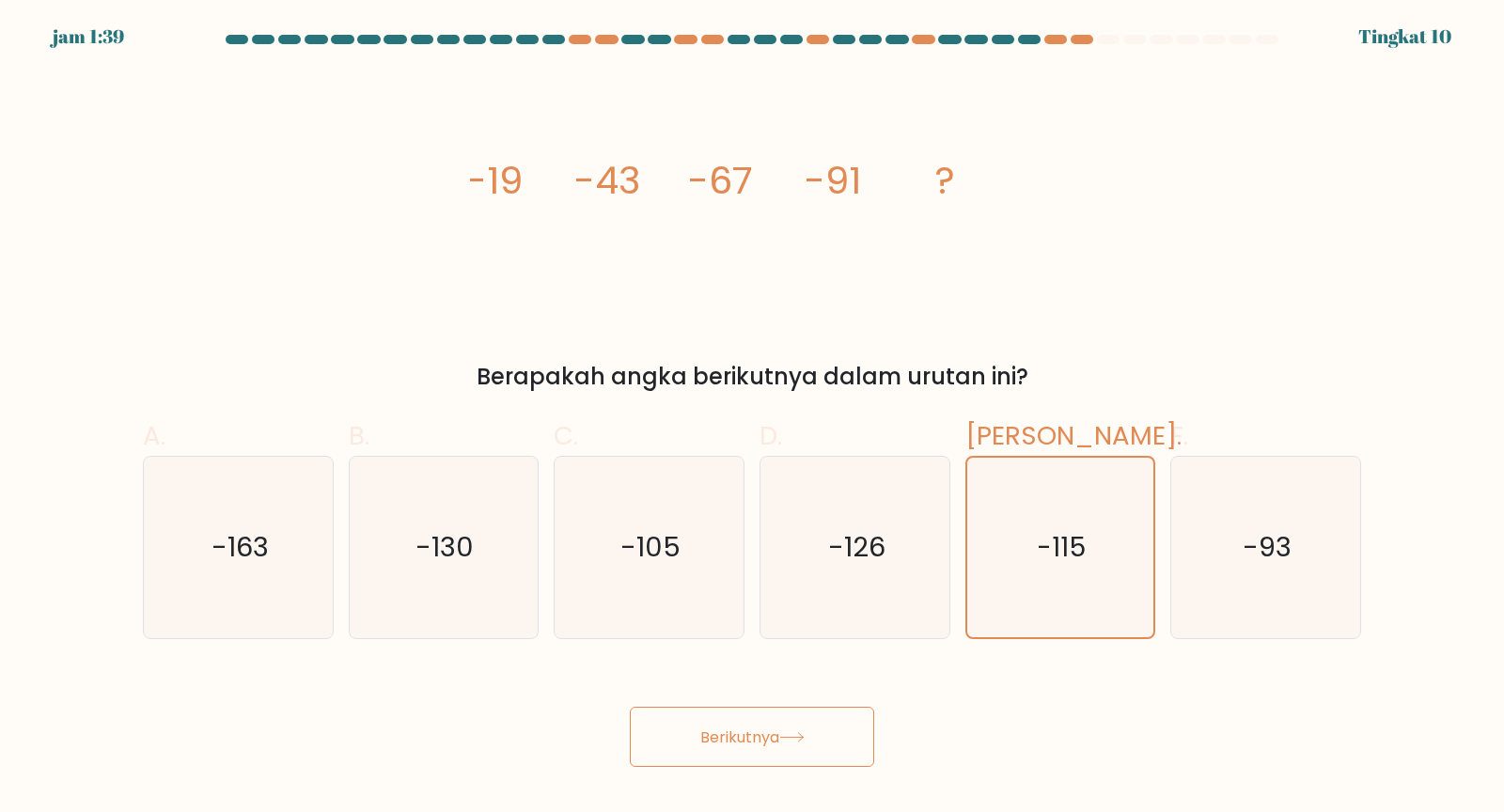
click at [793, 730] on icon at bounding box center [791, 737] width 23 height 9
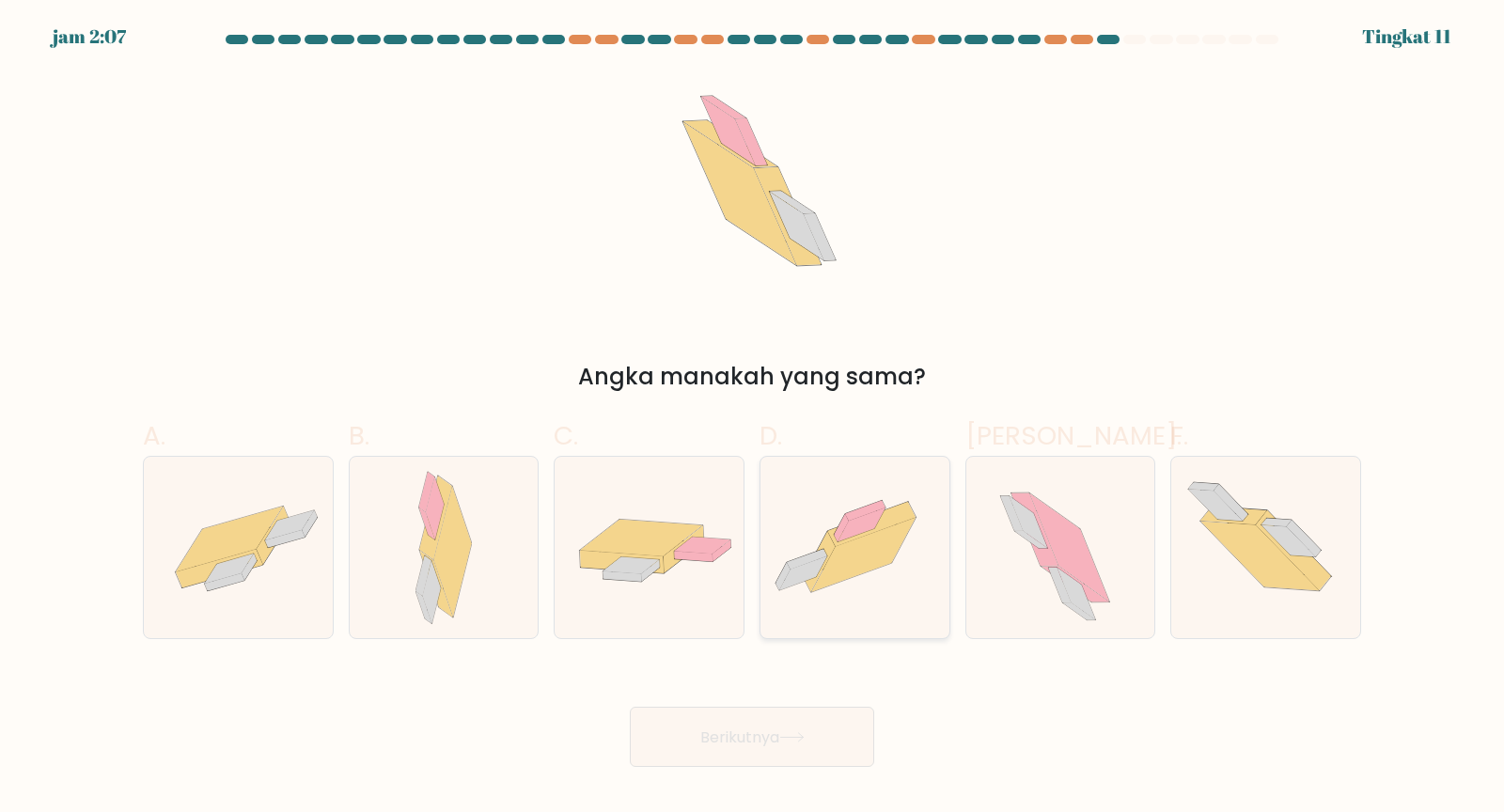
click at [847, 531] on icon at bounding box center [861, 524] width 48 height 34
click at [752, 418] on input "D." at bounding box center [752, 412] width 1 height 12
radio input "true"
click at [798, 730] on icon at bounding box center [791, 737] width 26 height 10
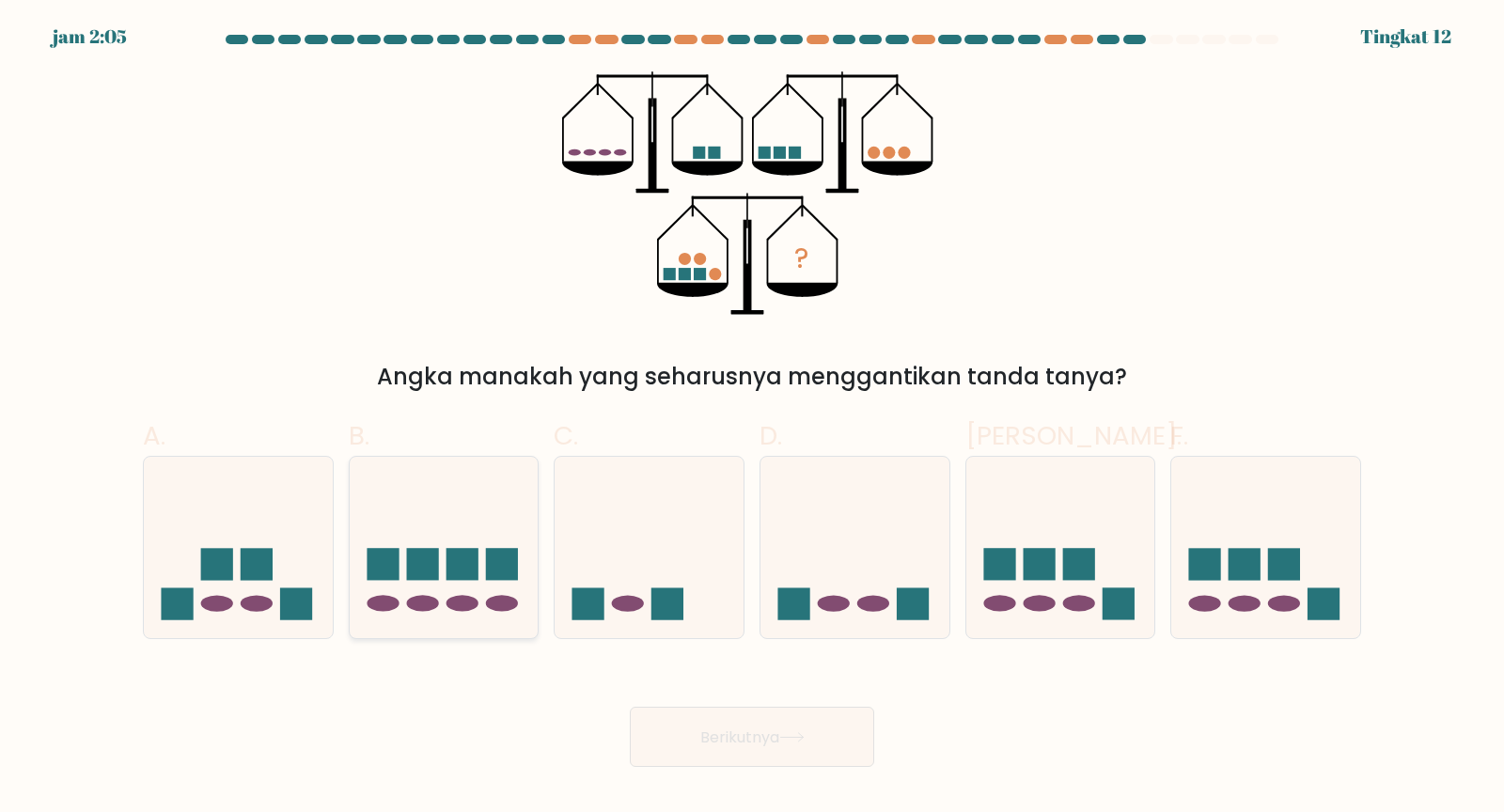
click at [485, 526] on icon at bounding box center [444, 547] width 189 height 156
click at [752, 418] on input "B." at bounding box center [752, 412] width 1 height 12
radio input "true"
click at [781, 722] on button "Berikutnya" at bounding box center [752, 737] width 244 height 61
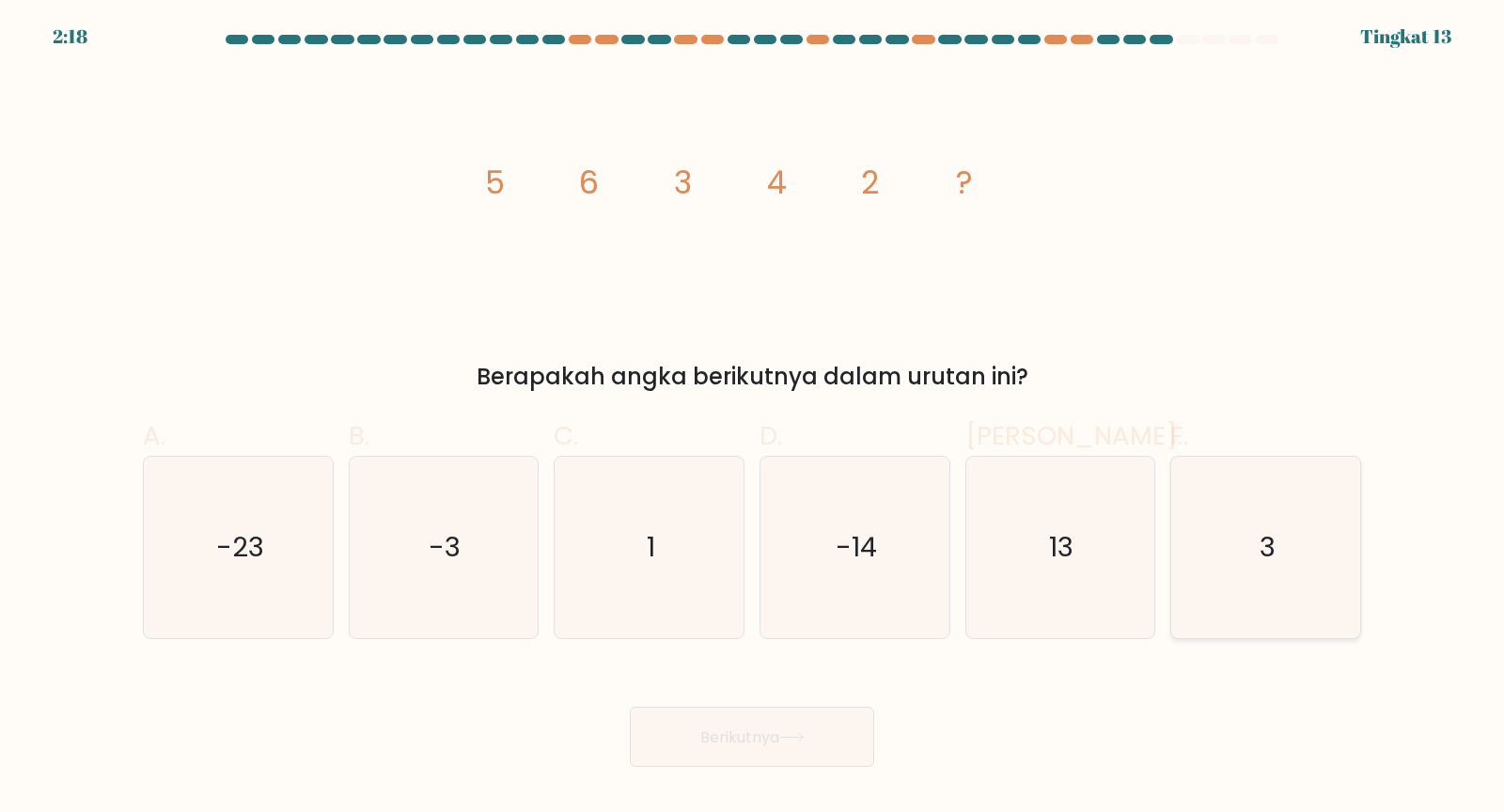
click at [1307, 537] on icon "3" at bounding box center [1265, 547] width 182 height 182
click at [752, 418] on input "F. 3" at bounding box center [752, 412] width 1 height 12
radio input "true"
click at [788, 730] on icon at bounding box center [791, 737] width 26 height 10
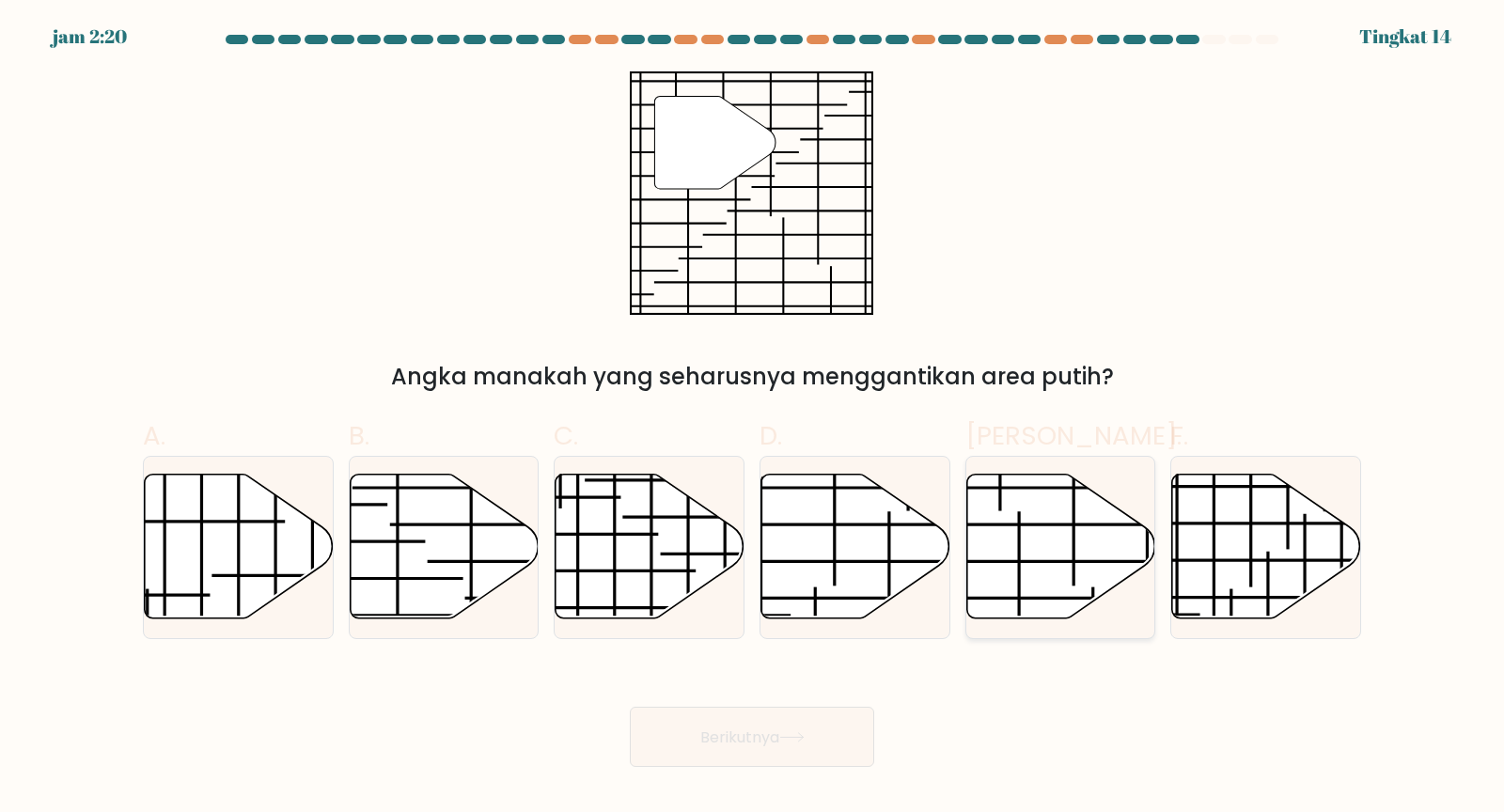
click at [1032, 575] on icon at bounding box center [1061, 546] width 189 height 145
click at [752, 418] on input "Dan." at bounding box center [752, 412] width 1 height 12
radio input "true"
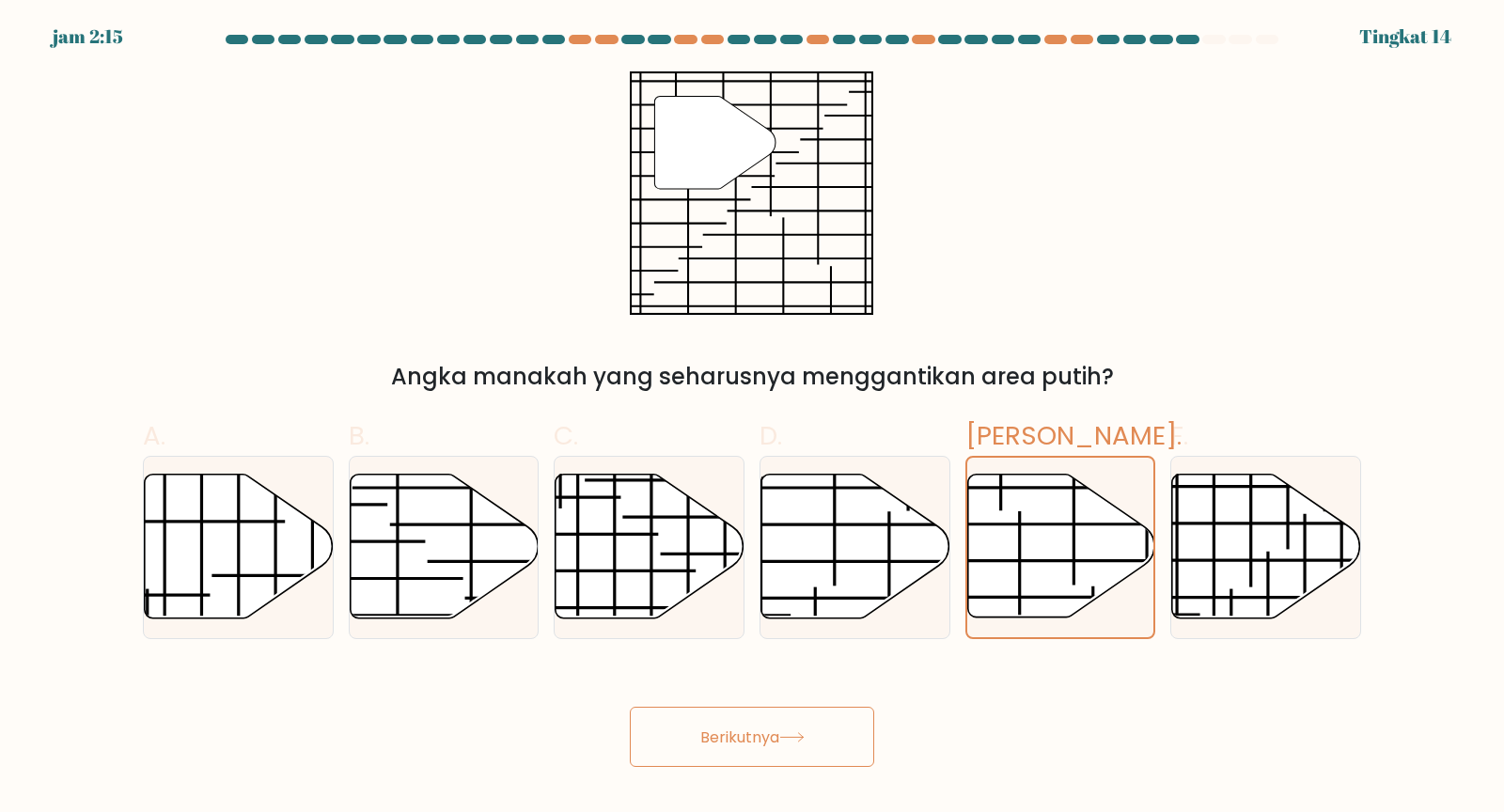
click at [799, 730] on icon at bounding box center [791, 737] width 26 height 10
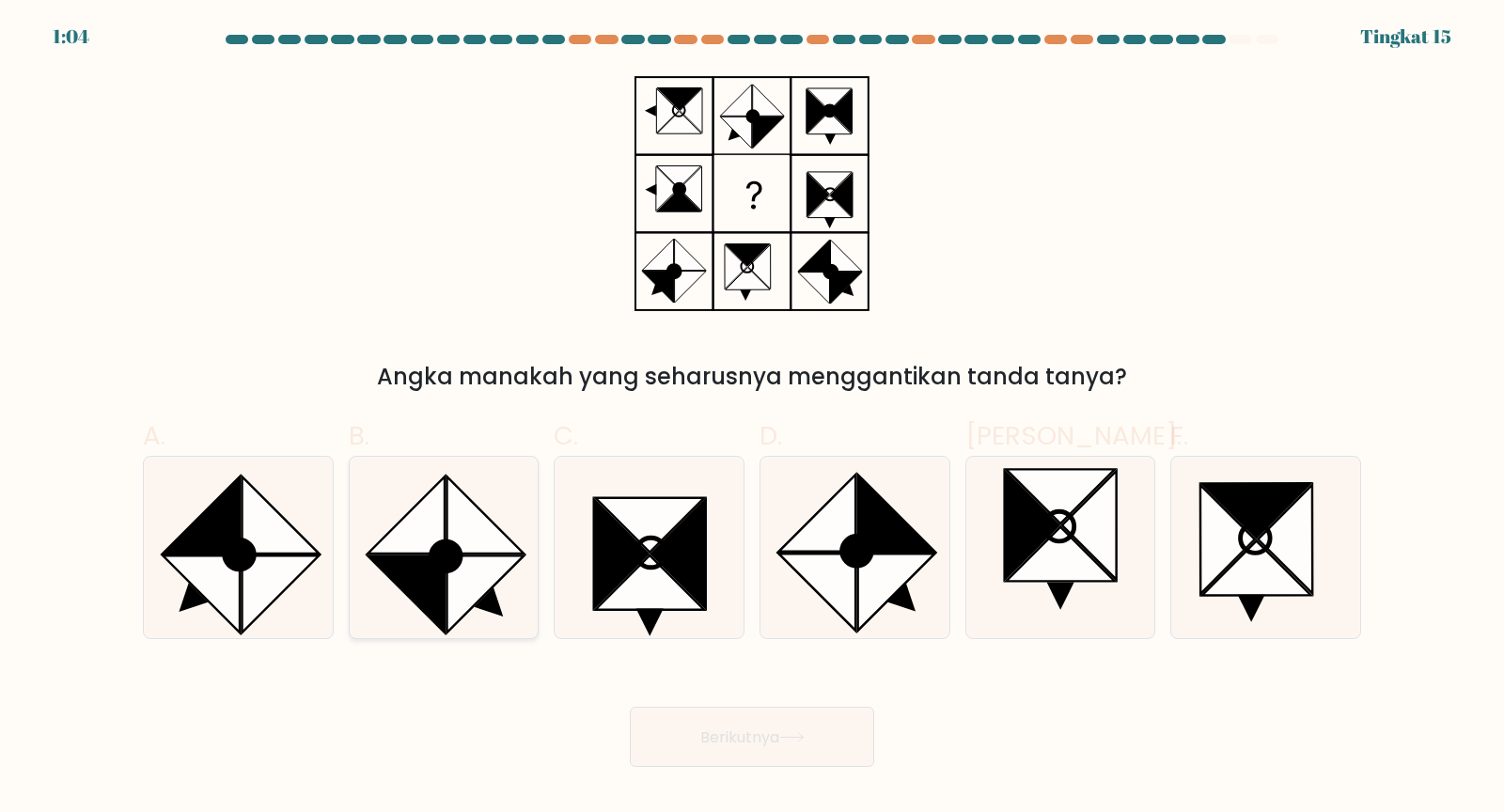
click at [468, 500] on icon at bounding box center [485, 514] width 77 height 77
click at [752, 418] on input "B." at bounding box center [752, 412] width 1 height 12
radio input "true"
click at [803, 730] on icon at bounding box center [791, 737] width 23 height 9
click at [796, 730] on icon at bounding box center [791, 737] width 23 height 9
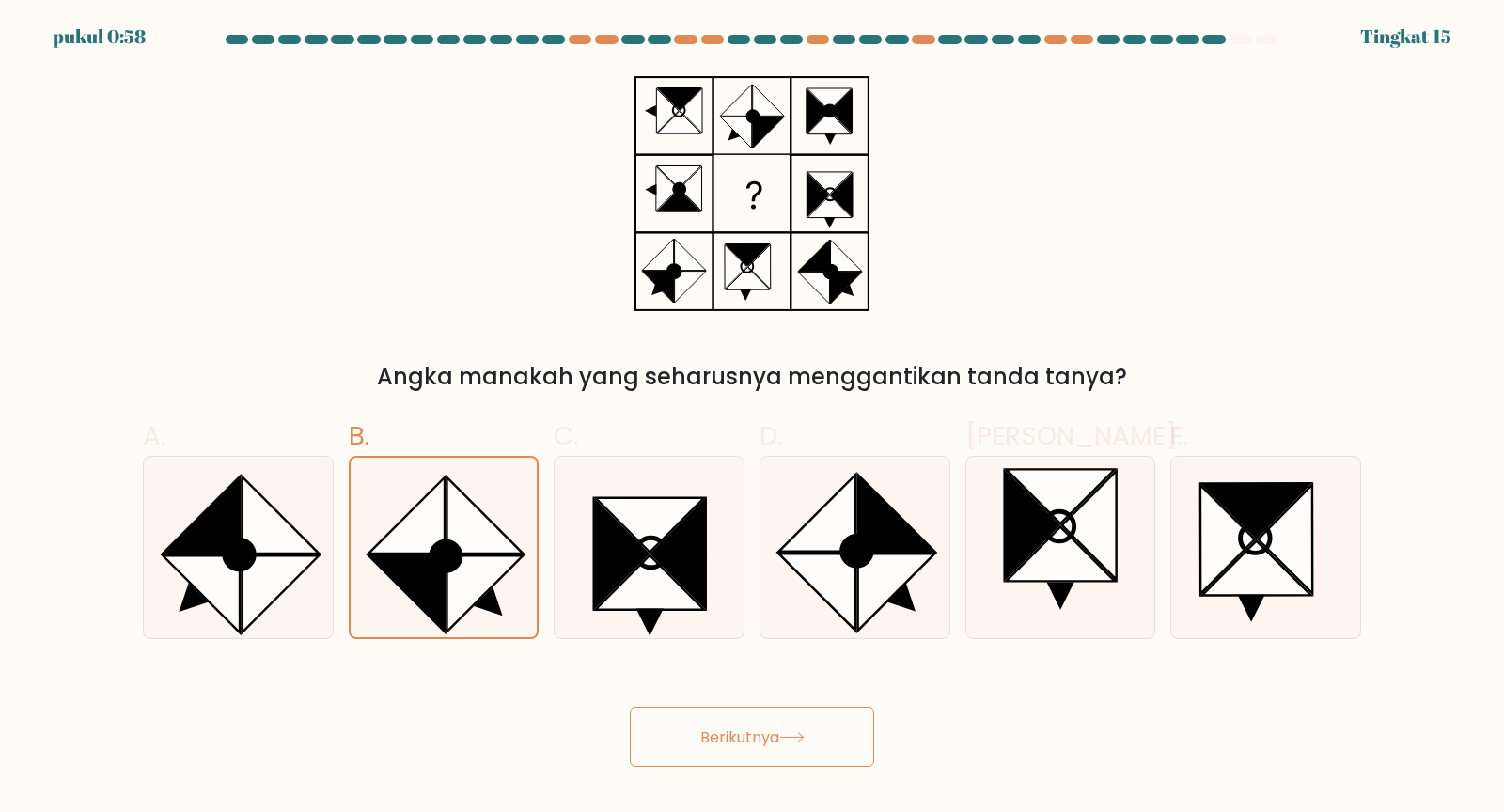
click at [742, 730] on font "Berikutnya" at bounding box center [739, 736] width 79 height 22
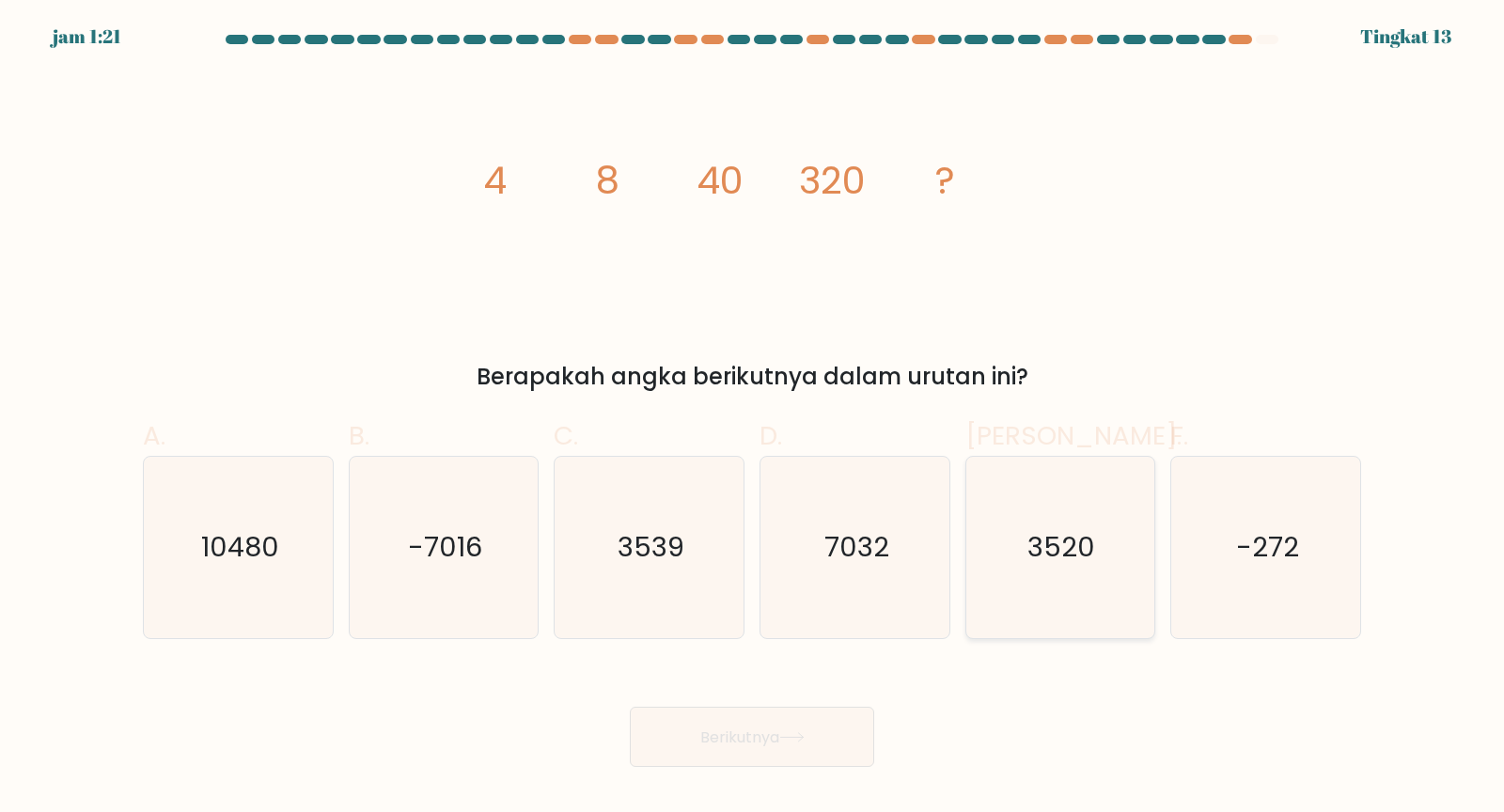
click at [1034, 534] on text "3520" at bounding box center [1062, 547] width 68 height 38
click at [752, 418] on input "Dan. 3520" at bounding box center [752, 412] width 1 height 12
radio input "true"
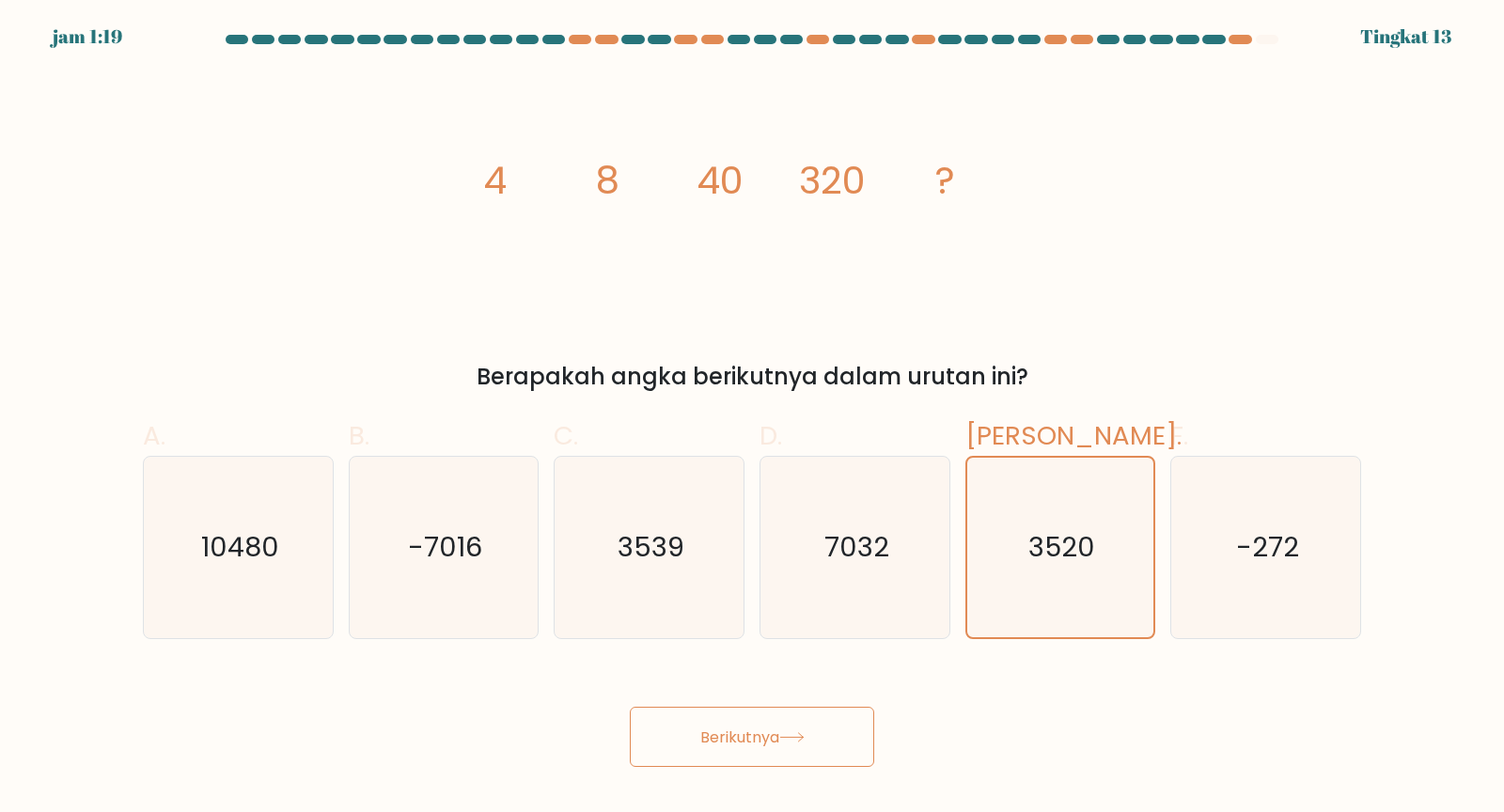
click at [795, 730] on icon at bounding box center [791, 737] width 23 height 9
click at [746, 730] on font "Berikutnya" at bounding box center [739, 736] width 79 height 22
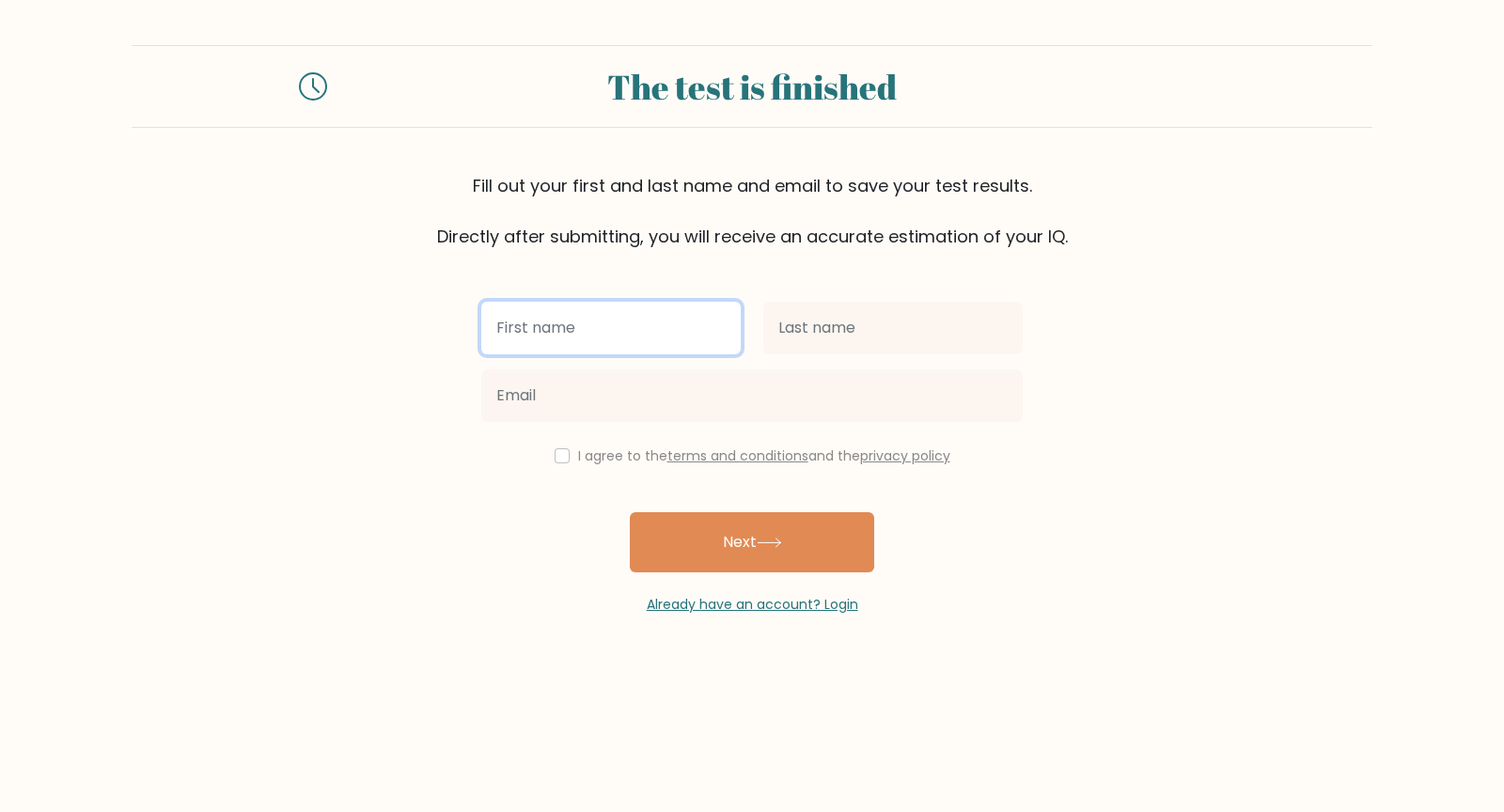
click at [600, 327] on input "text" at bounding box center [611, 327] width 260 height 52
type input "Victorio"
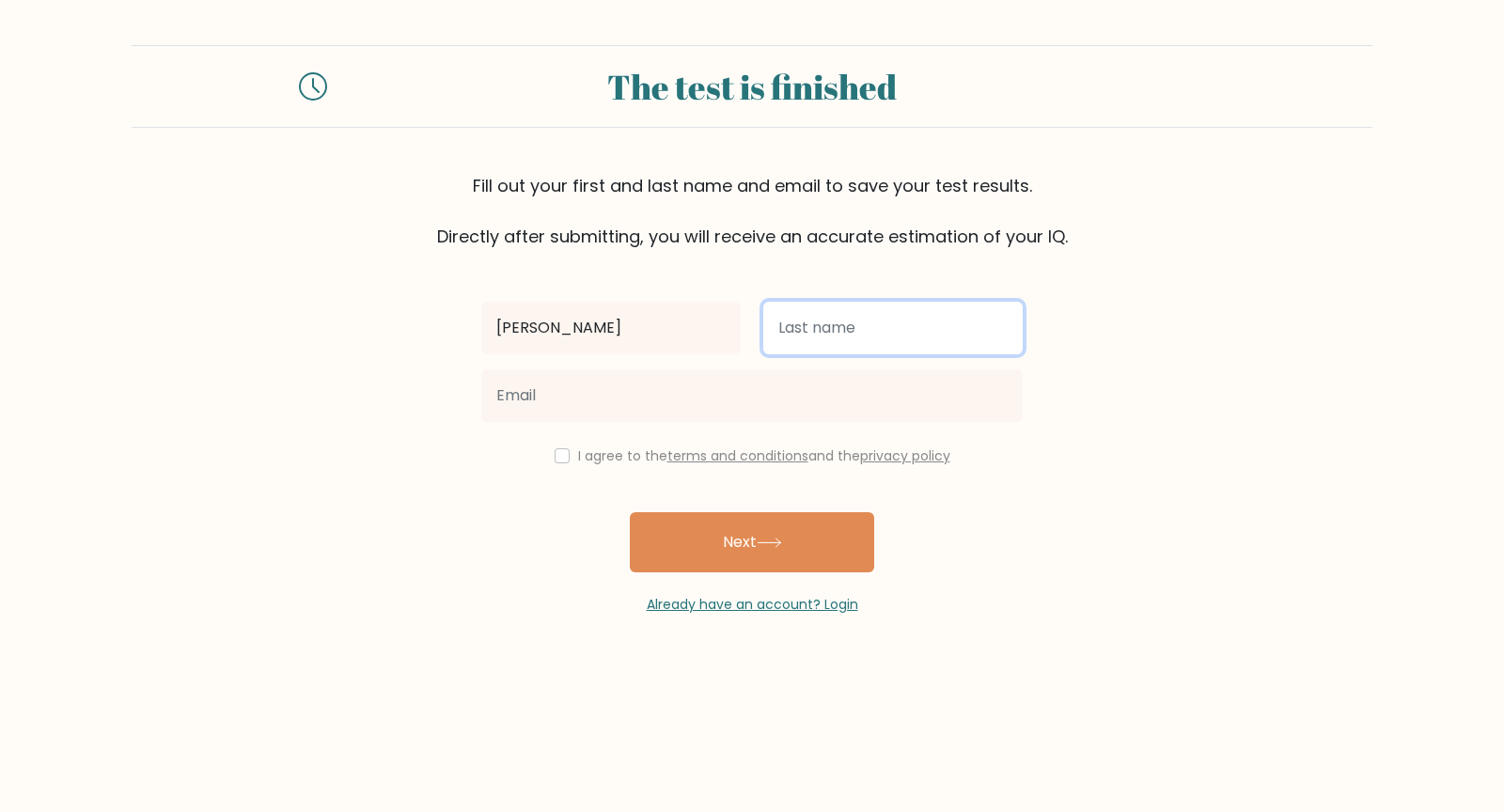
click at [813, 324] on input "text" at bounding box center [892, 327] width 260 height 52
type input "Cristiansa Putra"
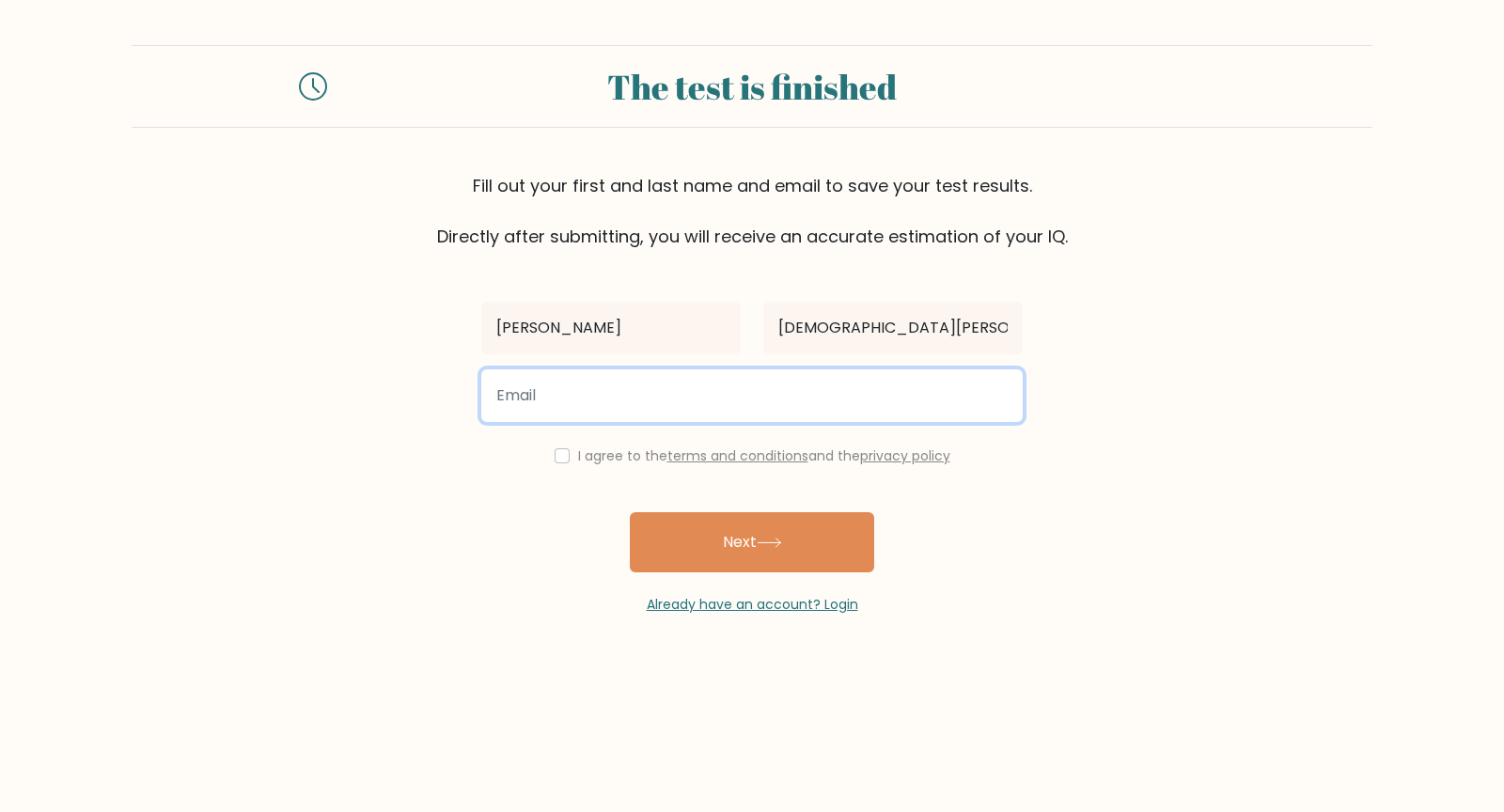
click at [792, 405] on input "email" at bounding box center [752, 395] width 541 height 52
type input "victorio.cristiansa186@gmail.com"
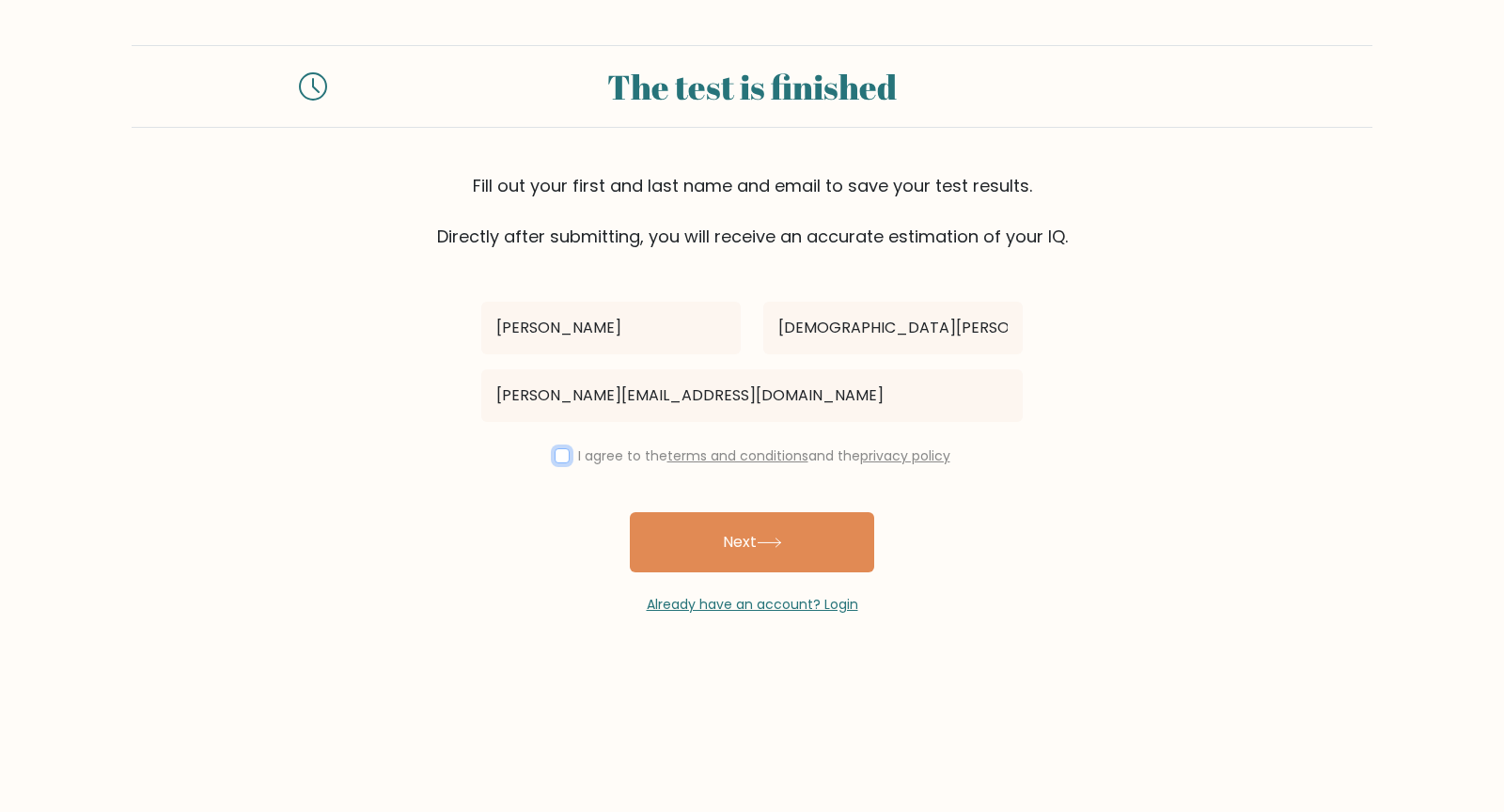
click at [557, 457] on input "checkbox" at bounding box center [562, 455] width 15 height 15
checkbox input "true"
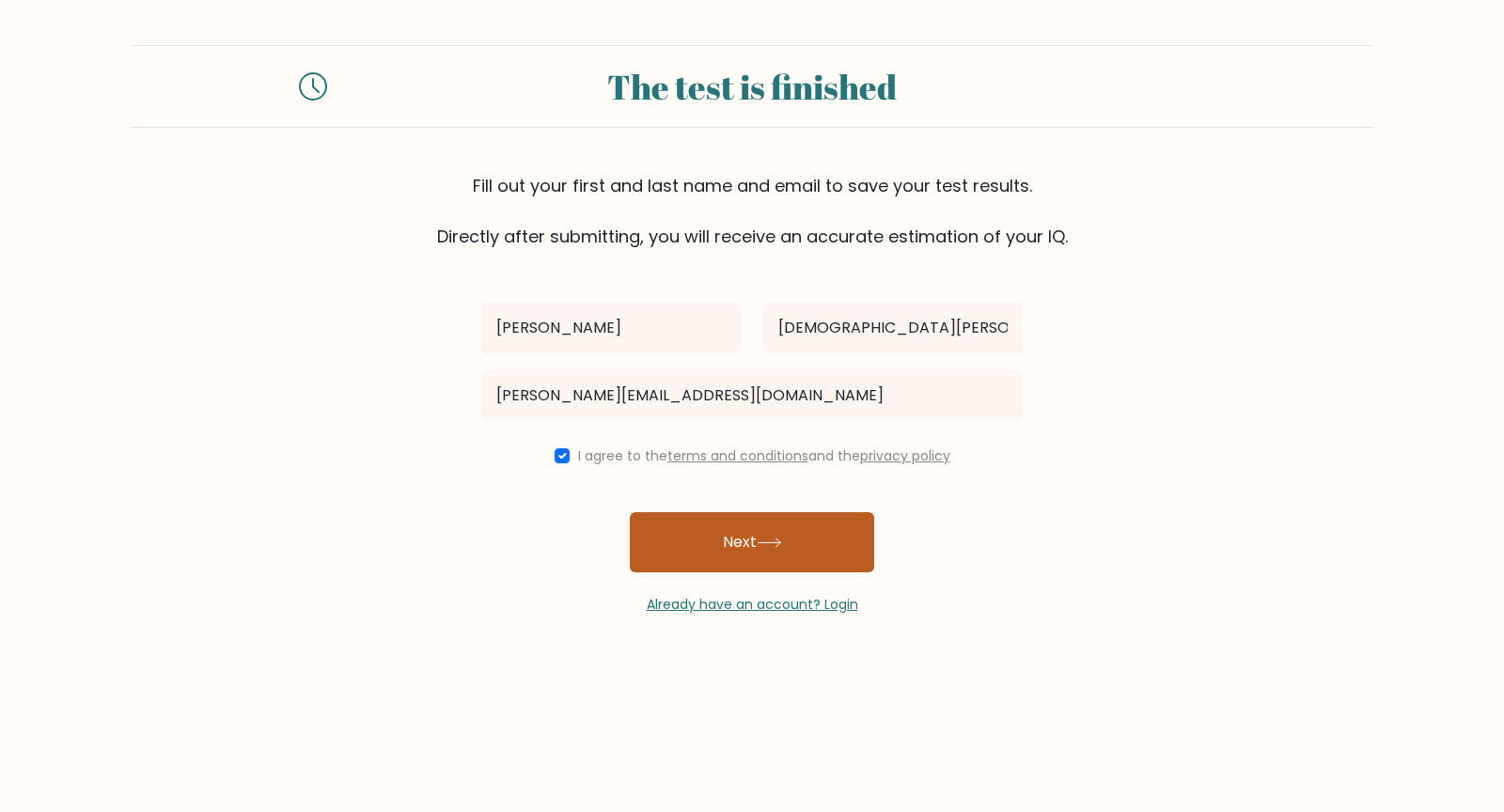
click at [775, 547] on button "Next" at bounding box center [752, 541] width 244 height 60
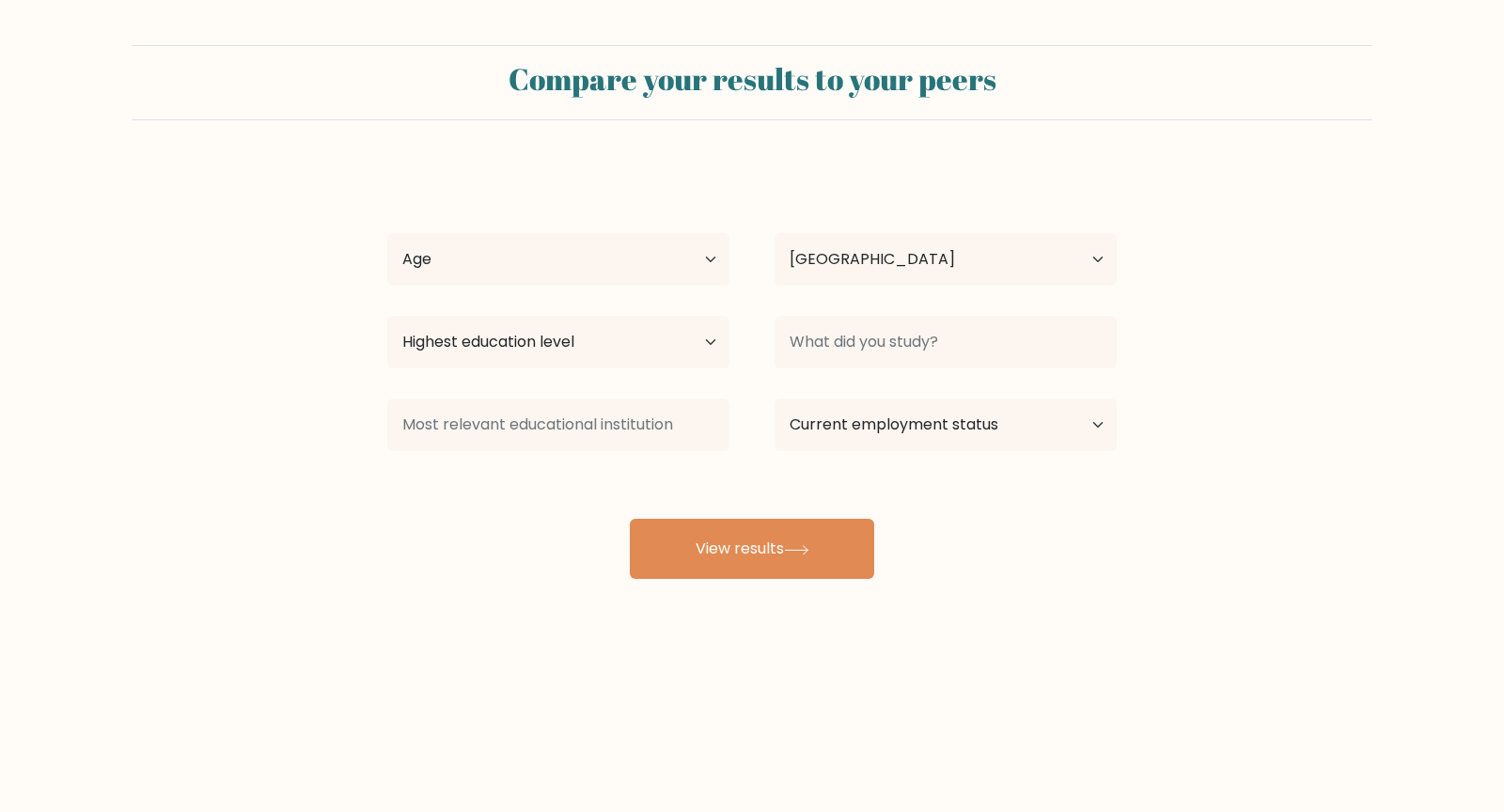
select select "ID"
click at [704, 248] on select "Age Under 18 years old 18-24 years old 25-34 years old 35-44 years old 45-54 ye…" at bounding box center [558, 259] width 342 height 52
click at [709, 262] on select "Age Under 18 years old 18-24 years old 25-34 years old 35-44 years old 45-54 ye…" at bounding box center [558, 259] width 342 height 52
select select "18_24"
click at [387, 233] on select "Age Under 18 years old 18-24 years old 25-34 years old 35-44 years old 45-54 ye…" at bounding box center [558, 259] width 342 height 52
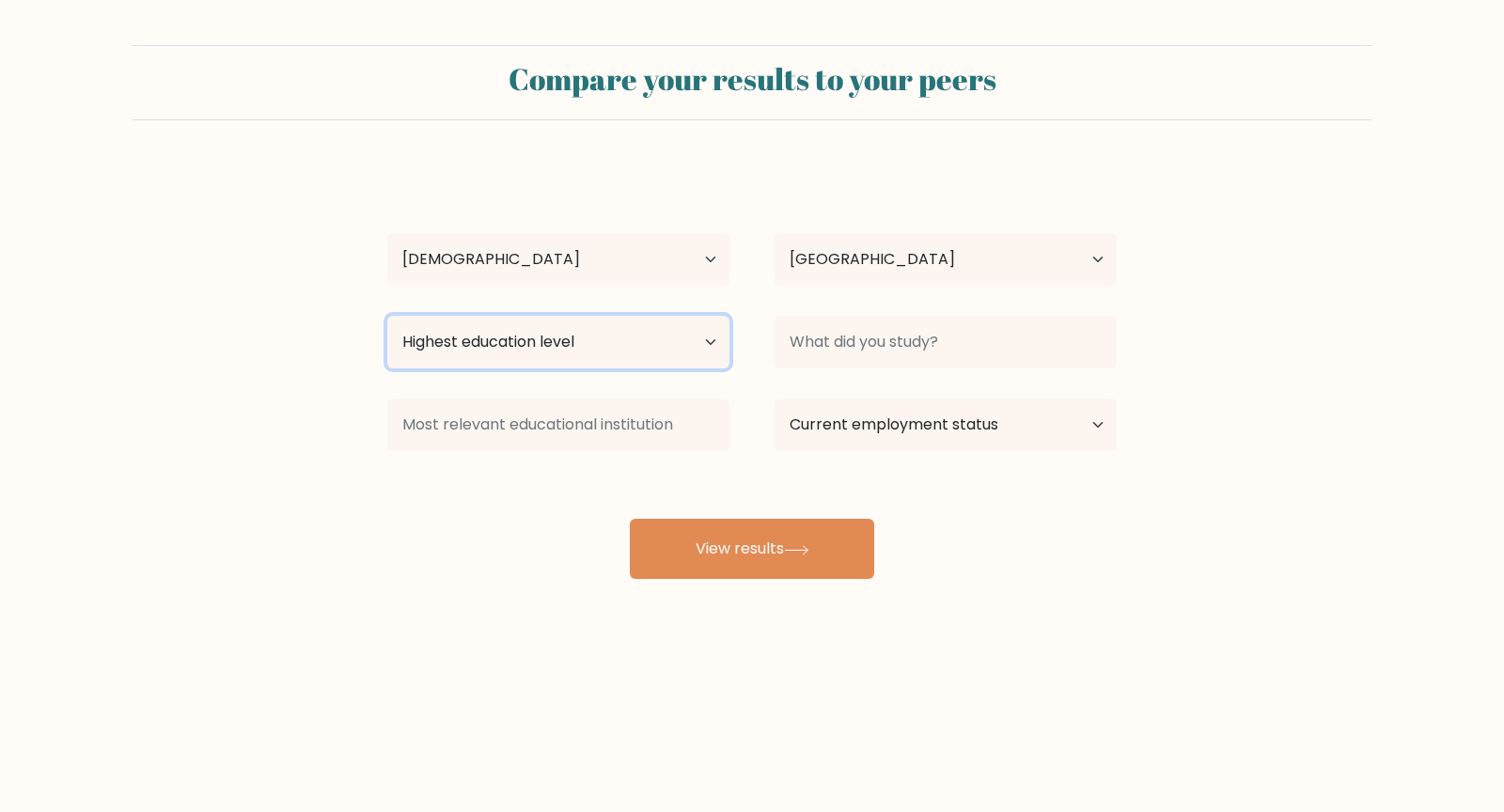
click at [689, 344] on select "Highest education level No schooling Primary Lower Secondary Upper Secondary Oc…" at bounding box center [558, 341] width 342 height 52
select select "bachelors_degree"
click at [387, 316] on select "Highest education level No schooling Primary Lower Secondary Upper Secondary Oc…" at bounding box center [558, 341] width 342 height 52
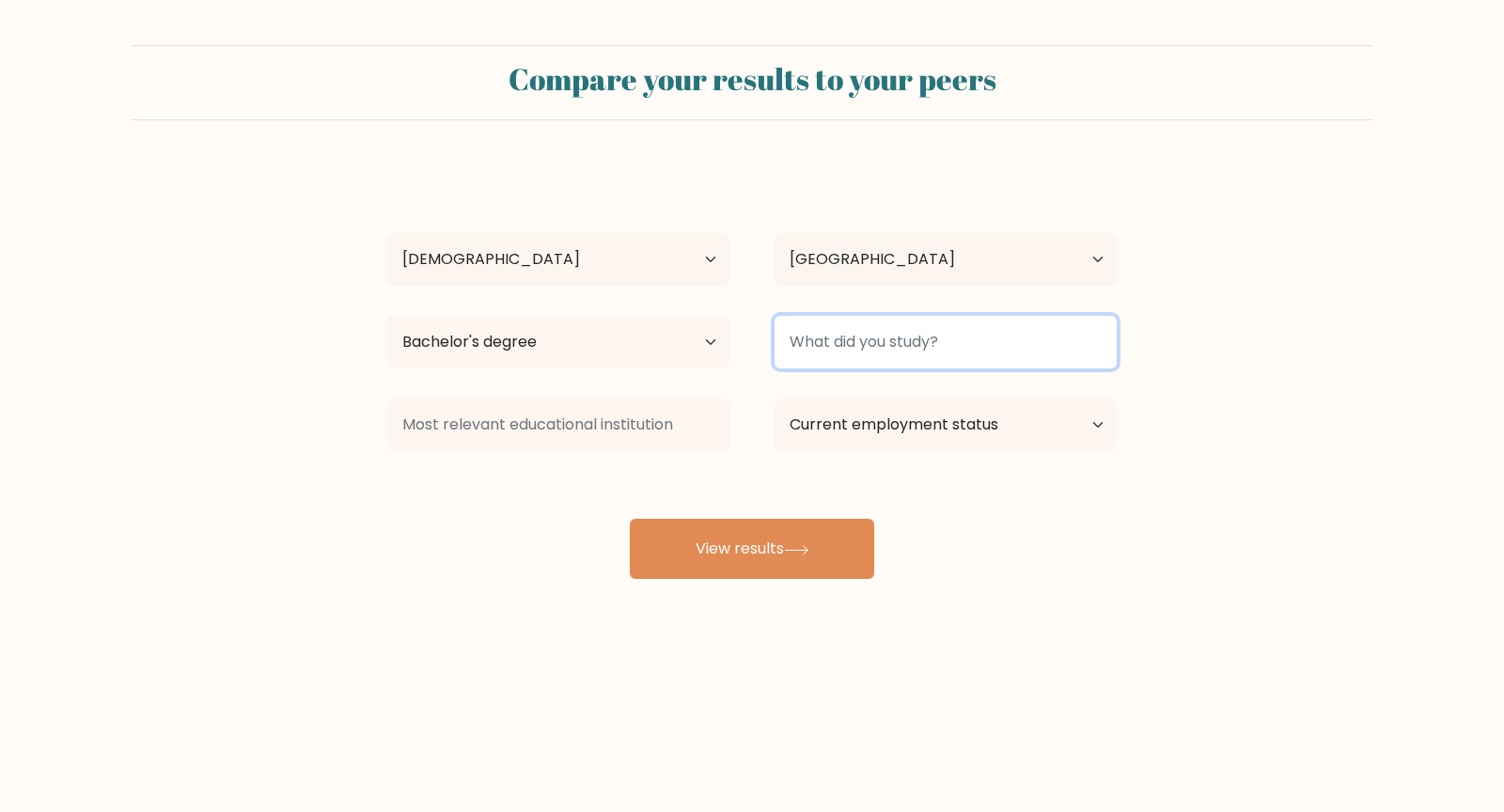
click at [877, 347] on input at bounding box center [946, 341] width 342 height 52
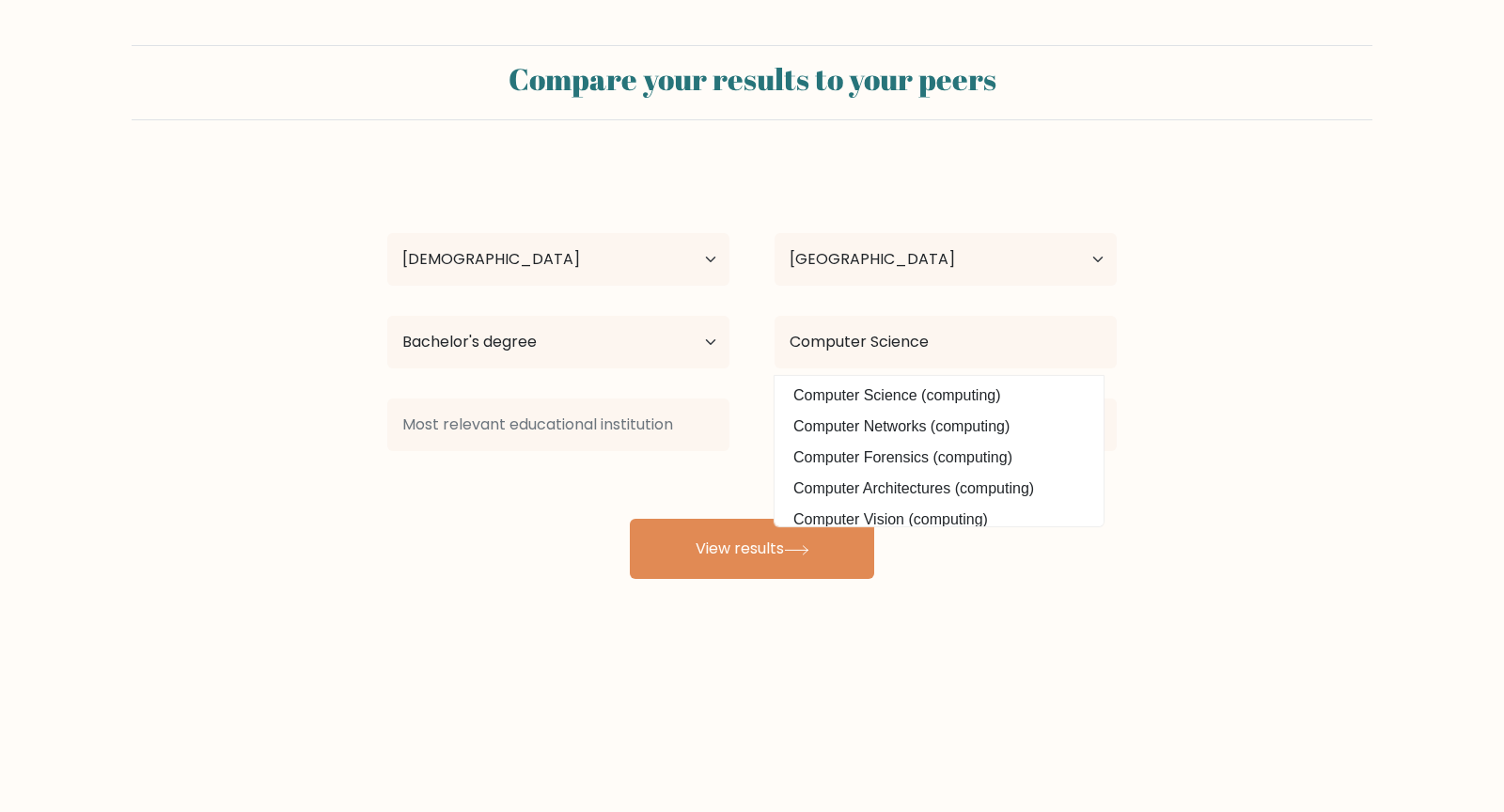
click at [810, 435] on option "Computer Networks (computing)" at bounding box center [939, 427] width 320 height 30
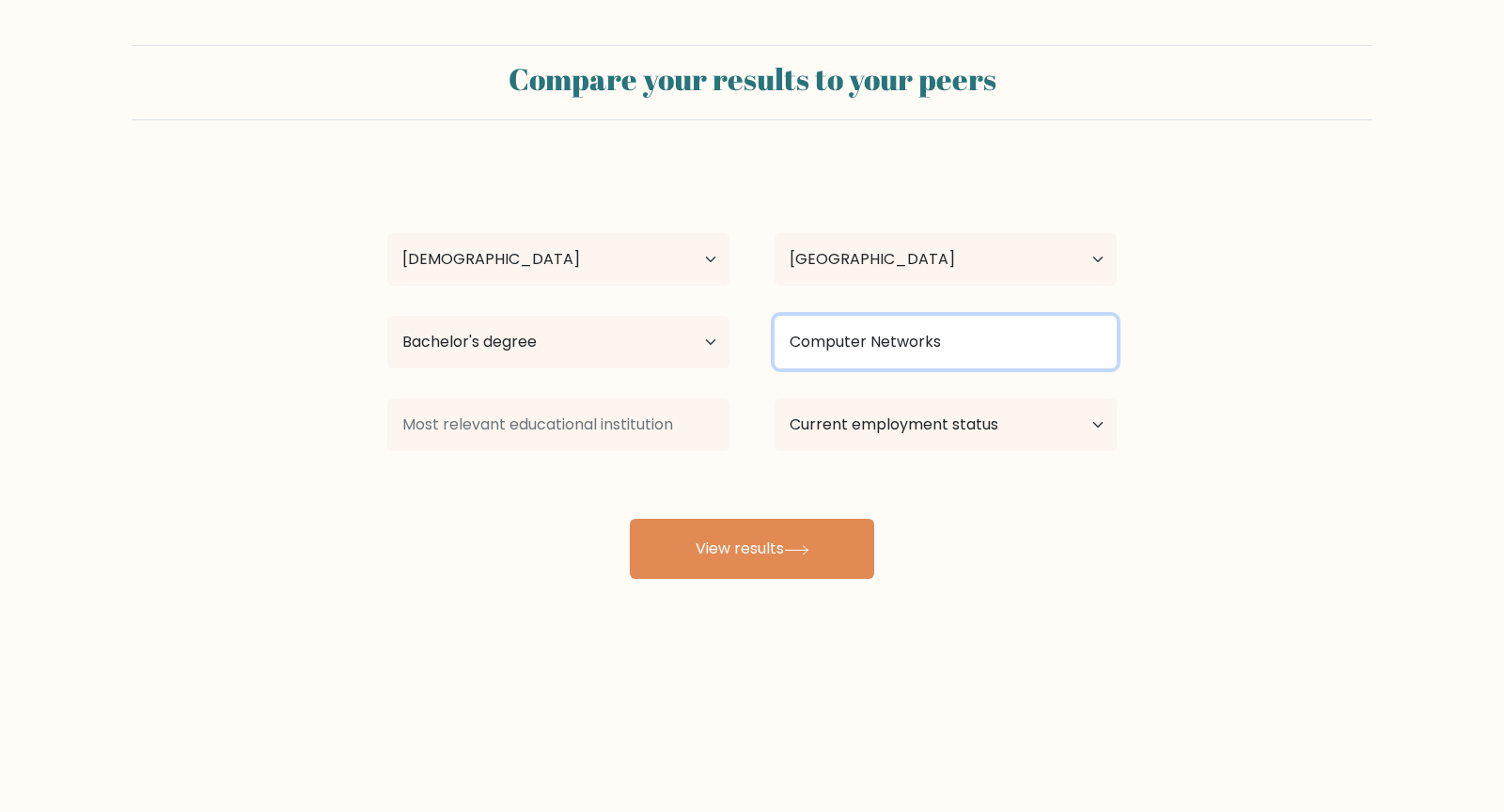
click at [894, 358] on input "Computer Networks" at bounding box center [946, 341] width 342 height 52
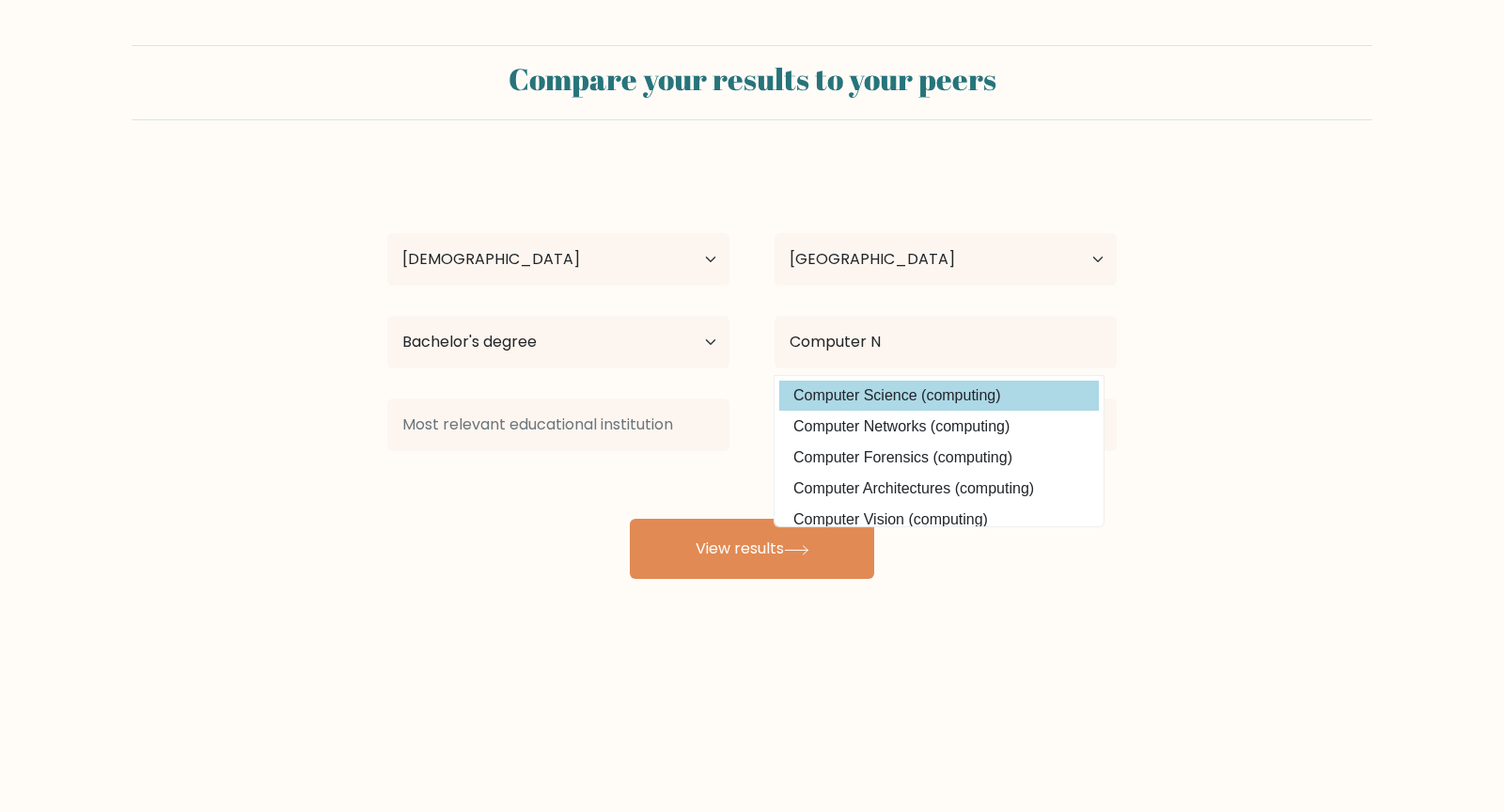
click at [918, 392] on option "Computer Science (computing)" at bounding box center [939, 396] width 320 height 30
type input "Computer Science"
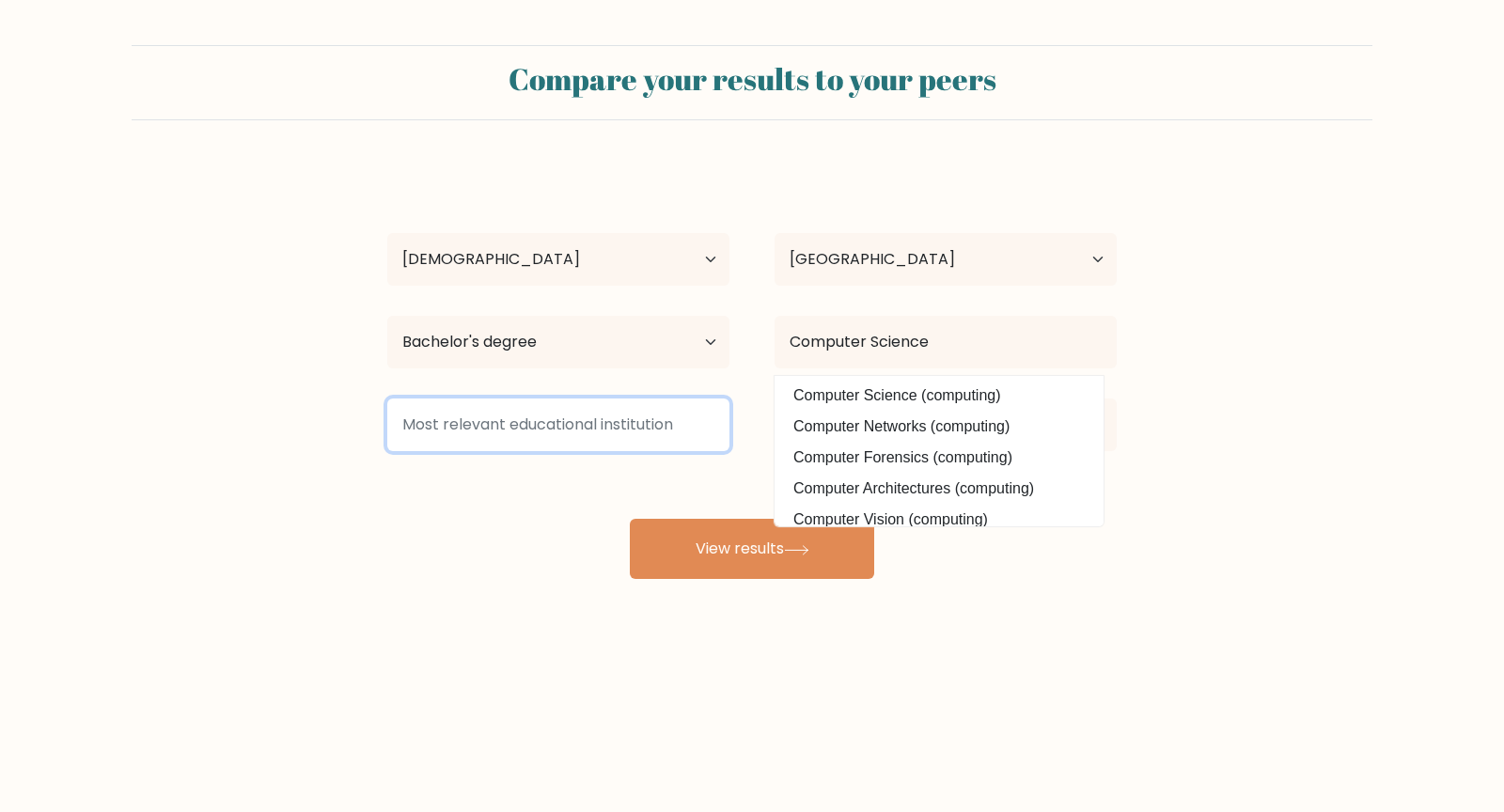
click at [622, 428] on input at bounding box center [558, 424] width 342 height 52
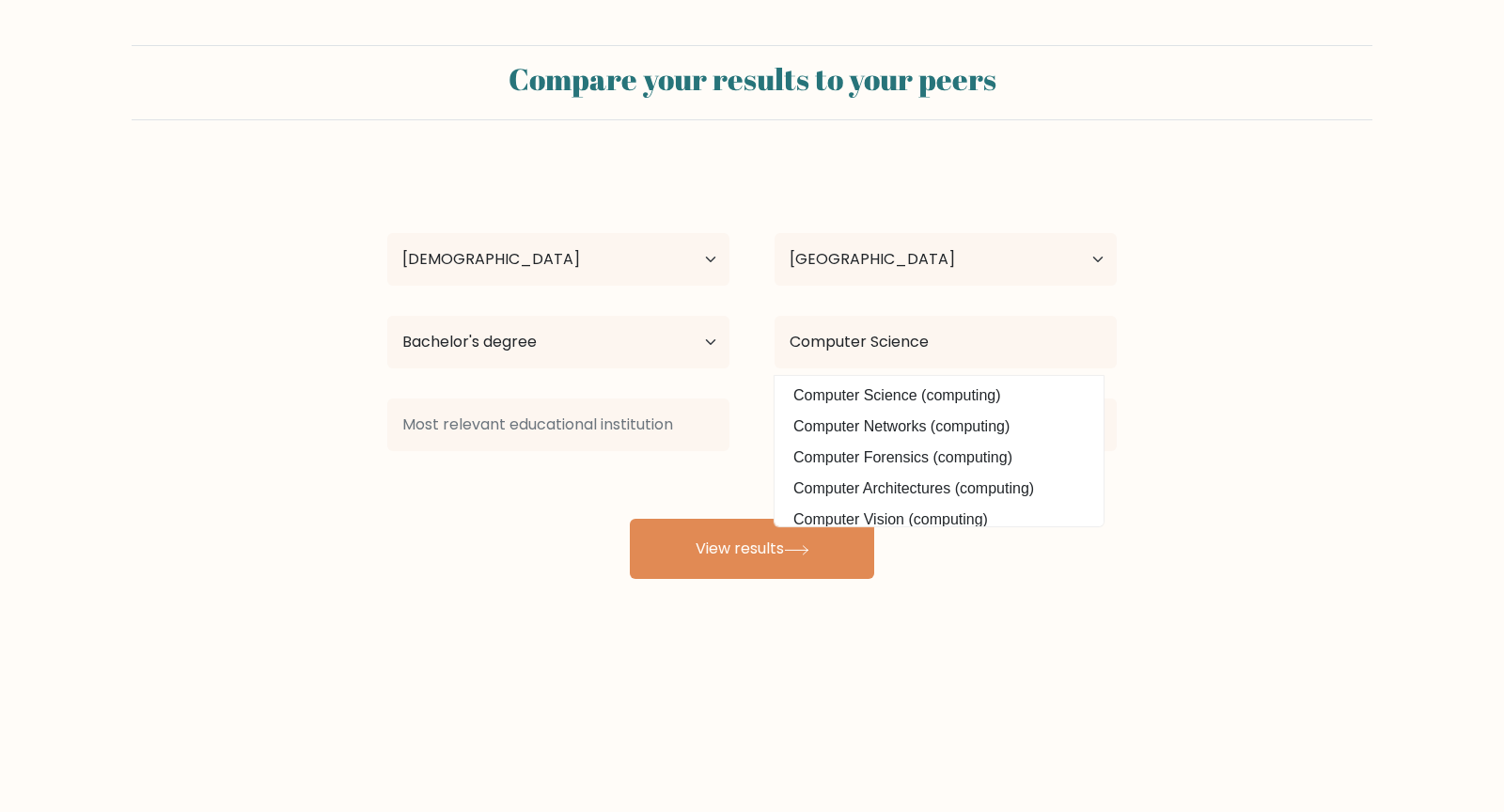
click at [552, 477] on div "Victorio Cristiansa Putra Age Under 18 years old 18-24 years old 25-34 years ol…" at bounding box center [752, 372] width 752 height 414
click at [1503, 447] on form "Compare your results to your peers Victorio Cristiansa Putra Age Under 18 years…" at bounding box center [752, 311] width 1504 height 533
click at [1051, 393] on option "Computer Science (computing)" at bounding box center [939, 396] width 320 height 30
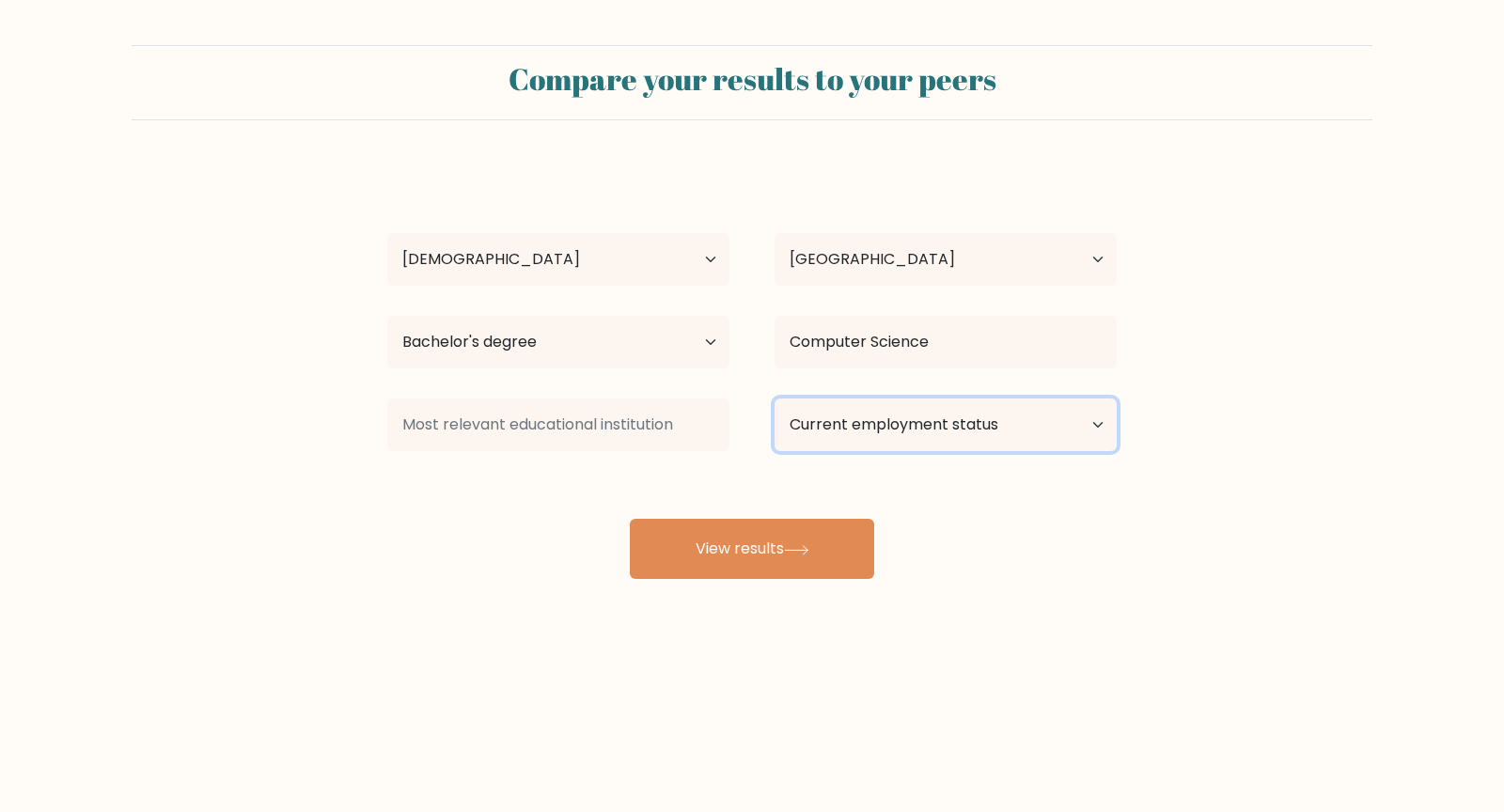
click at [982, 429] on select "Current employment status Employed Student Retired Other / prefer not to answer" at bounding box center [946, 424] width 342 height 52
select select "other"
click at [774, 398] on select "Current employment status Employed Student Retired Other / prefer not to answer" at bounding box center [946, 424] width 342 height 52
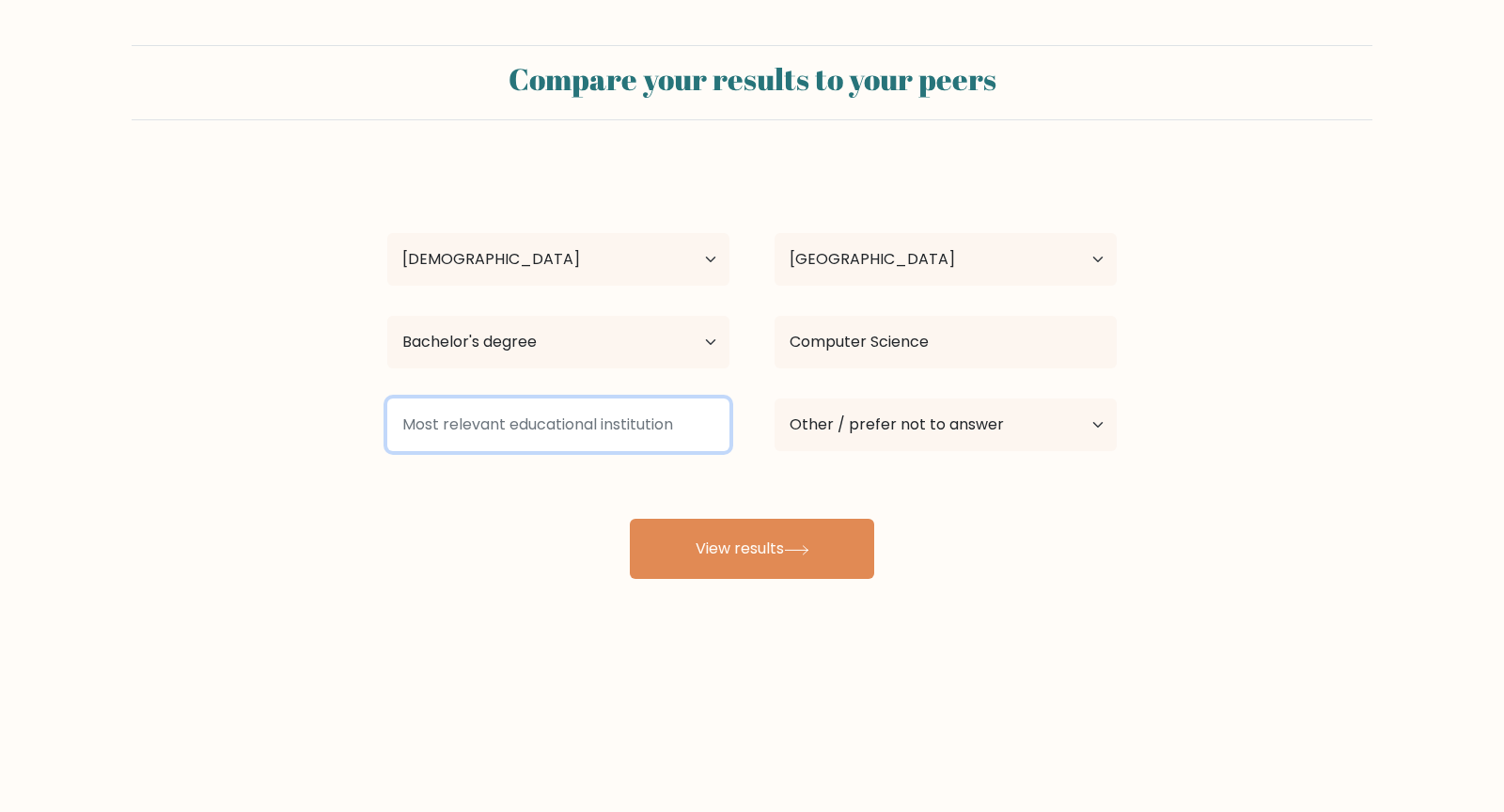
click at [600, 409] on input at bounding box center [558, 424] width 342 height 52
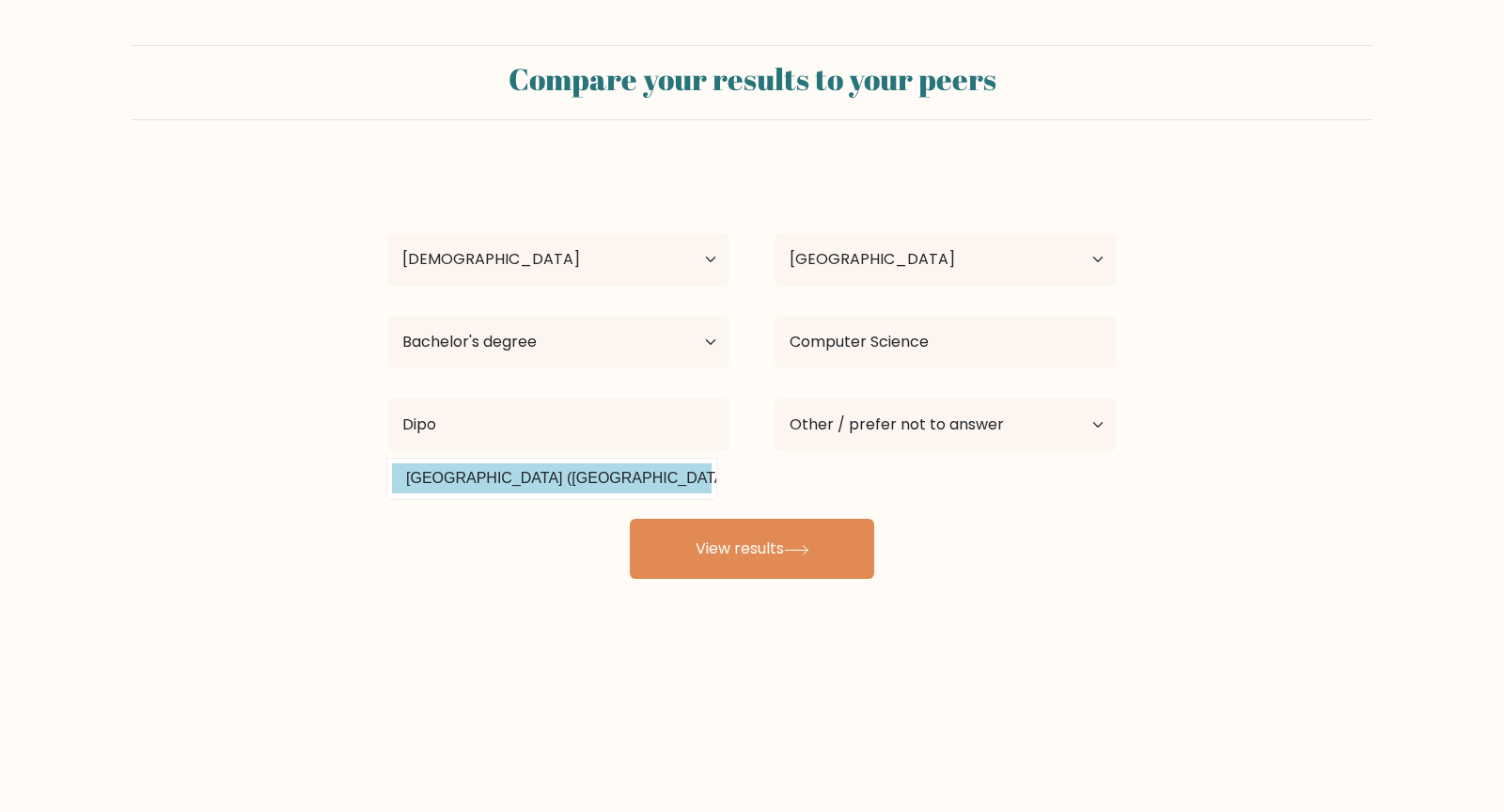
click at [557, 474] on option "Universitas Diponegoro (Indonesia)" at bounding box center [552, 478] width 320 height 30
type input "Universitas Diponegoro"
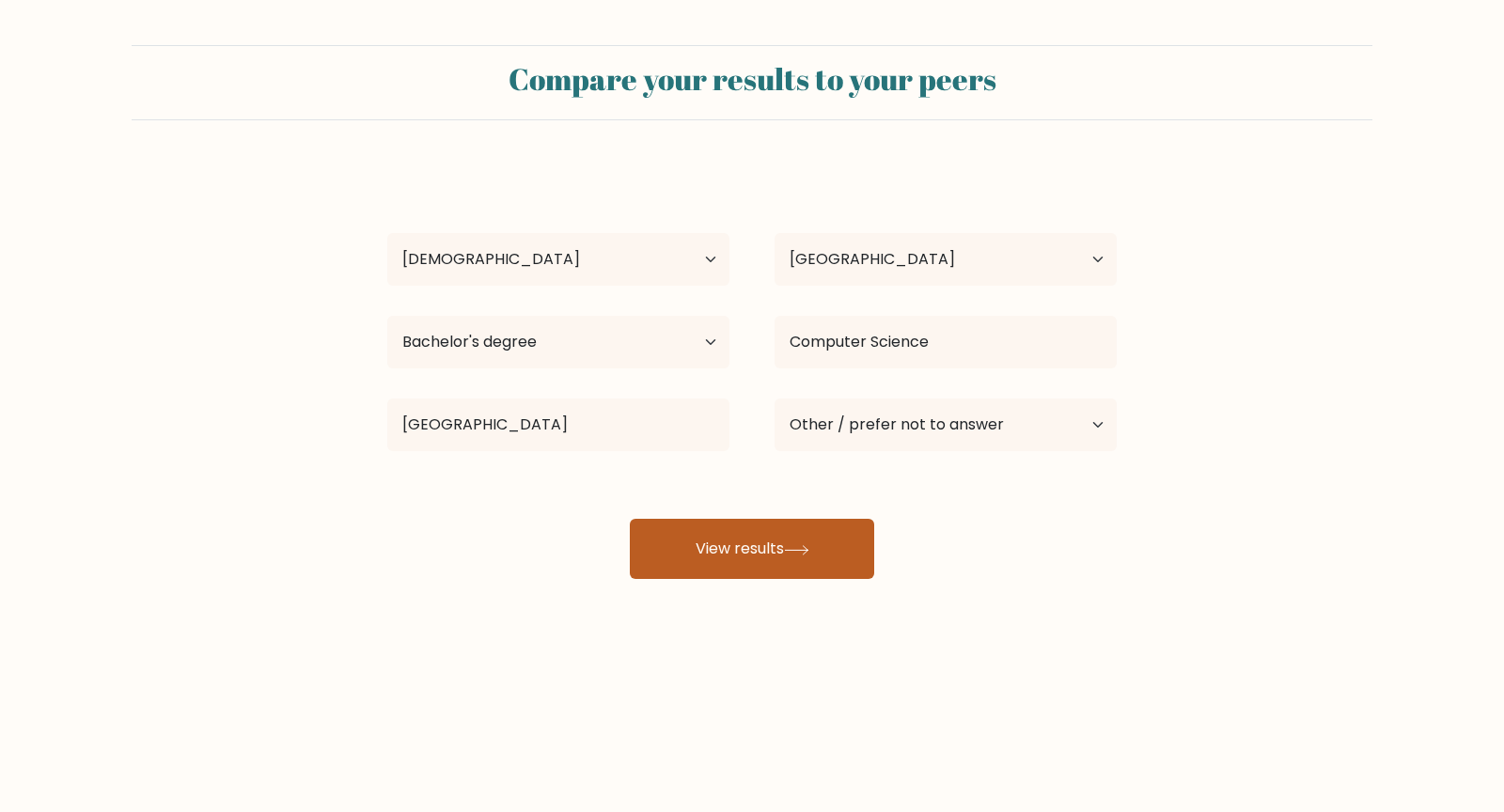
click at [804, 550] on icon at bounding box center [796, 550] width 26 height 10
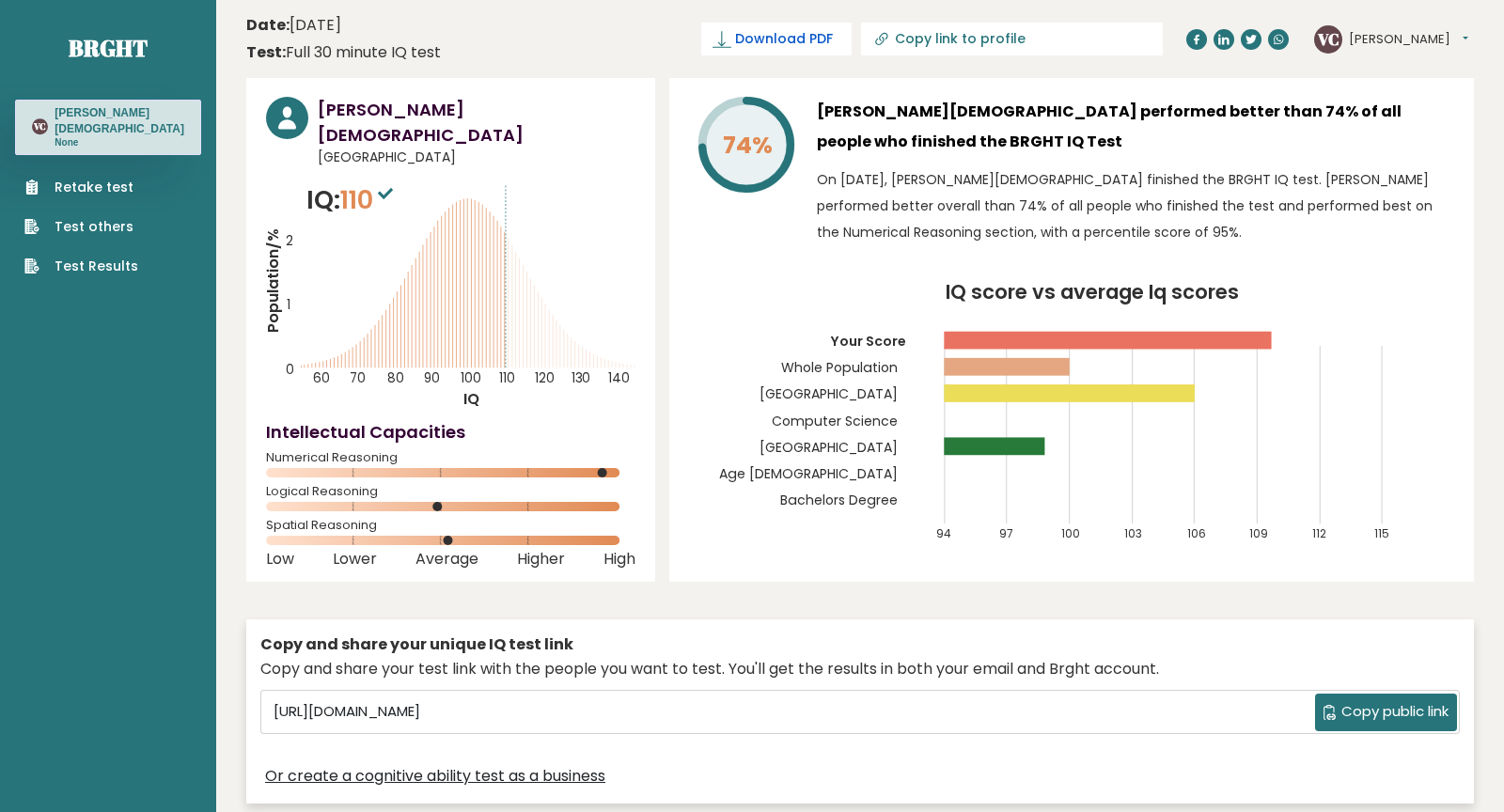
click at [832, 38] on span "Download PDF" at bounding box center [784, 39] width 98 height 20
click at [851, 42] on span "Downloading... Downloading" at bounding box center [767, 39] width 169 height 33
click at [759, 249] on div "74%" at bounding box center [745, 176] width 113 height 158
click at [649, 48] on header "Date: September 10, 2025 Test: Full 30 minute IQ test Download PDF Downloading.…" at bounding box center [860, 39] width 1227 height 59
click at [851, 43] on span "✓ Your PDF is downloaded..." at bounding box center [745, 39] width 213 height 33
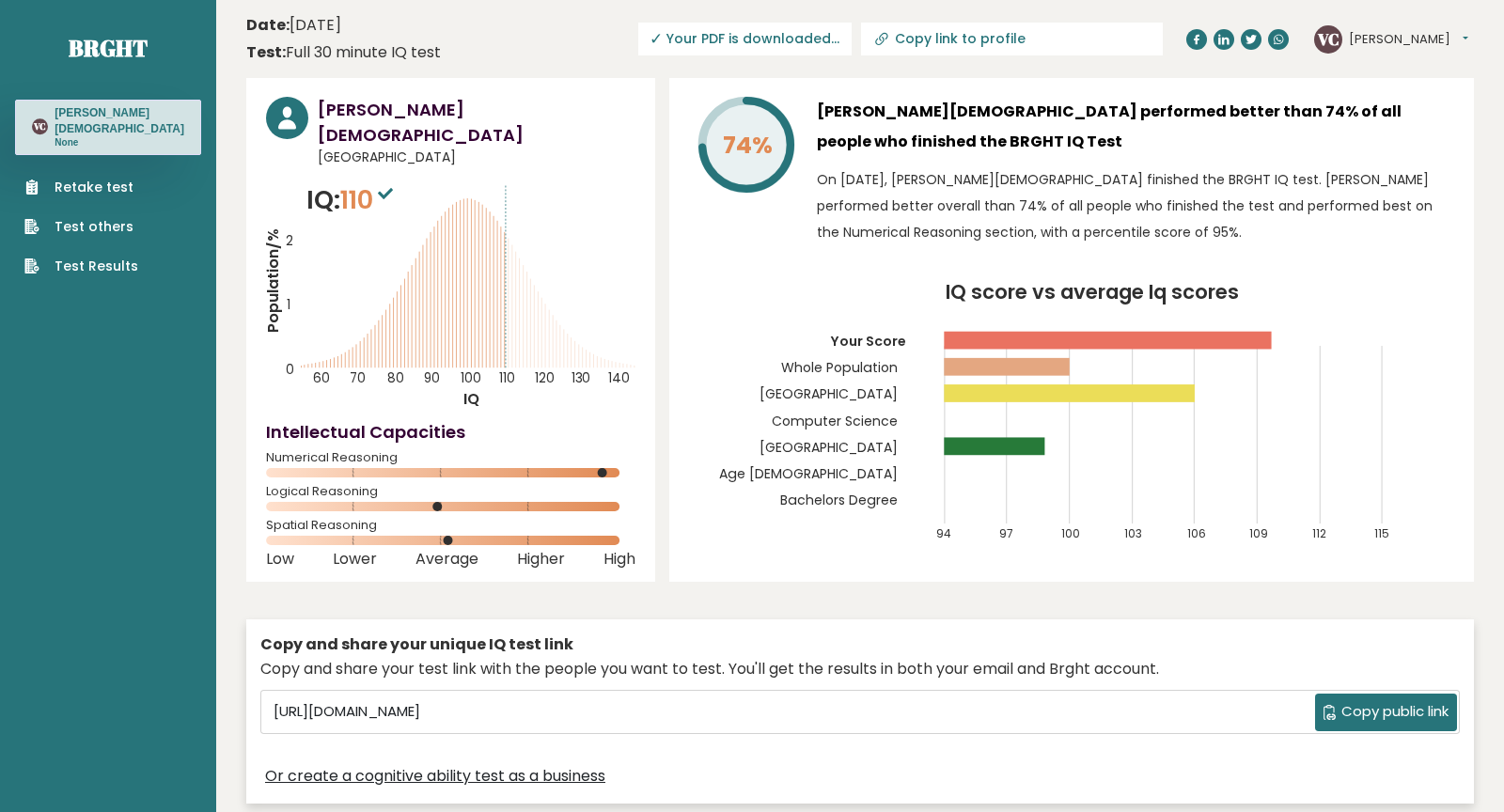
click at [851, 38] on span "✓ Your PDF is downloaded..." at bounding box center [745, 39] width 213 height 33
click at [830, 31] on span "✓ Your PDF is downloaded..." at bounding box center [745, 39] width 213 height 33
click at [832, 39] on span "Download PDF" at bounding box center [784, 39] width 98 height 20
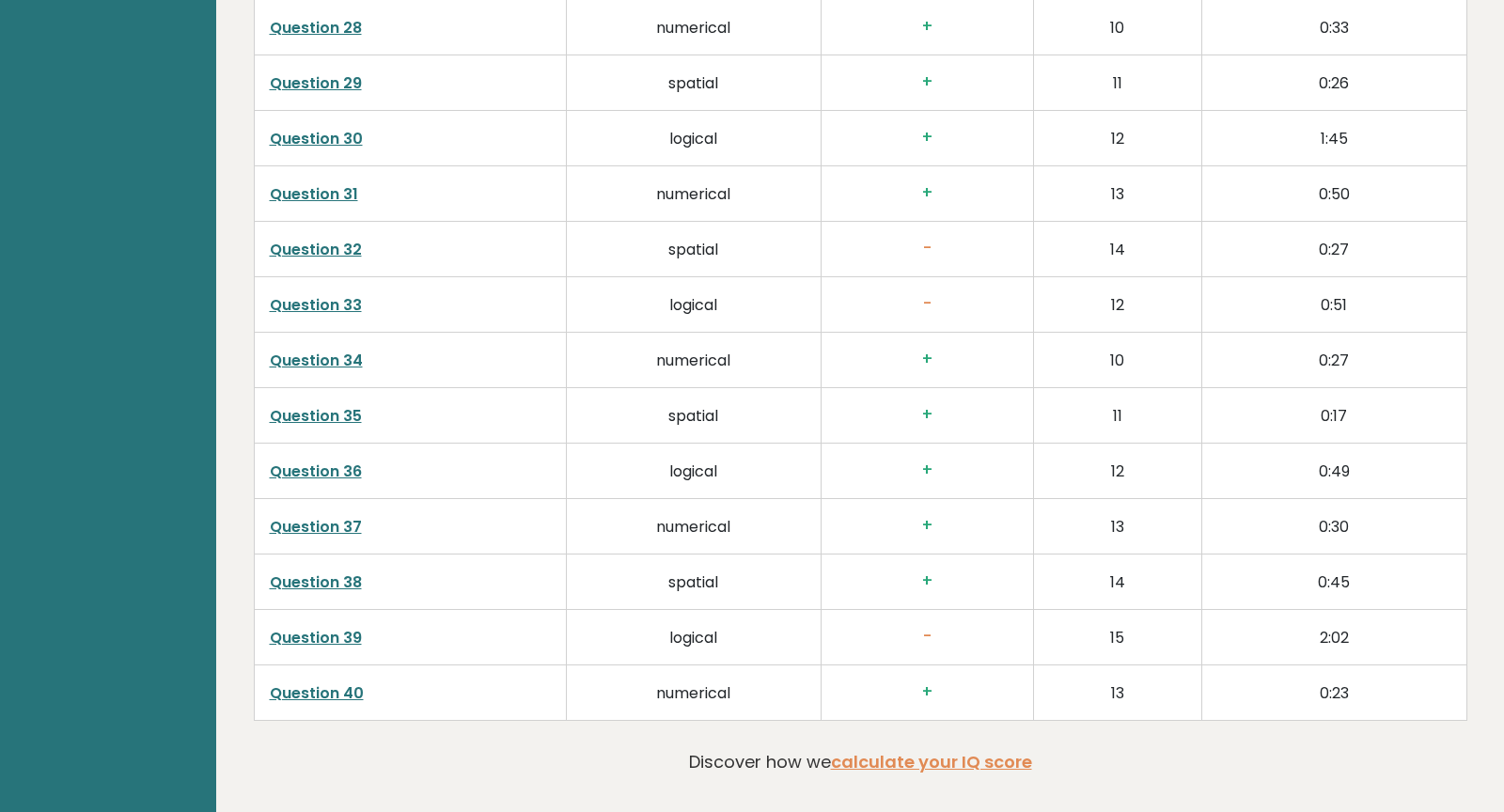
scroll to position [4779, 0]
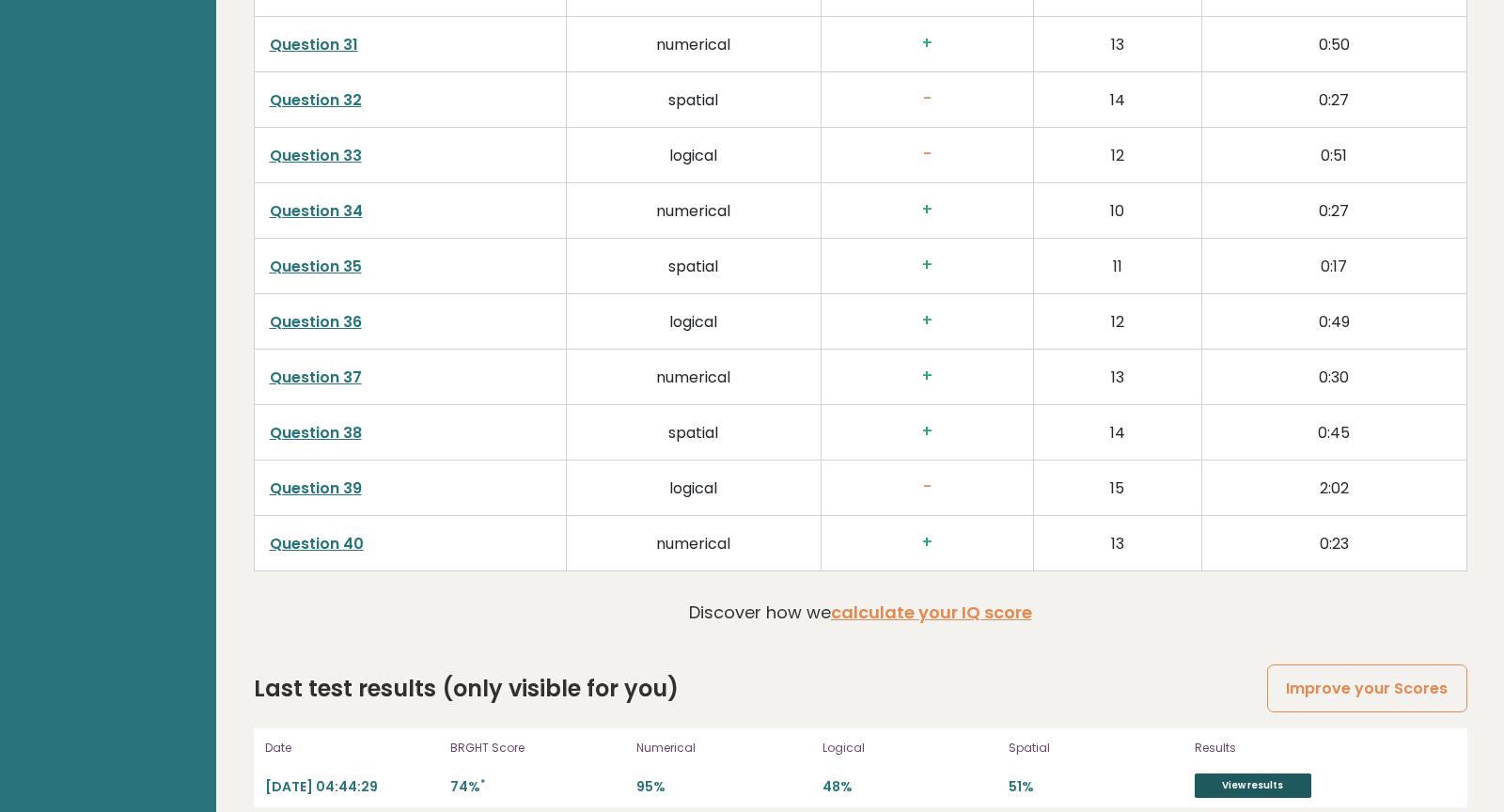
click at [1237, 773] on link "View results" at bounding box center [1253, 785] width 117 height 25
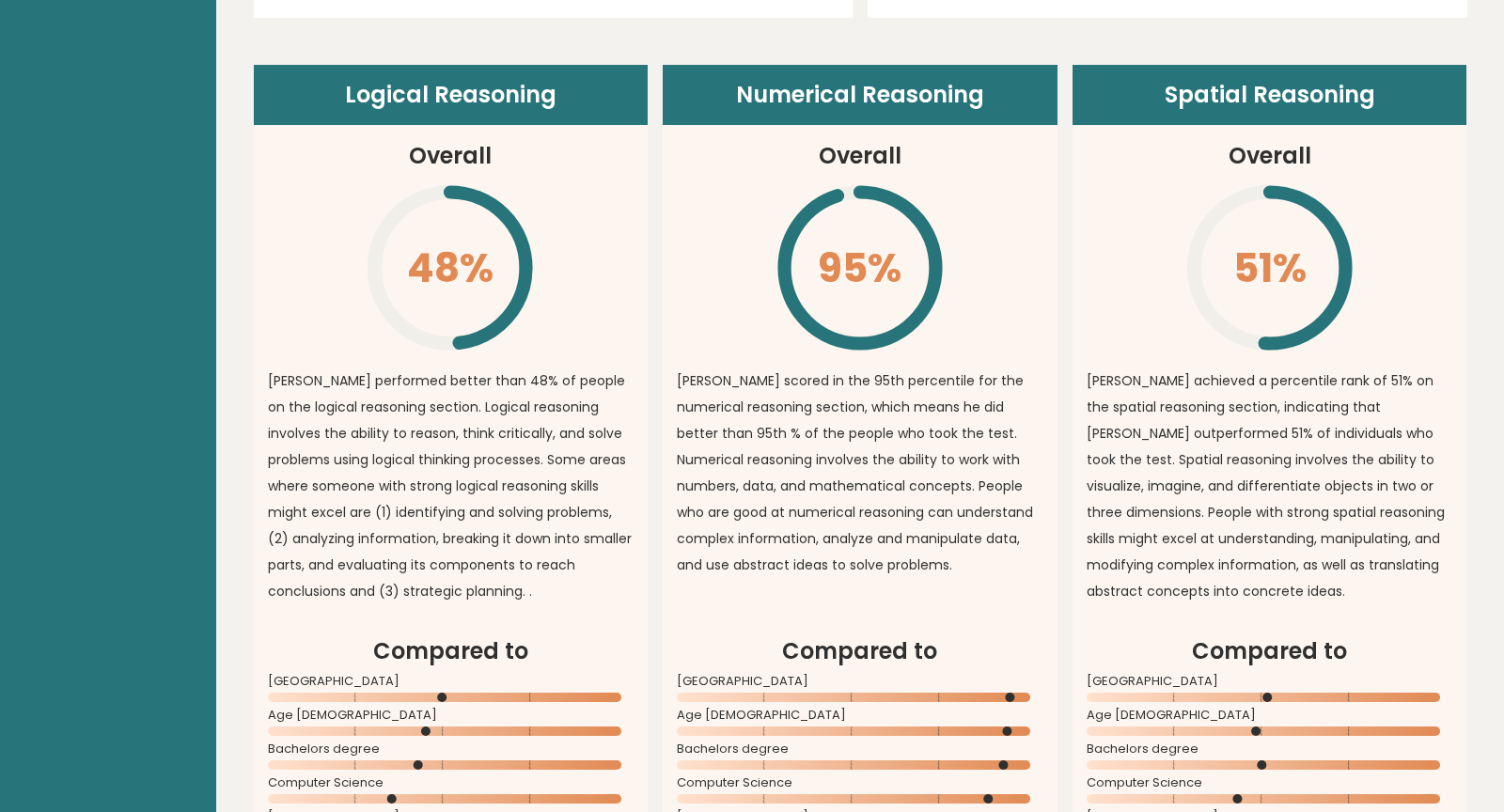
scroll to position [0, 0]
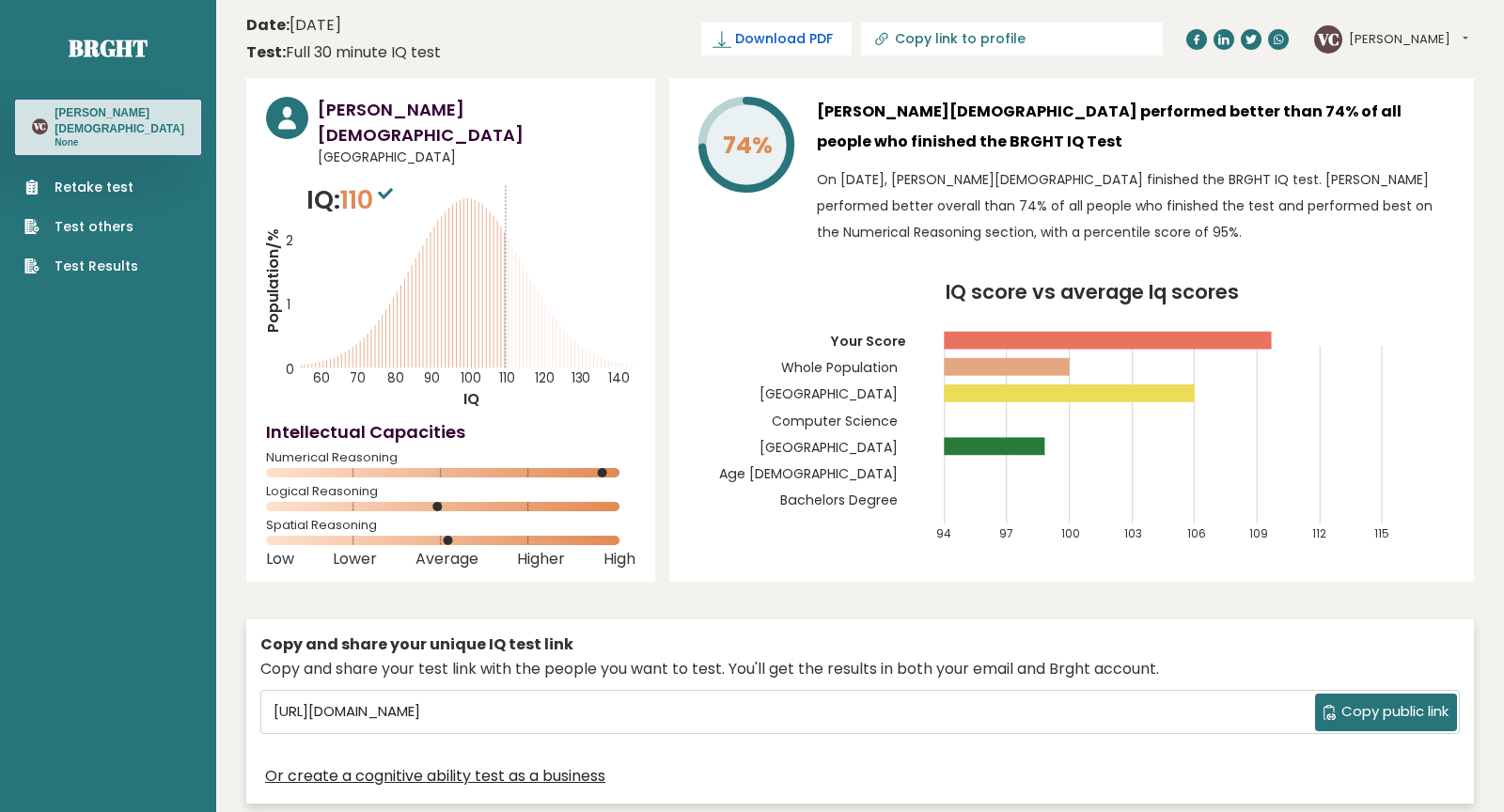
click at [832, 32] on span "Download PDF" at bounding box center [784, 39] width 98 height 20
click at [832, 47] on span "Download PDF" at bounding box center [784, 39] width 98 height 20
click at [732, 242] on div "74%" at bounding box center [745, 176] width 113 height 158
click at [1402, 37] on button "[PERSON_NAME]" at bounding box center [1408, 40] width 119 height 19
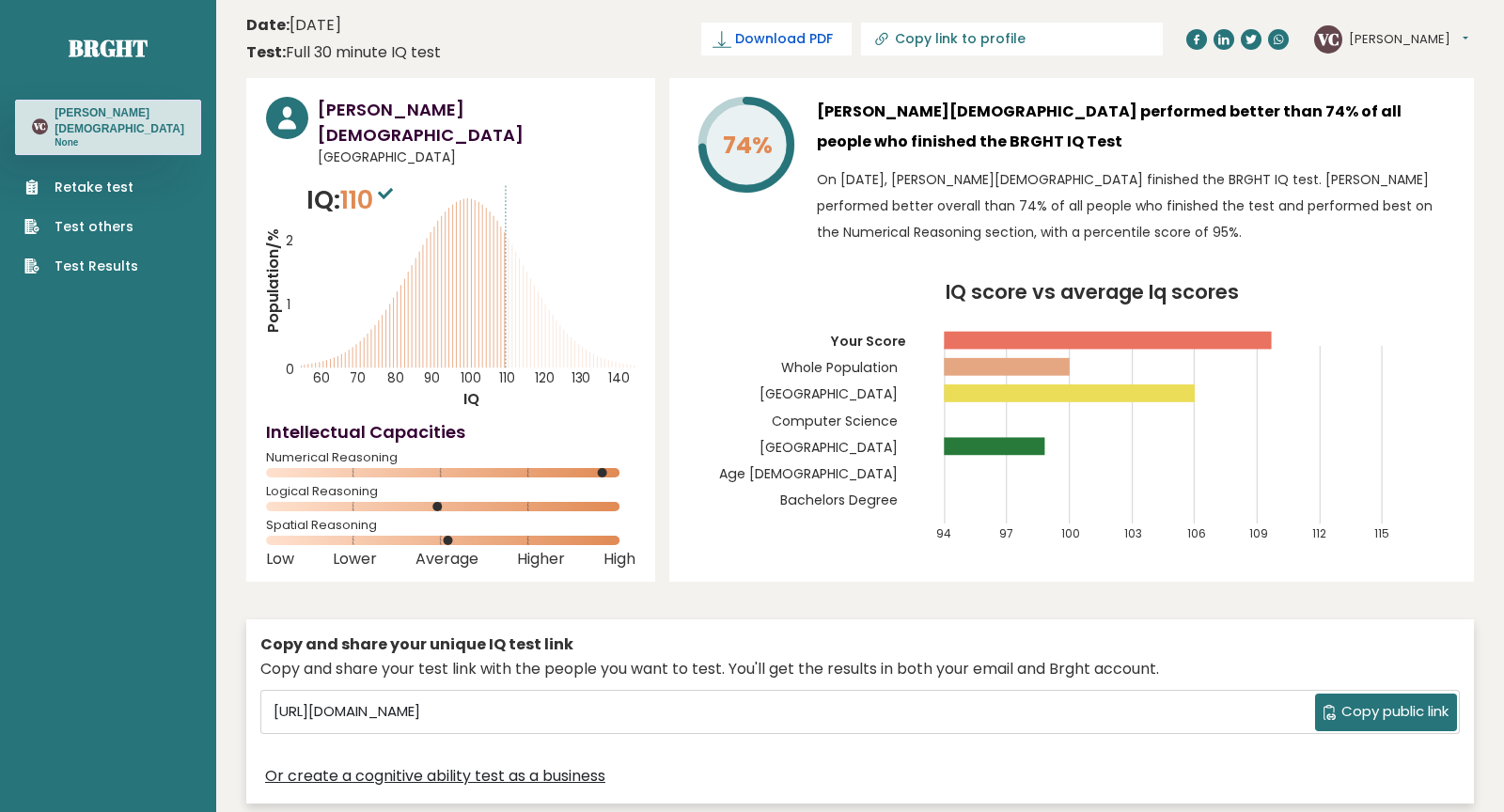
click at [832, 44] on span "Download PDF" at bounding box center [784, 39] width 98 height 20
click at [832, 38] on span "Download PDF" at bounding box center [784, 39] width 98 height 20
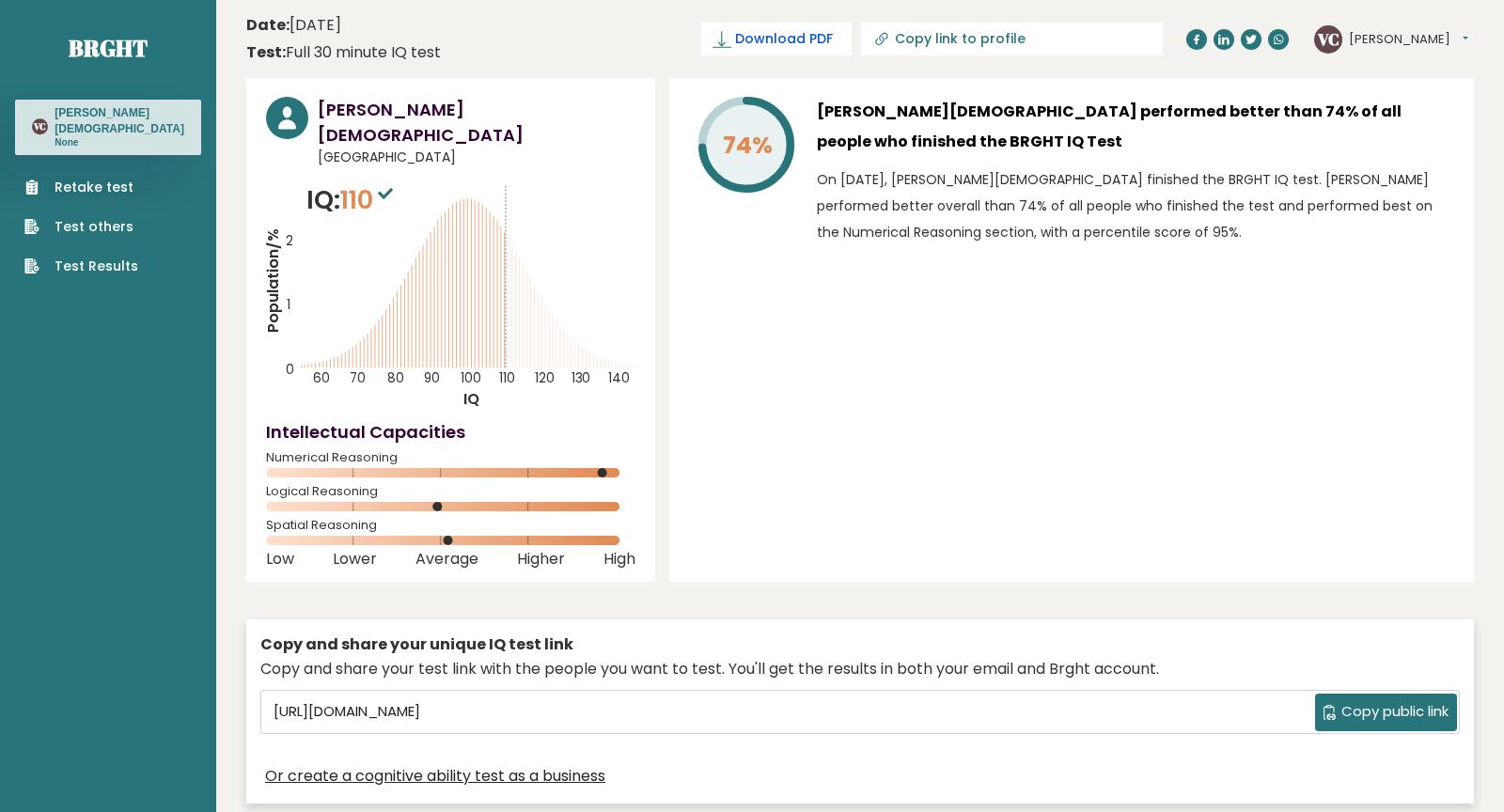
click at [832, 43] on span "Download PDF" at bounding box center [784, 39] width 98 height 20
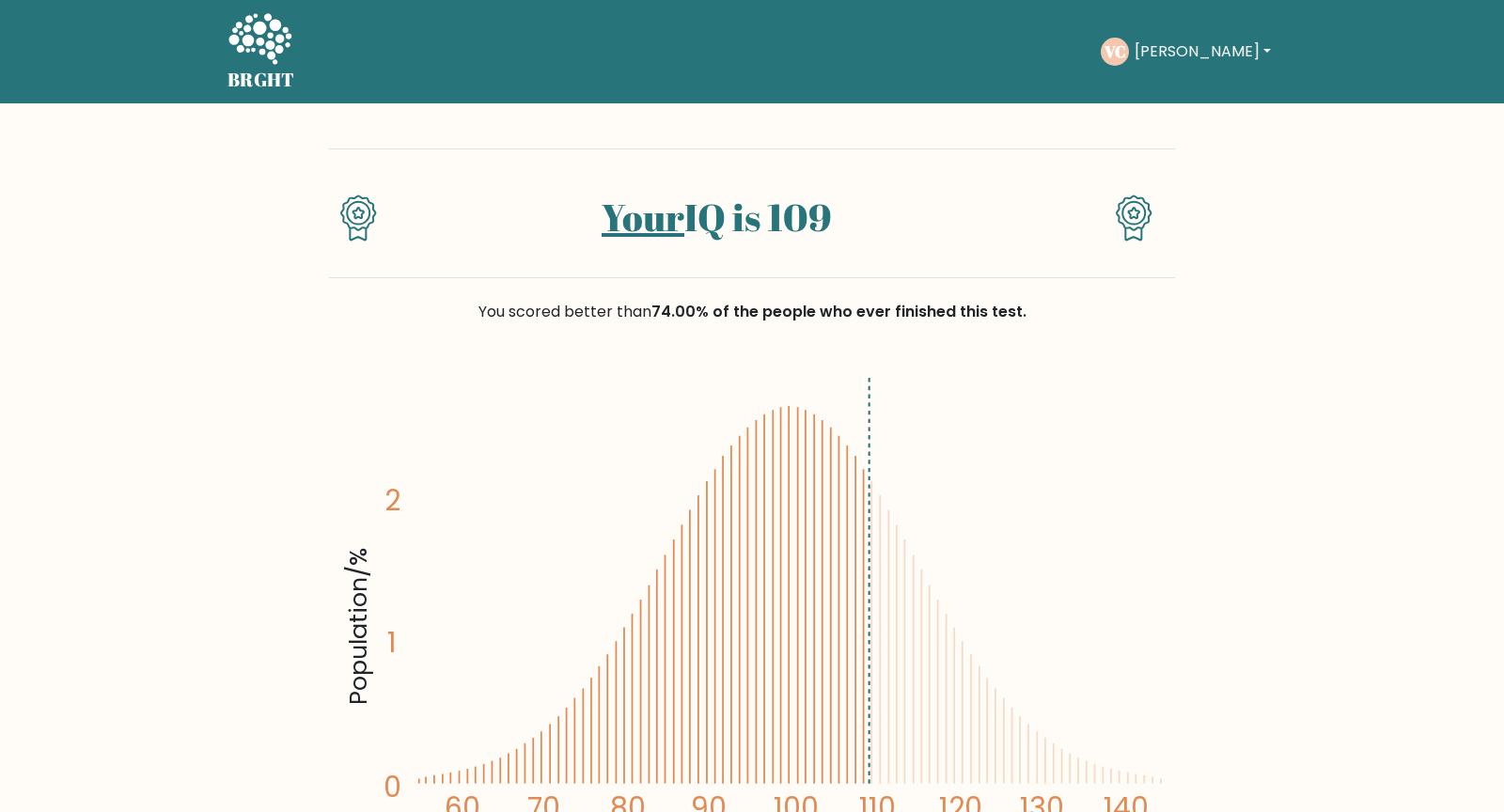
click at [1195, 49] on button "[PERSON_NAME]" at bounding box center [1202, 51] width 147 height 25
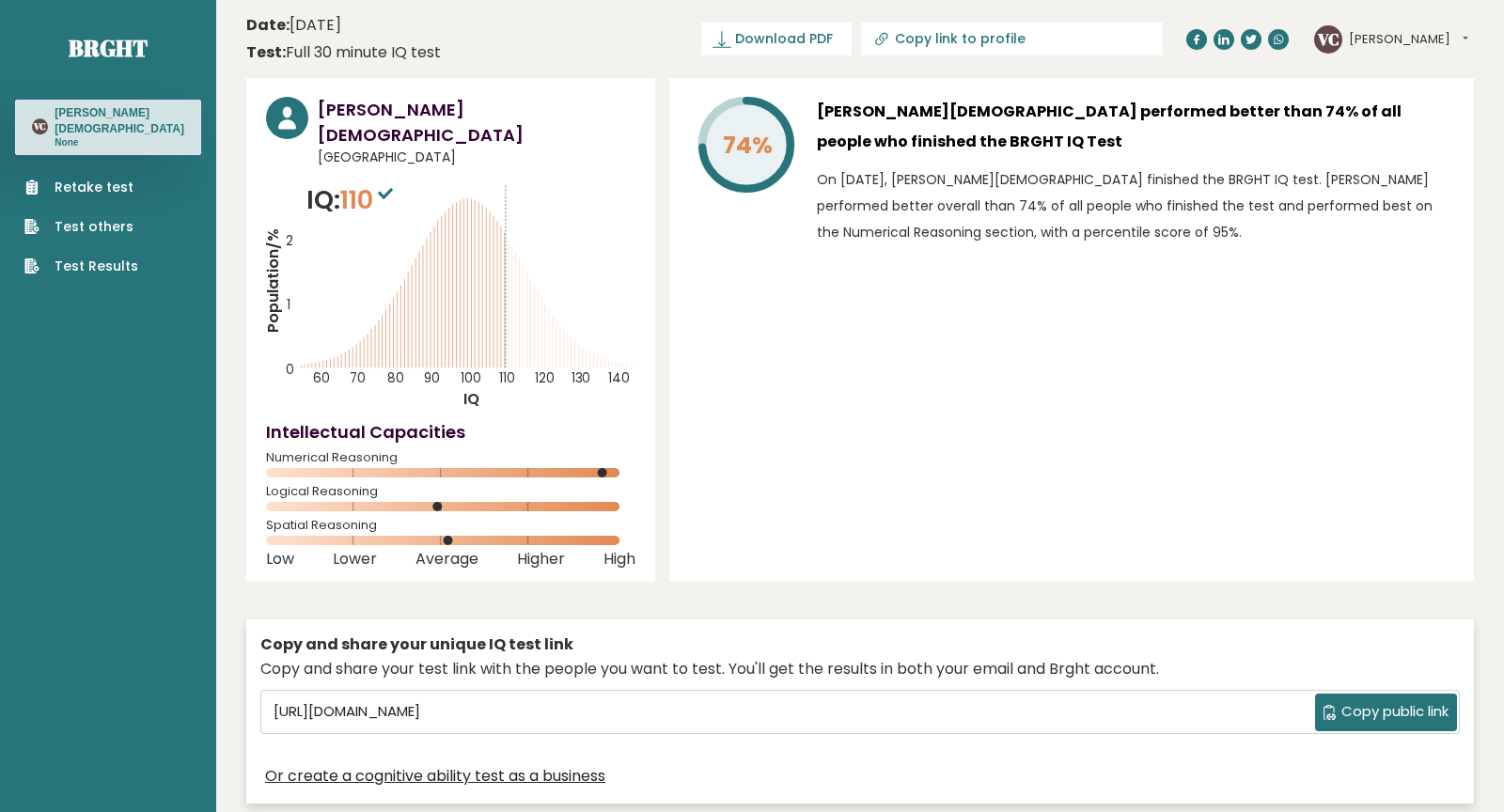
click at [85, 263] on link "Test Results" at bounding box center [82, 266] width 114 height 20
click at [832, 32] on span "Download PDF" at bounding box center [784, 39] width 98 height 20
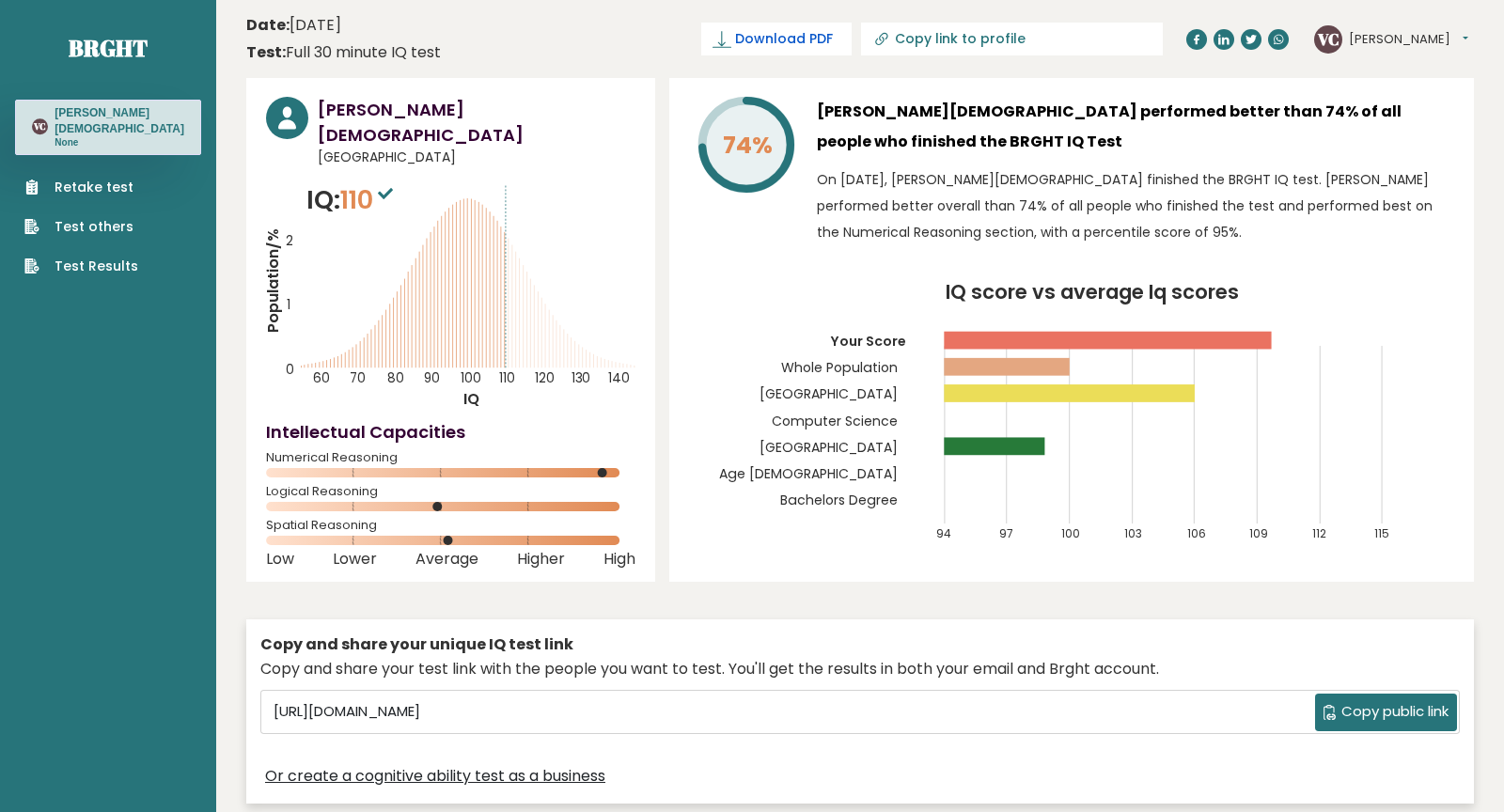
click at [832, 40] on span "Download PDF" at bounding box center [784, 39] width 98 height 20
click at [851, 37] on span "✓ Your PDF is downloaded..." at bounding box center [745, 39] width 213 height 33
click at [984, 87] on div "74% Victorio Cristiansa Putra performed better than 74% of all people who finis…" at bounding box center [1071, 330] width 805 height 504
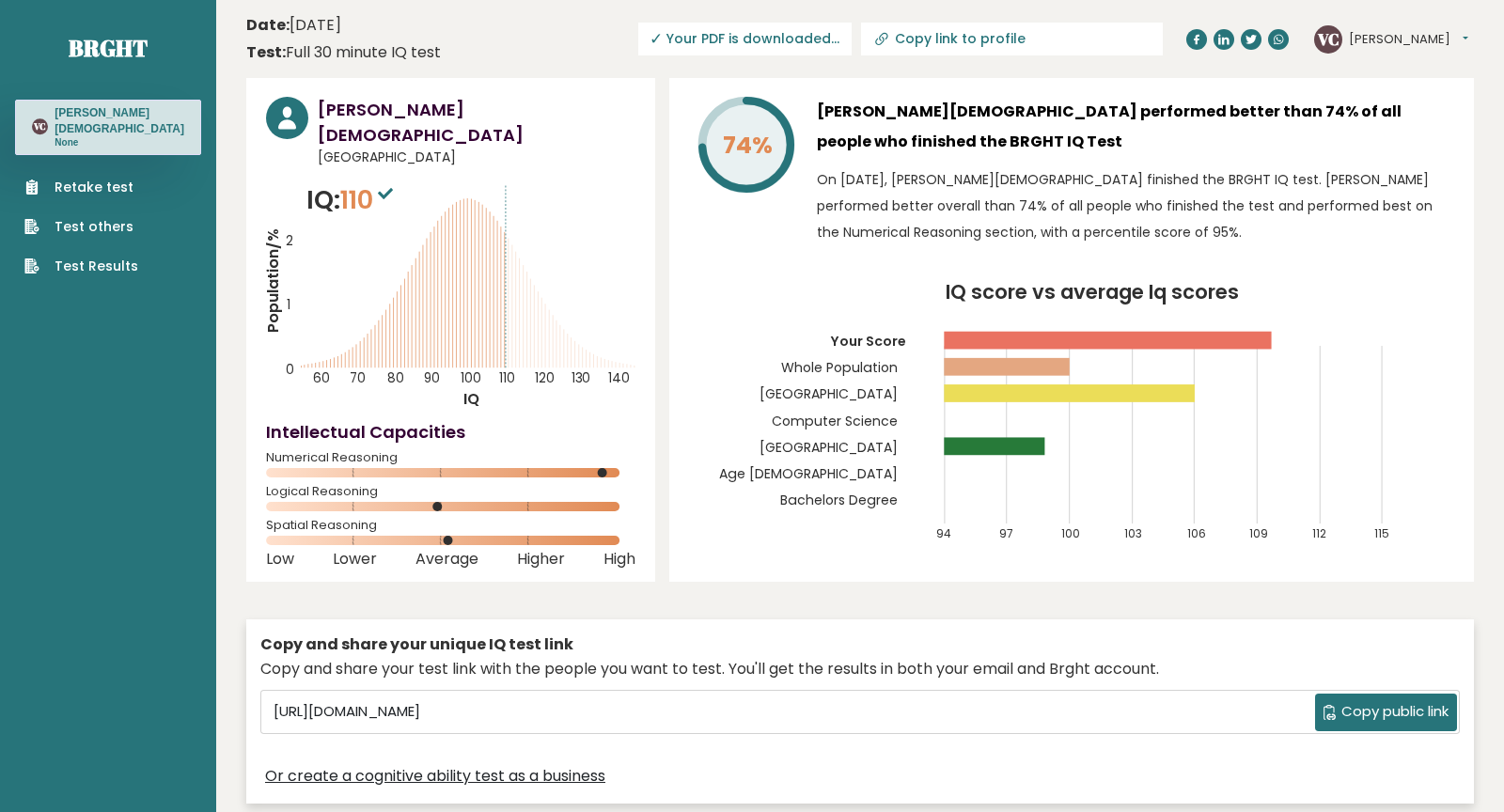
click at [1059, 45] on input "Copy link to profile" at bounding box center [1023, 39] width 256 height 15
type input "https://brght.org/profile/victorio-cristiansa-putra/?utm_source=share&utm_mediu…"
click at [832, 38] on span "Download PDF" at bounding box center [784, 39] width 98 height 20
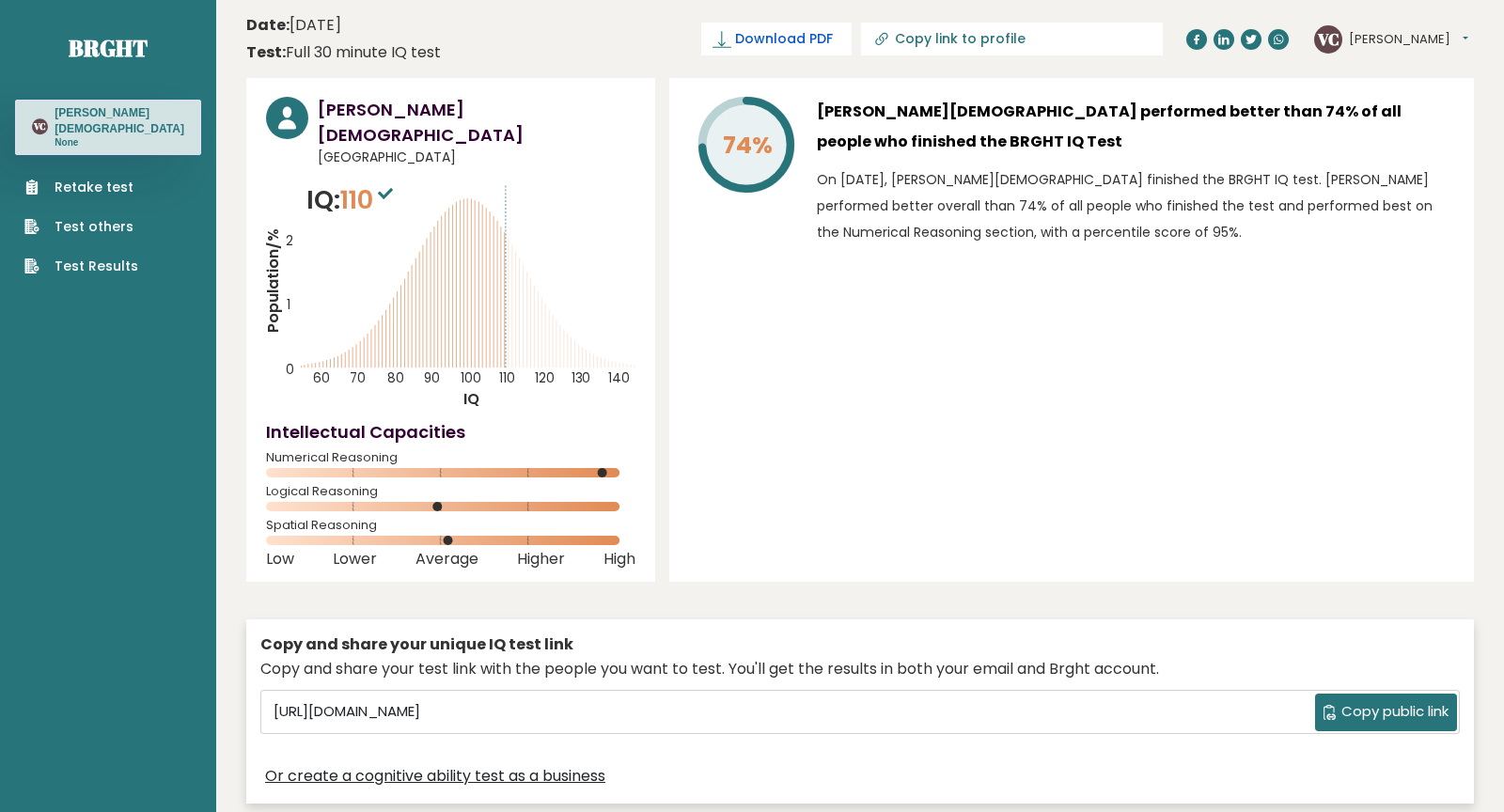
click at [832, 43] on span "Download PDF" at bounding box center [784, 39] width 98 height 20
click at [1087, 44] on input "Copy link to profile" at bounding box center [1023, 39] width 256 height 15
type input "https://brght.org/profile/victorio-cristiansa-putra/?utm_source=share&utm_mediu…"
click at [832, 37] on span "Download PDF" at bounding box center [784, 39] width 98 height 20
click at [934, 411] on div "74% Victorio Cristiansa Putra performed better than 74% of all people who finis…" at bounding box center [1071, 330] width 805 height 504
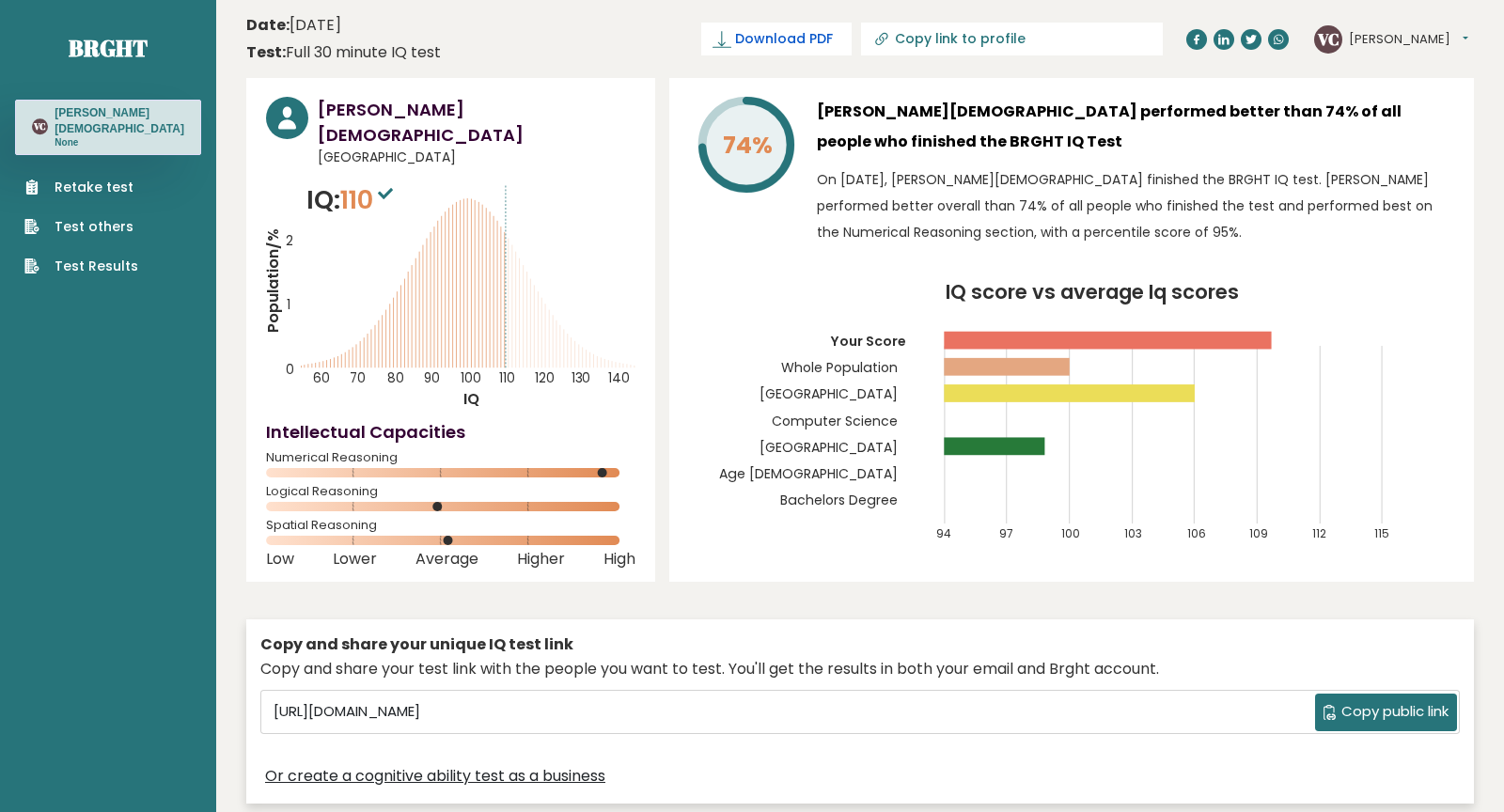
click at [832, 34] on span "Download PDF" at bounding box center [784, 39] width 98 height 20
click at [832, 43] on span "Download PDF" at bounding box center [784, 39] width 98 height 20
click at [836, 62] on header "Date: September 10, 2025 Test: Full 30 minute IQ test Download PDF Downloading.…" at bounding box center [860, 39] width 1227 height 59
click at [1101, 38] on input "Copy link to profile" at bounding box center [1023, 39] width 256 height 15
type input "[URL][DOMAIN_NAME][PERSON_NAME]"
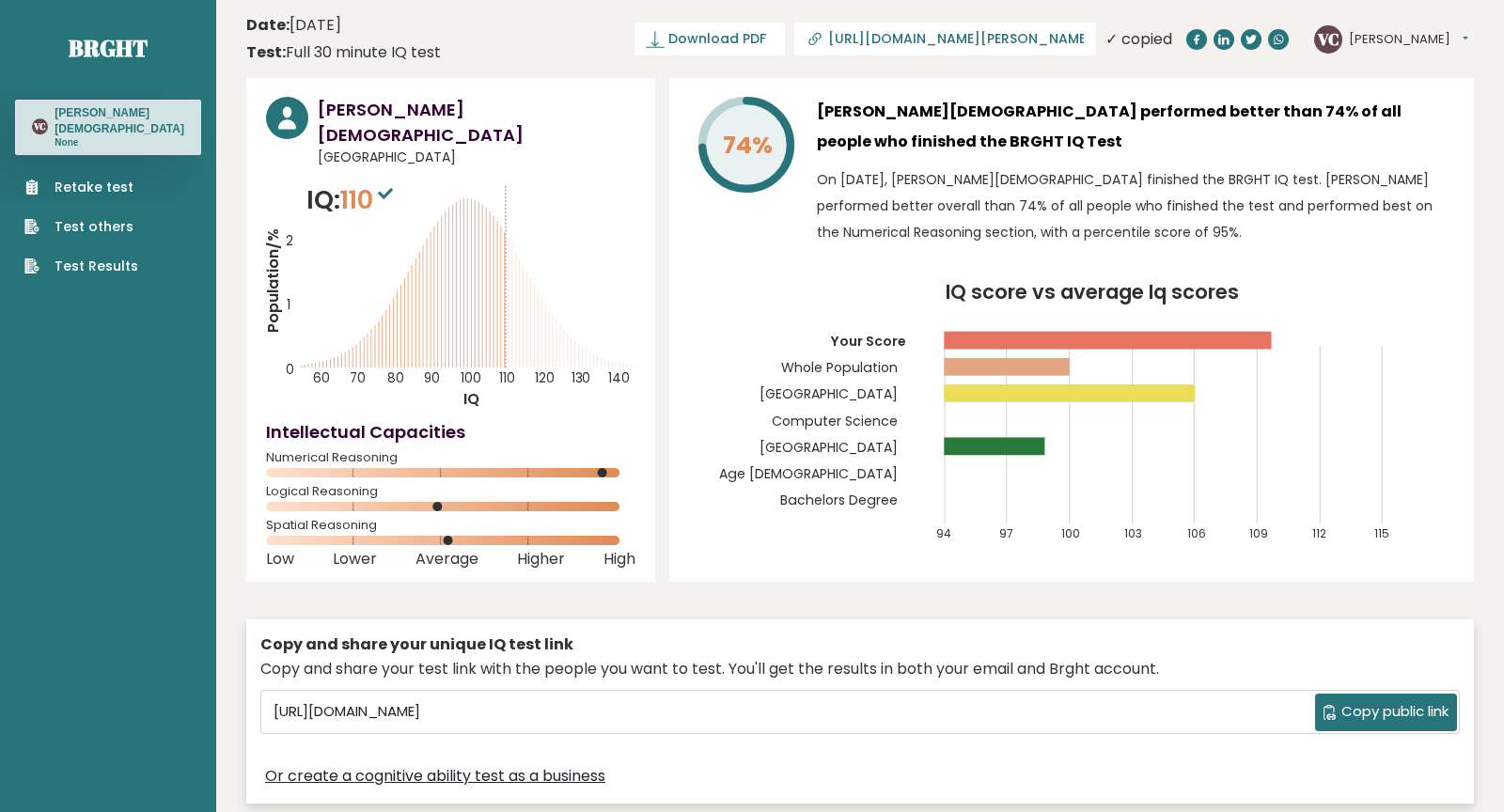
click at [652, 47] on header "Date: [DATE] Test: Full 30 minute IQ test Download PDF Downloading... Downloadi…" at bounding box center [860, 39] width 1227 height 59
click at [766, 43] on span "Download PDF" at bounding box center [716, 39] width 98 height 20
click at [1412, 35] on button "[PERSON_NAME]" at bounding box center [1408, 40] width 119 height 19
click at [1385, 73] on link "Dashboard" at bounding box center [1397, 69] width 96 height 27
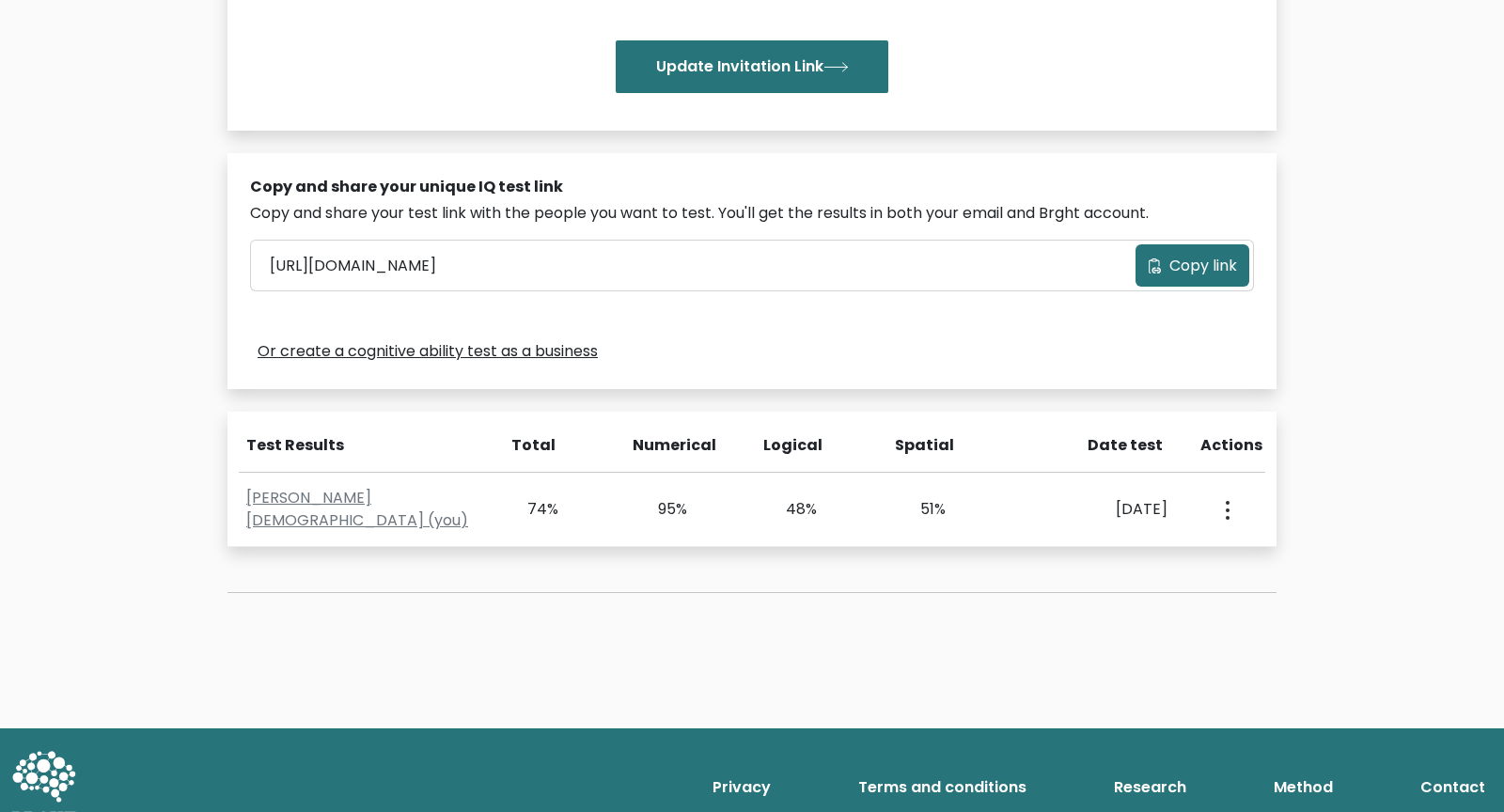
scroll to position [436, 0]
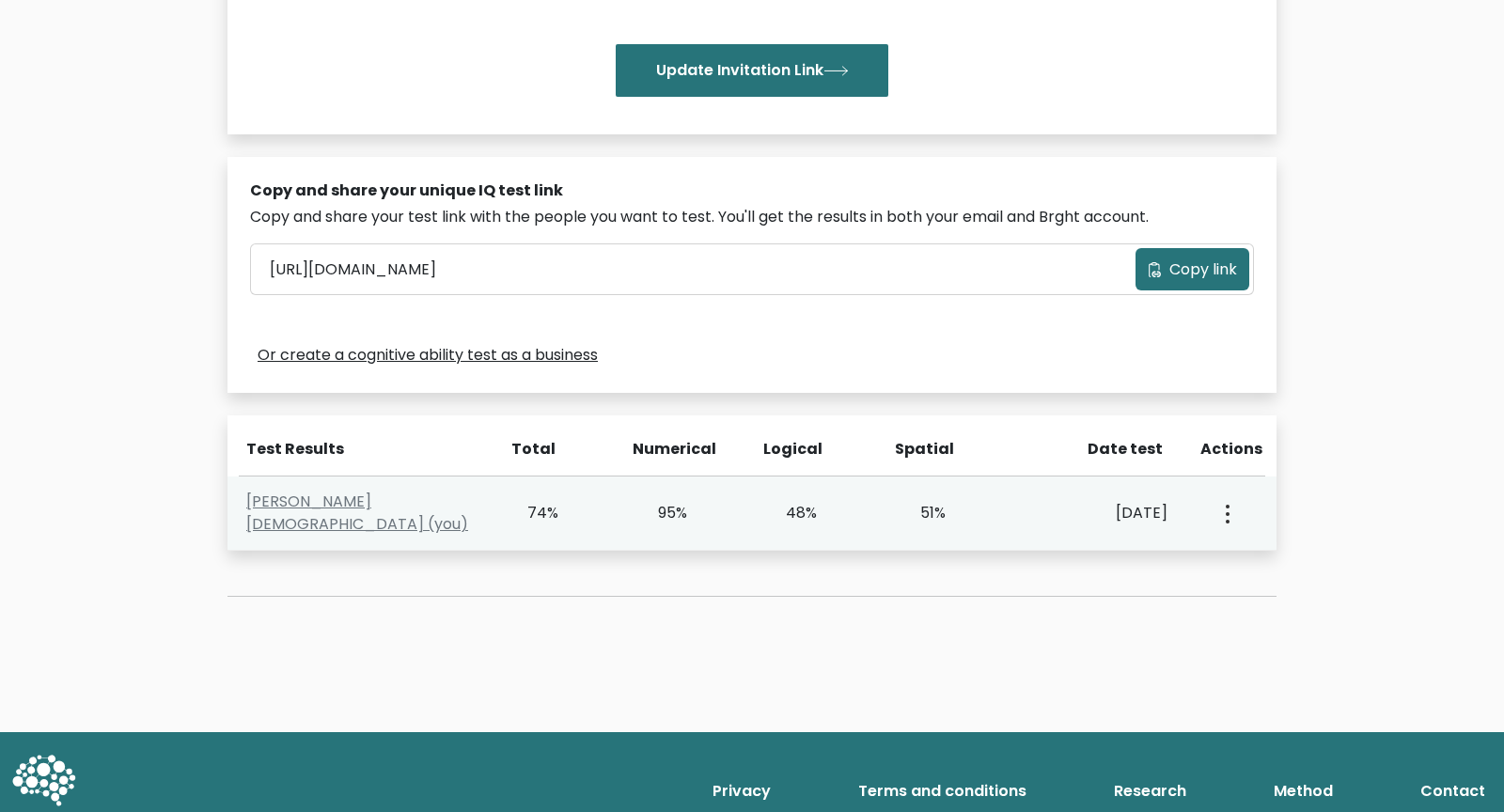
click at [1226, 513] on icon "button" at bounding box center [1227, 514] width 4 height 19
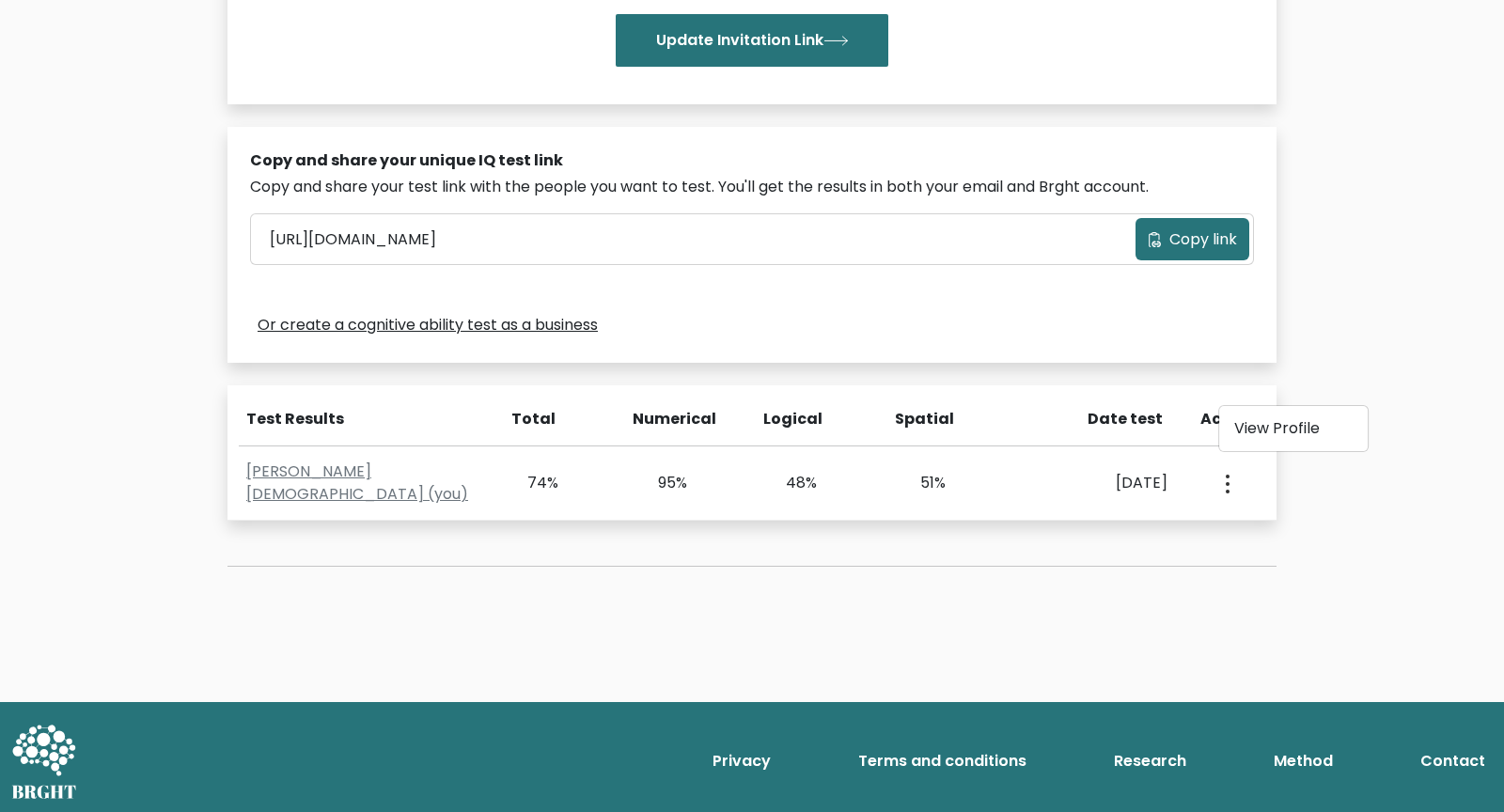
scroll to position [468, 0]
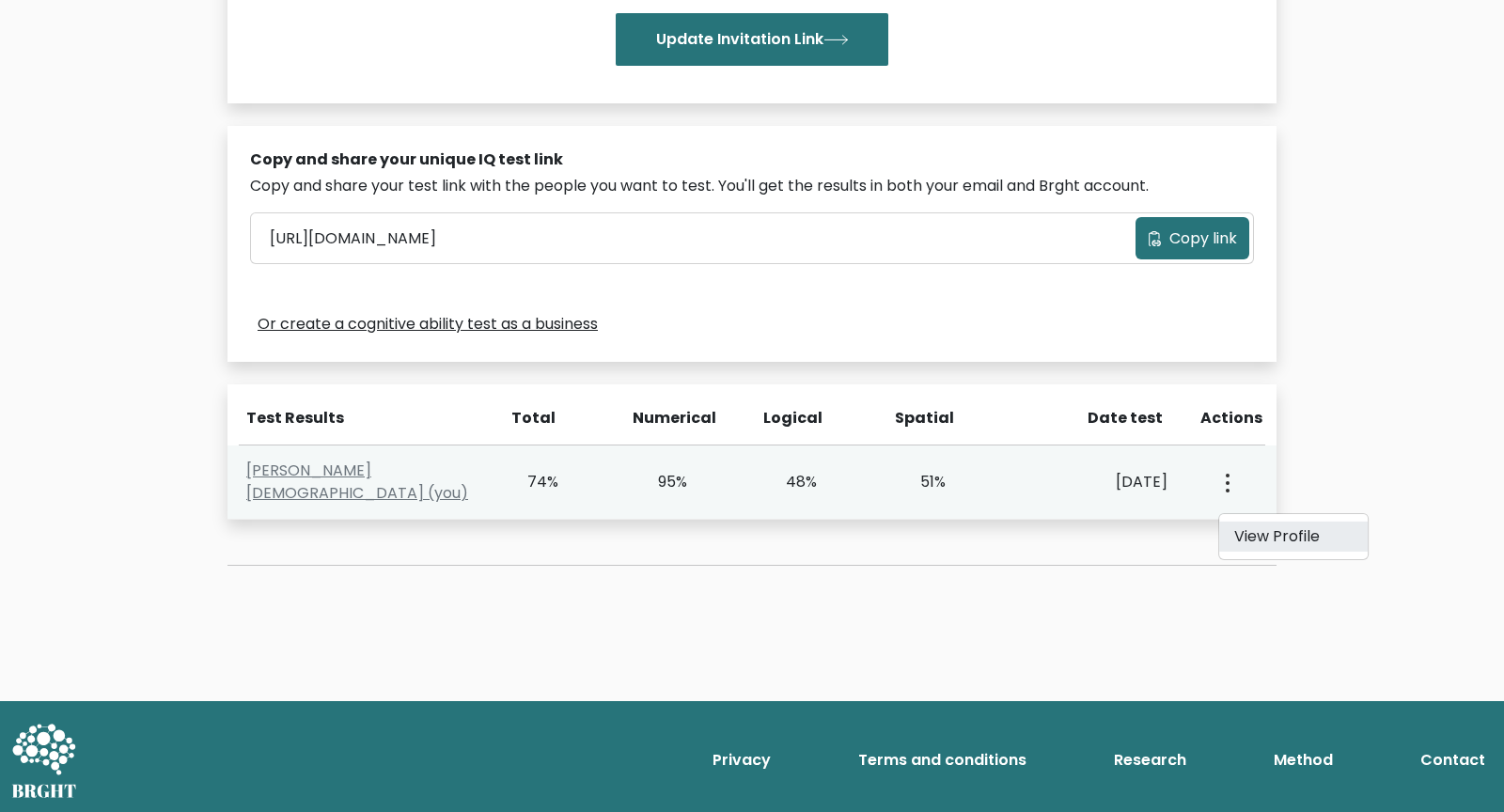
click at [1254, 533] on link "View Profile" at bounding box center [1293, 536] width 148 height 30
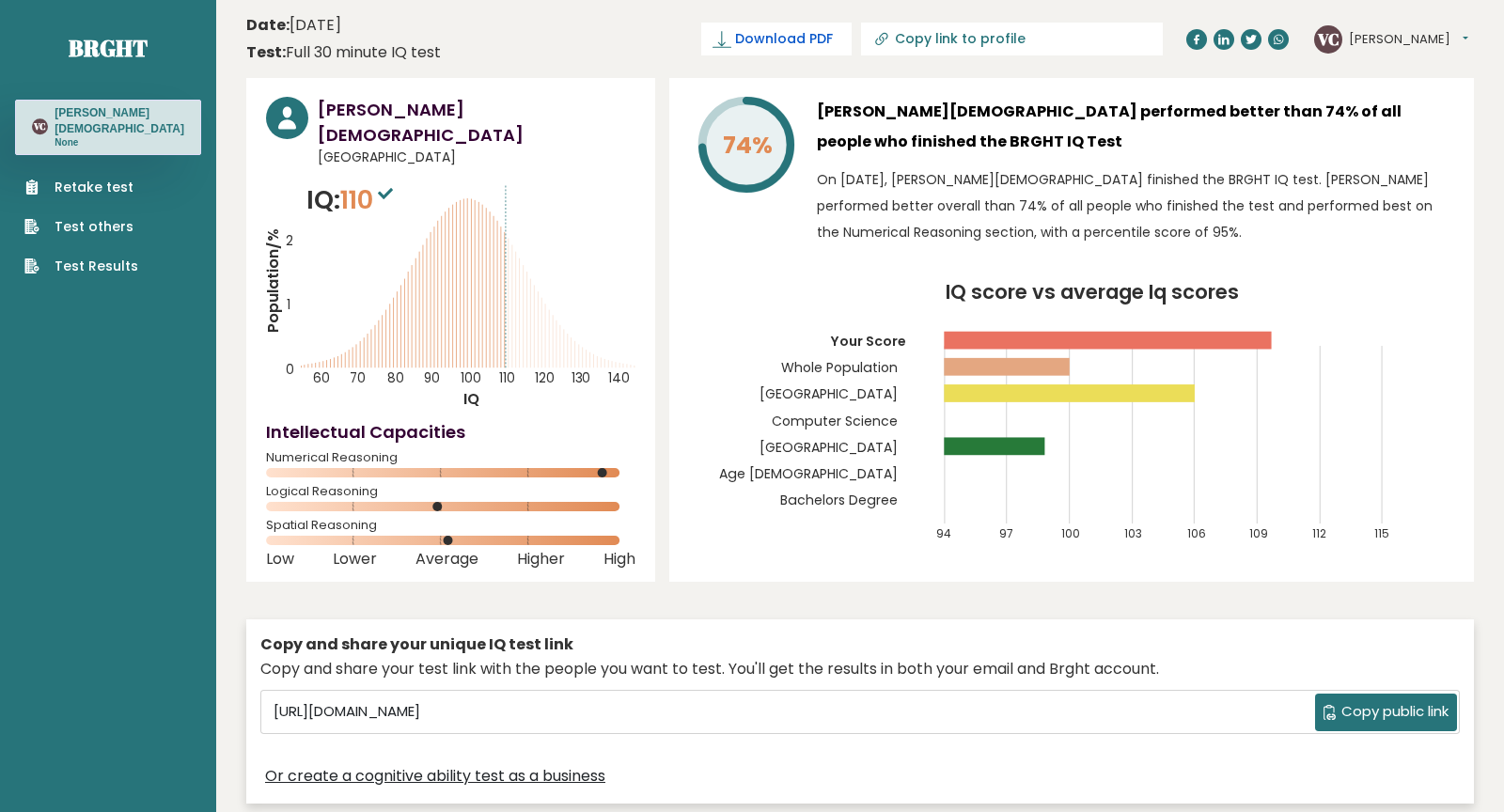
click at [832, 35] on span "Download PDF" at bounding box center [784, 39] width 98 height 20
click at [1381, 42] on button "[PERSON_NAME]" at bounding box center [1408, 40] width 119 height 19
click at [1396, 122] on link "Settings" at bounding box center [1397, 122] width 96 height 27
click at [832, 35] on span "Download PDF" at bounding box center [784, 39] width 98 height 20
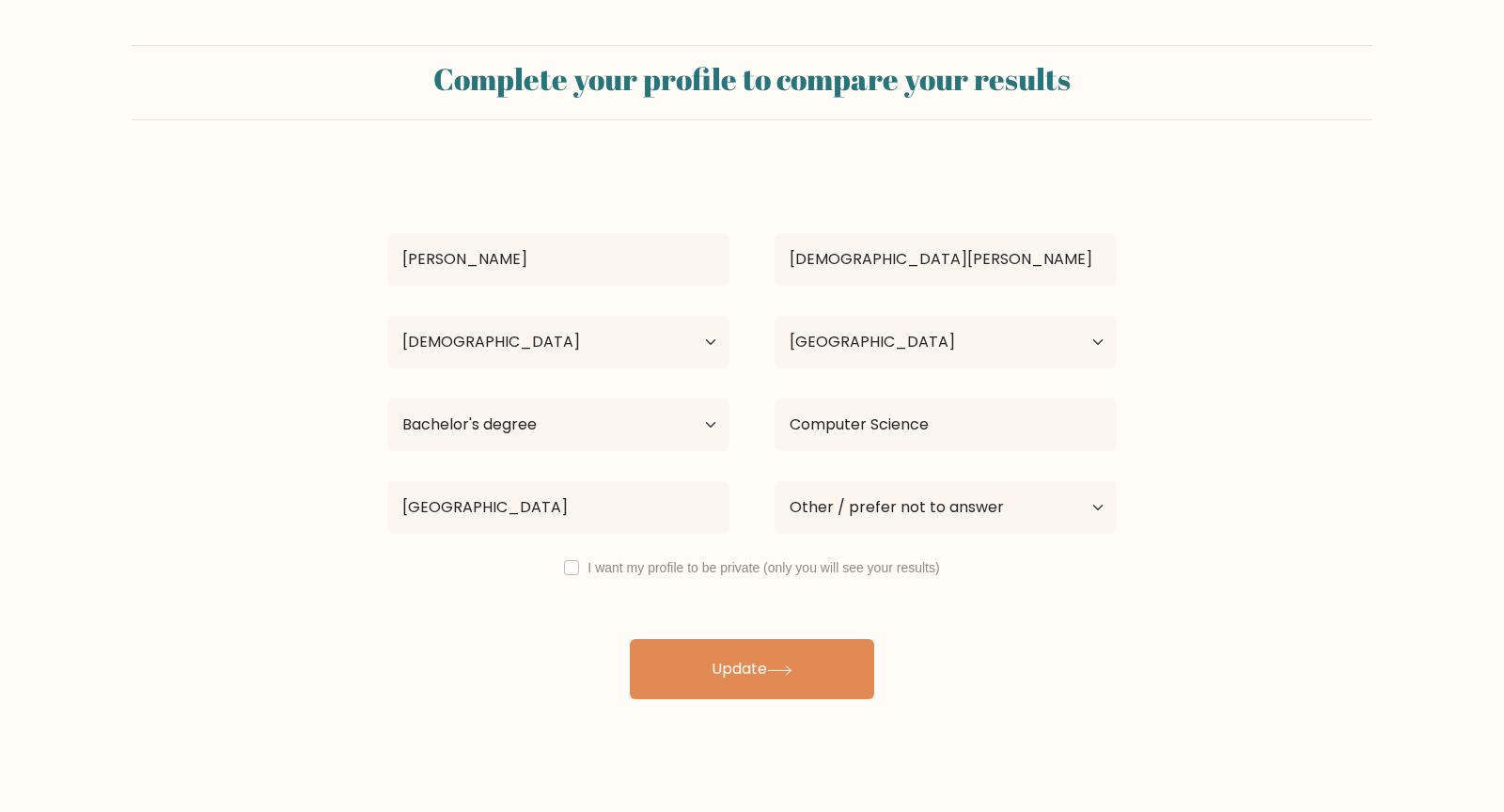
select select "18_24"
select select "ID"
select select "bachelors_degree"
select select "other"
